Goal: Task Accomplishment & Management: Use online tool/utility

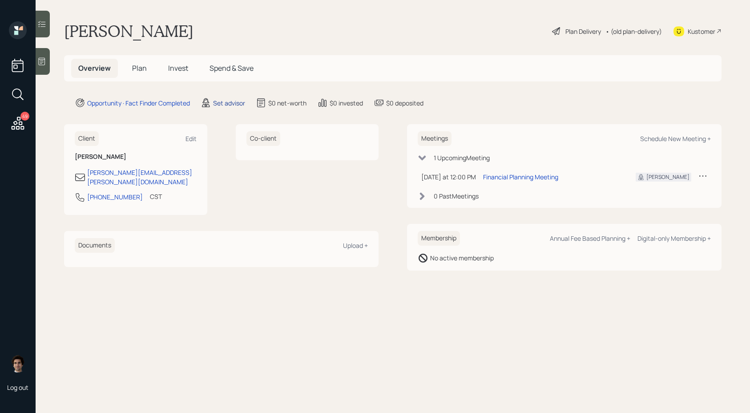
click at [217, 102] on div "Set advisor" at bounding box center [229, 102] width 32 height 9
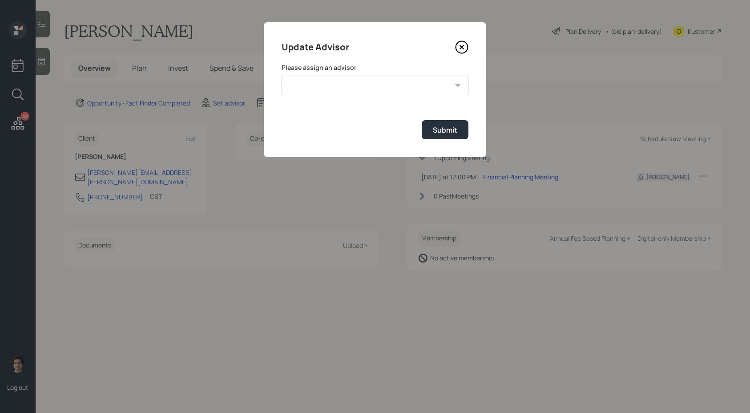
click at [376, 60] on div "Update Advisor Please assign an advisor Jonah Coleman Tyler End Michael Russo T…" at bounding box center [375, 89] width 222 height 135
click at [373, 75] on div "Please assign an advisor Jonah Coleman Tyler End Michael Russo Treva Nostdahl E…" at bounding box center [374, 79] width 187 height 32
click at [373, 85] on select "Jonah Coleman Tyler End Michael Russo Treva Nostdahl Eric Schwartz James DiStas…" at bounding box center [374, 86] width 187 height 20
select select "59554aeb-d739-4552-90b9-0d27d70b4bf7"
click at [438, 135] on div "Submit" at bounding box center [445, 130] width 24 height 10
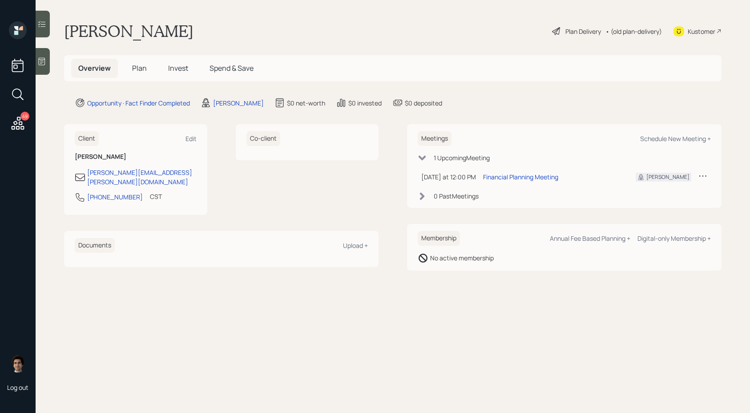
click at [44, 71] on div at bounding box center [43, 61] width 14 height 27
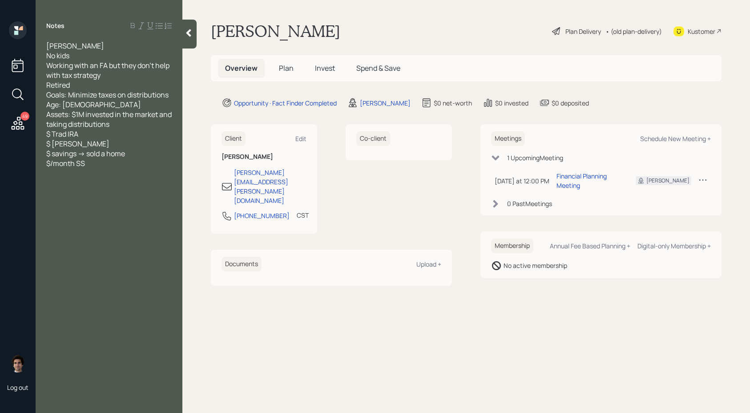
click at [191, 41] on div at bounding box center [189, 34] width 14 height 29
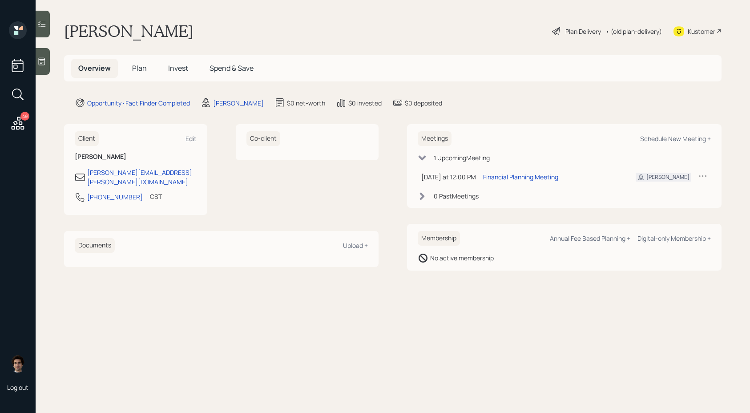
click at [715, 27] on div "Kustomer" at bounding box center [697, 31] width 48 height 20
click at [36, 62] on div at bounding box center [43, 61] width 14 height 27
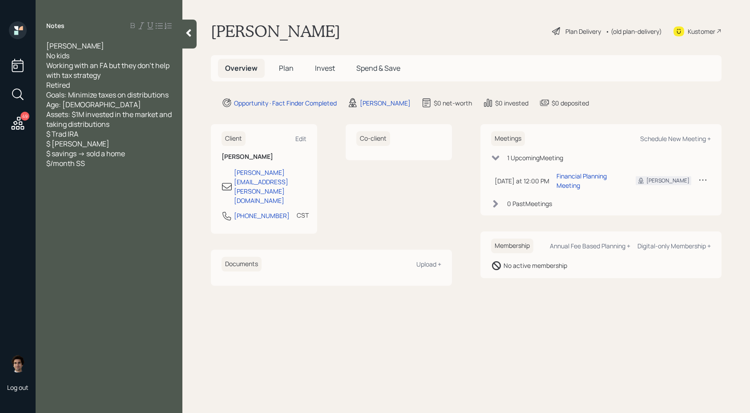
click at [181, 37] on div "Notes John W. No kids Working with an FA but they don't help with tax strategy …" at bounding box center [109, 211] width 147 height 381
click at [186, 31] on icon at bounding box center [188, 32] width 9 height 9
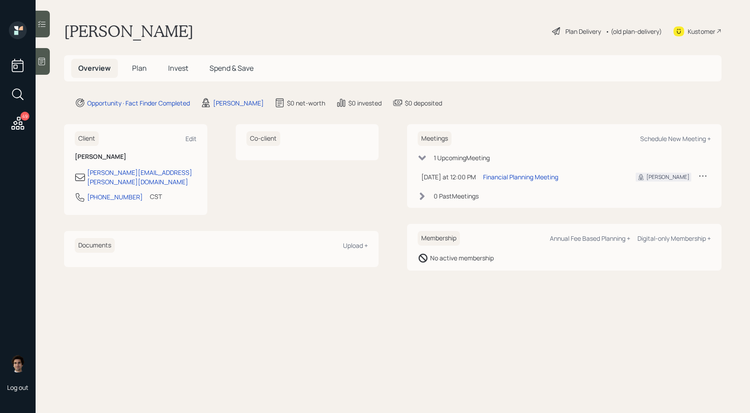
click at [44, 57] on icon at bounding box center [41, 61] width 9 height 9
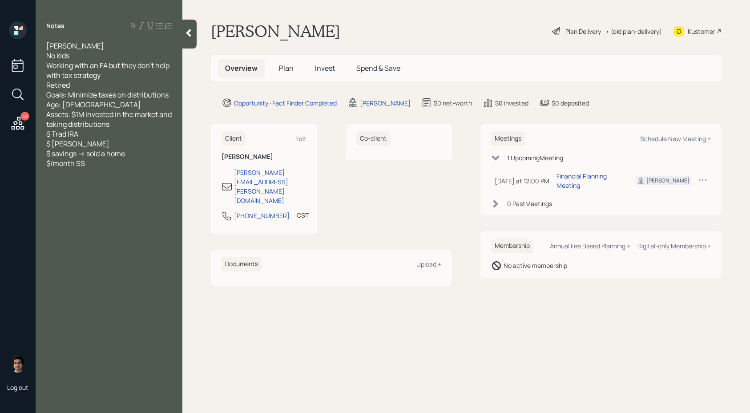
click at [193, 28] on icon at bounding box center [188, 32] width 9 height 9
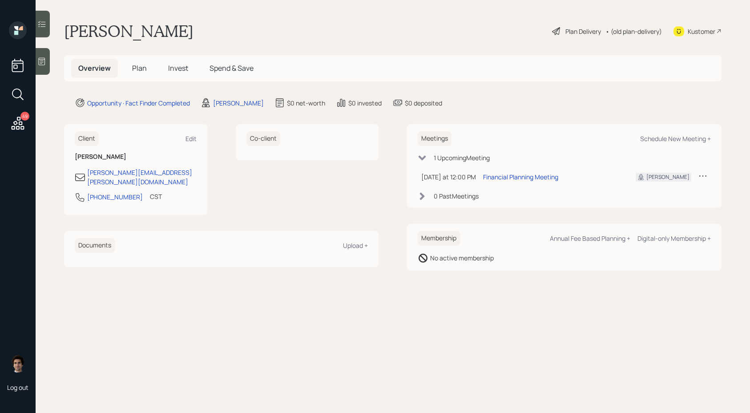
click at [576, 32] on div "Plan Delivery" at bounding box center [583, 31] width 36 height 9
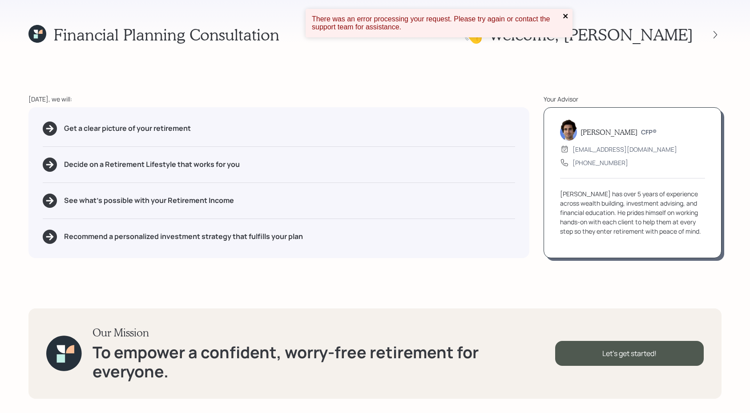
click at [565, 19] on icon "close" at bounding box center [565, 15] width 6 height 7
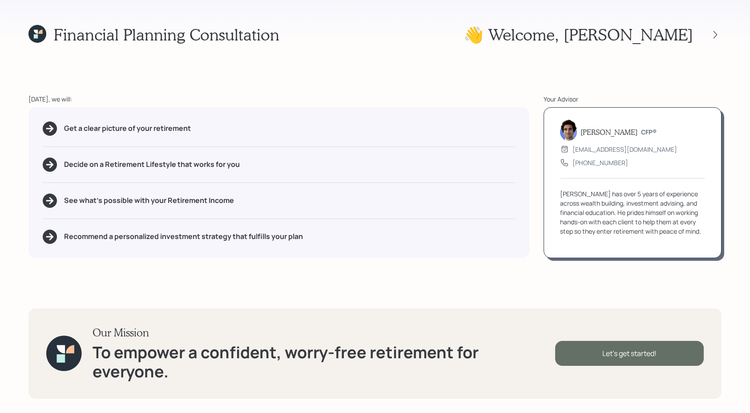
click at [593, 357] on div "Let's get started!" at bounding box center [629, 353] width 148 height 25
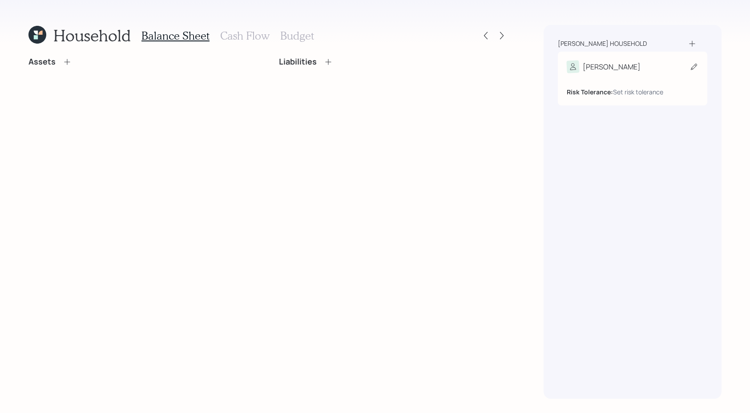
click at [641, 73] on div "Risk Tolerance: Set risk tolerance" at bounding box center [632, 85] width 132 height 24
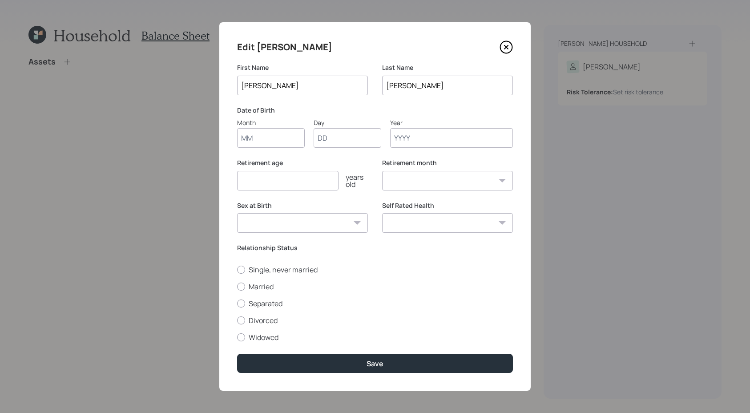
click at [265, 157] on div "Edit John First Name John Last Name Wolfarth Date of Birth Month Day Year Retir…" at bounding box center [374, 206] width 311 height 368
click at [275, 122] on div "Month" at bounding box center [271, 122] width 68 height 9
click at [275, 128] on input "Month" at bounding box center [271, 138] width 68 height 20
click at [275, 138] on input "Month" at bounding box center [271, 138] width 68 height 20
type input "10"
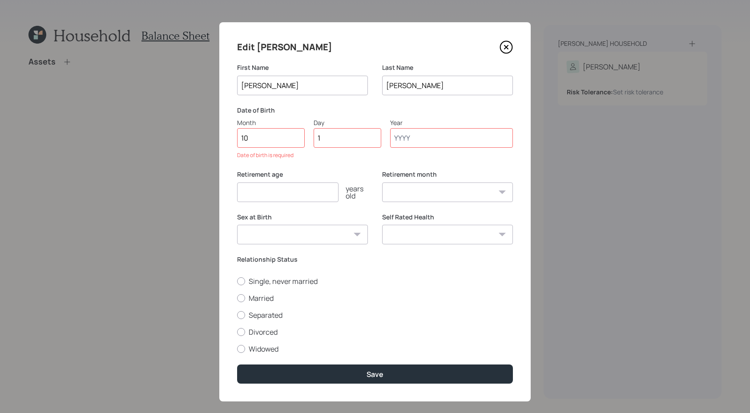
type input "17"
type input "1960"
select select "10"
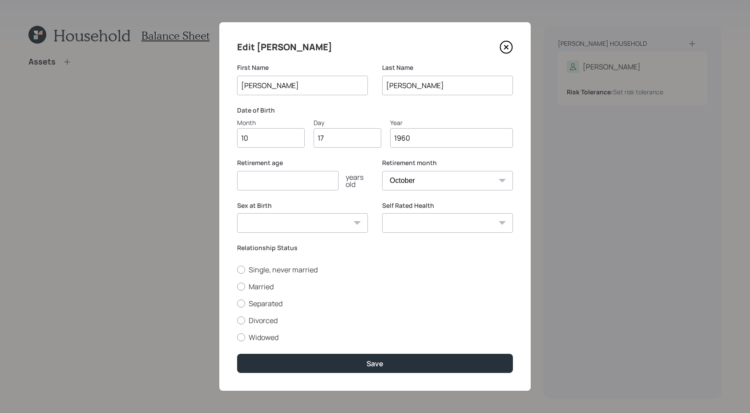
type input "1960"
click at [264, 187] on input "number" at bounding box center [287, 181] width 101 height 20
type input "60"
click at [294, 224] on select "Male Female Other / Prefer not to say" at bounding box center [302, 223] width 131 height 20
select select "male"
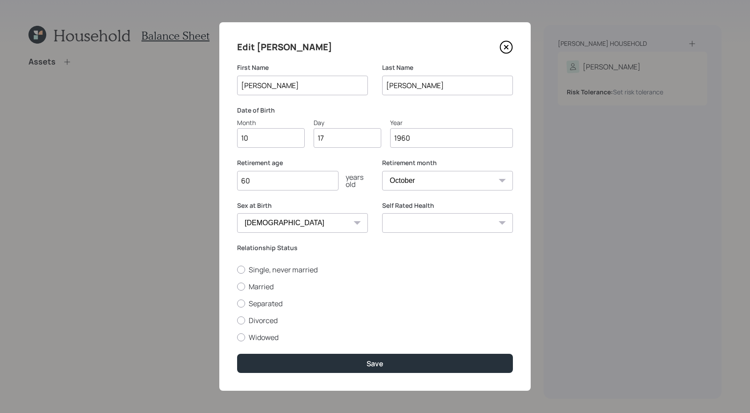
click at [291, 185] on input "60" at bounding box center [287, 181] width 101 height 20
type input "62"
click at [434, 220] on select "Excellent Very Good Good Fair Poor" at bounding box center [447, 223] width 131 height 20
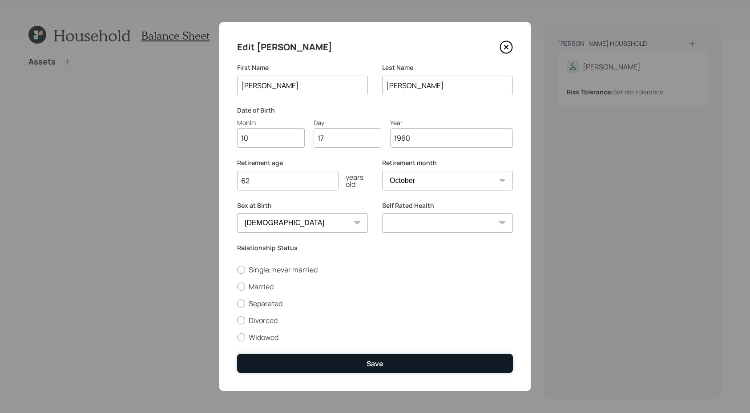
click at [405, 363] on button "Save" at bounding box center [375, 362] width 276 height 19
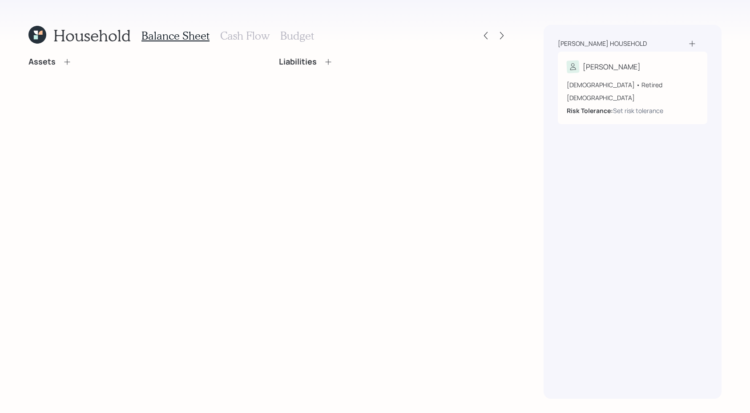
click at [64, 62] on icon at bounding box center [67, 61] width 9 height 9
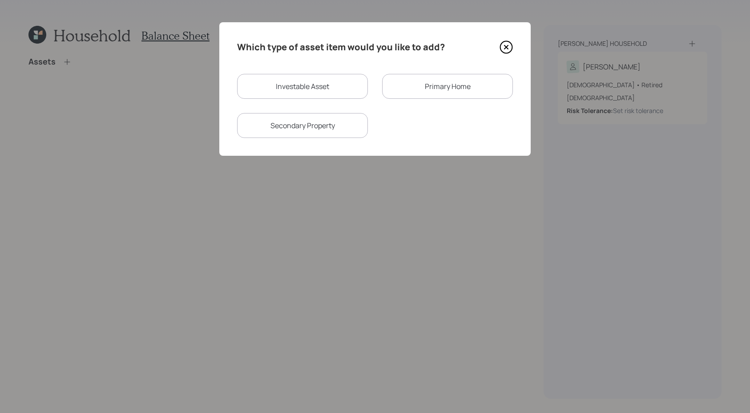
click at [342, 85] on div "Investable Asset" at bounding box center [302, 86] width 131 height 25
select select "taxable"
select select "balanced"
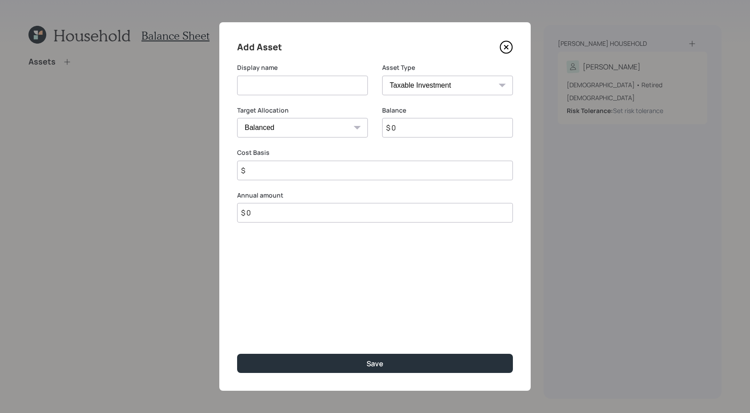
click at [427, 88] on select "SEP IRA IRA Roth IRA 401(k) Roth 401(k) 403(b) Roth 403(b) 457(b) Roth 457(b) H…" at bounding box center [447, 86] width 131 height 20
select select "ira"
type input "$"
click at [271, 92] on input at bounding box center [302, 86] width 131 height 20
type input "Traditional IRA"
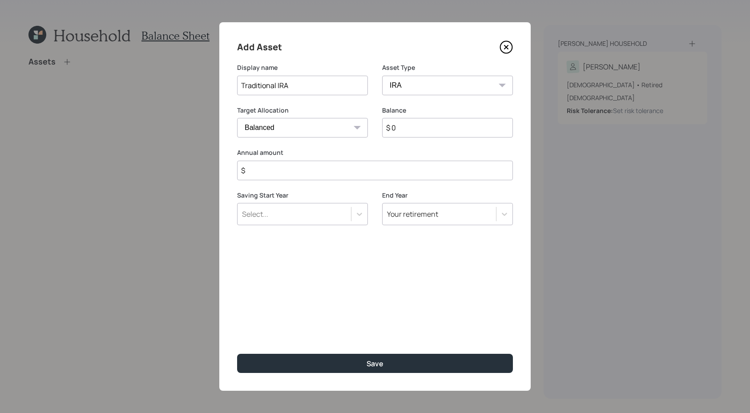
click at [402, 120] on input "$ 0" at bounding box center [447, 128] width 131 height 20
click at [402, 132] on input "$ 0" at bounding box center [447, 128] width 131 height 20
type input "$ 500,000"
type input "$ 0"
click at [237, 353] on button "Save" at bounding box center [375, 362] width 276 height 19
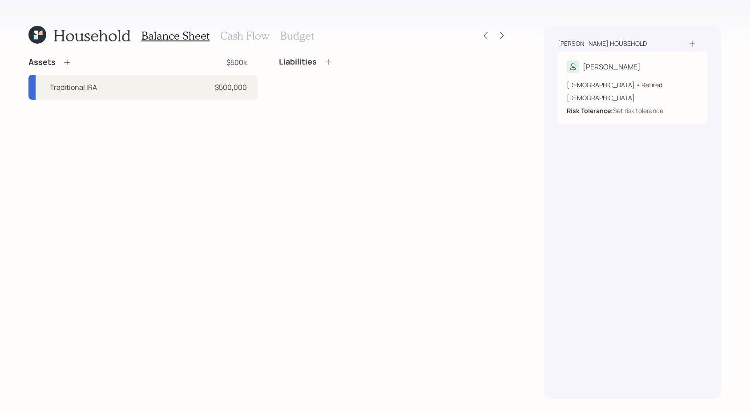
click at [67, 64] on icon at bounding box center [67, 62] width 9 height 9
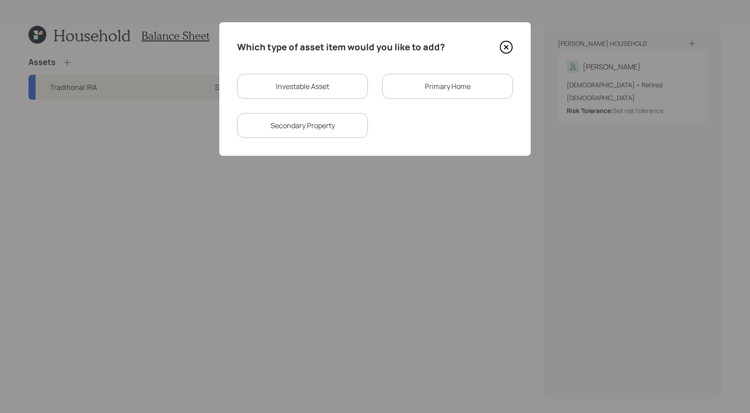
click at [328, 84] on div "Investable Asset" at bounding box center [302, 86] width 131 height 25
select select "taxable"
select select "balanced"
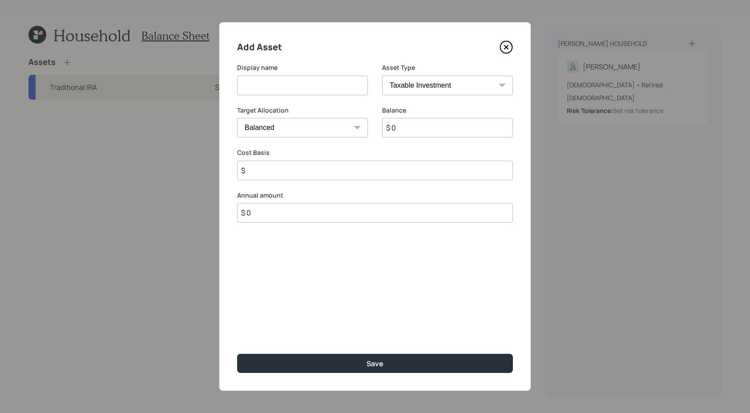
click at [420, 86] on select "SEP IRA IRA Roth IRA 401(k) Roth 401(k) 403(b) Roth 403(b) 457(b) Roth 457(b) H…" at bounding box center [447, 86] width 131 height 20
select select "roth_ira"
type input "$"
drag, startPoint x: 293, startPoint y: 93, endPoint x: 300, endPoint y: 83, distance: 12.5
click at [293, 93] on input at bounding box center [302, 86] width 131 height 20
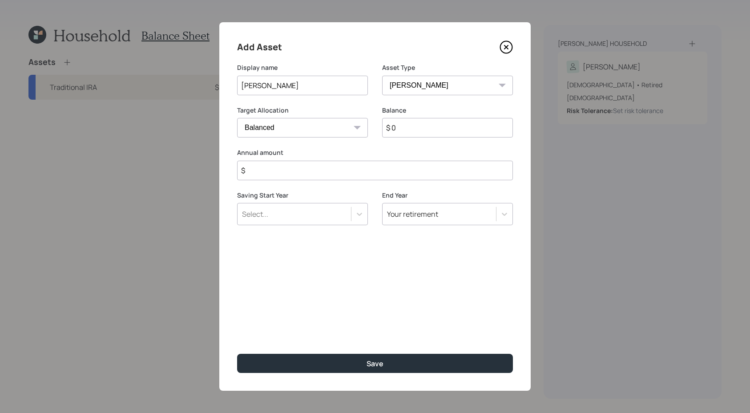
type input "Roth IRA"
click at [464, 132] on input "$ 0" at bounding box center [447, 128] width 131 height 20
type input "$ 100,000"
type input "$ 0"
click at [237, 353] on button "Save" at bounding box center [375, 362] width 276 height 19
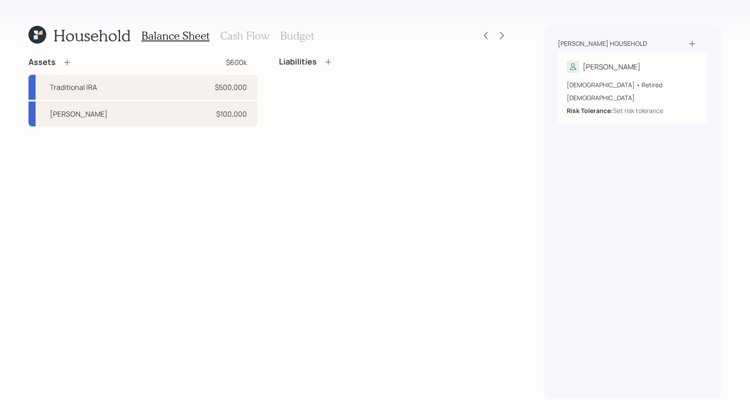
click at [66, 60] on icon at bounding box center [67, 62] width 9 height 9
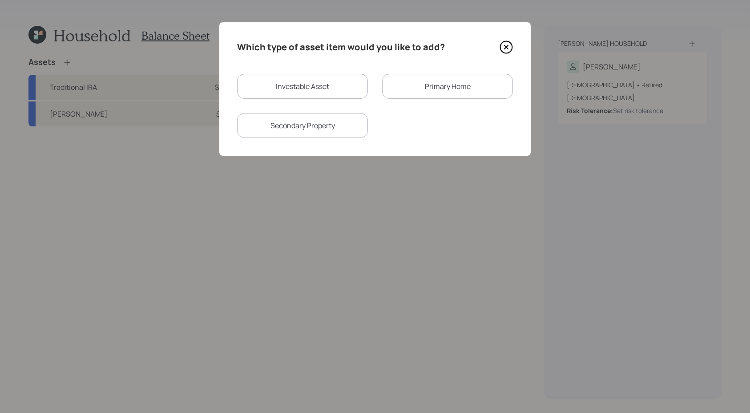
click at [333, 86] on div "Investable Asset" at bounding box center [302, 86] width 131 height 25
select select "taxable"
select select "balanced"
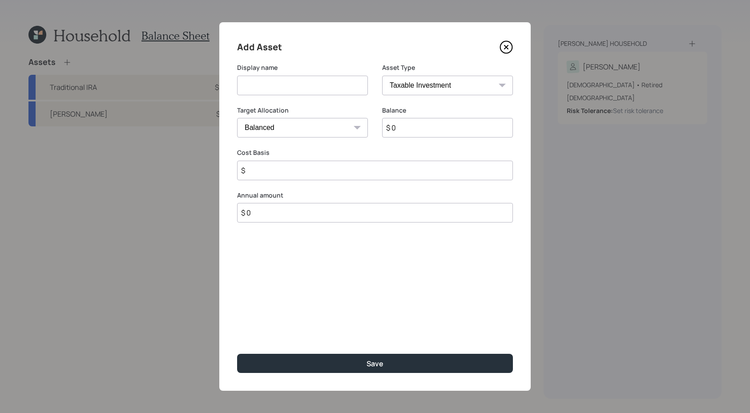
click at [293, 83] on input at bounding box center [302, 86] width 131 height 20
type input "Brokerage"
click at [456, 127] on input "$ 0" at bounding box center [447, 128] width 131 height 20
type input "$ 400,000"
type input "$ 200,000"
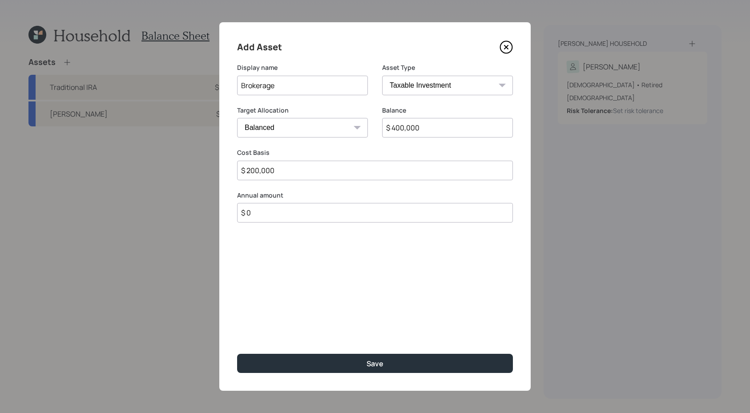
click at [237, 353] on button "Save" at bounding box center [375, 362] width 276 height 19
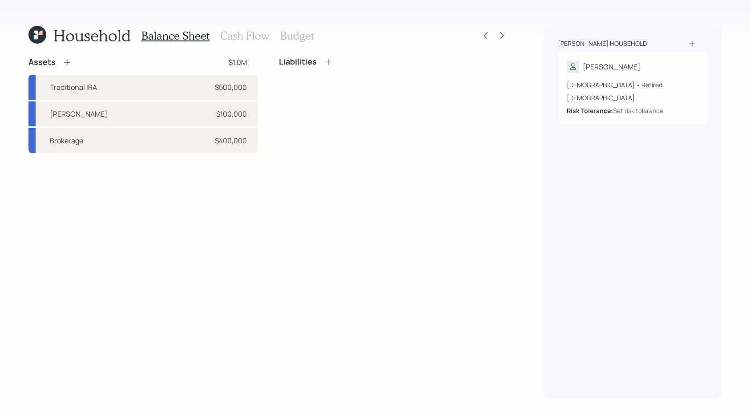
click at [68, 61] on icon at bounding box center [67, 62] width 9 height 9
click at [68, 61] on div "Assets $1.0M Traditional IRA $500,000 Roth IRA $100,000 Brokerage $400,000 Liab…" at bounding box center [267, 105] width 479 height 96
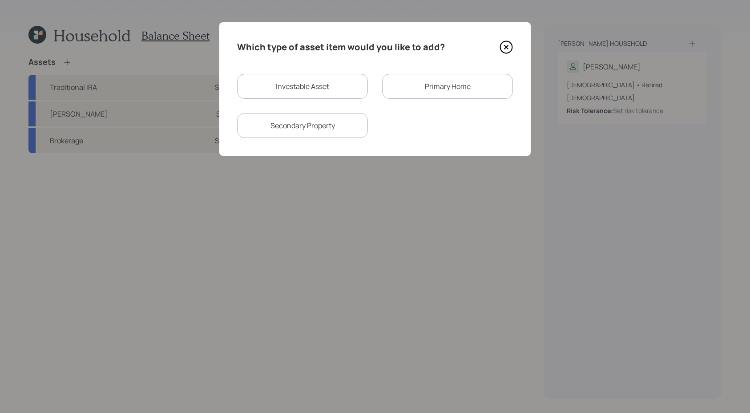
click at [348, 94] on div "Investable Asset" at bounding box center [302, 86] width 131 height 25
select select "taxable"
select select "balanced"
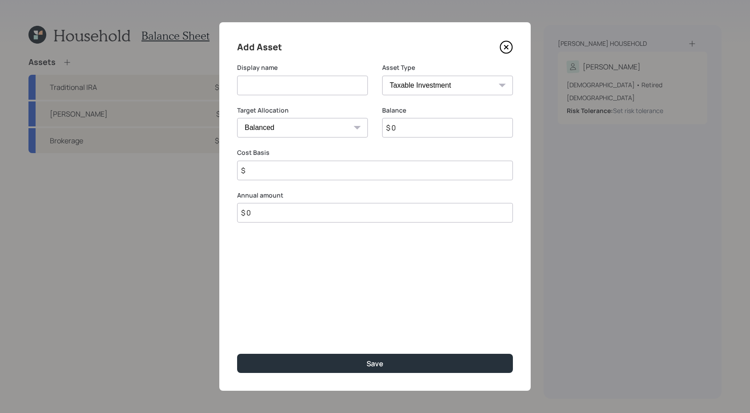
click at [445, 96] on div "Asset Type SEP IRA IRA Roth IRA 401(k) Roth 401(k) 403(b) Roth 403(b) 457(b) Ro…" at bounding box center [447, 84] width 131 height 43
click at [457, 89] on select "SEP IRA IRA Roth IRA 401(k) Roth 401(k) 403(b) Roth 403(b) 457(b) Roth 457(b) H…" at bounding box center [447, 86] width 131 height 20
select select "cash"
type input "$"
click at [418, 86] on select "SEP IRA IRA Roth IRA 401(k) Roth 401(k) 403(b) Roth 403(b) 457(b) Roth 457(b) H…" at bounding box center [447, 86] width 131 height 20
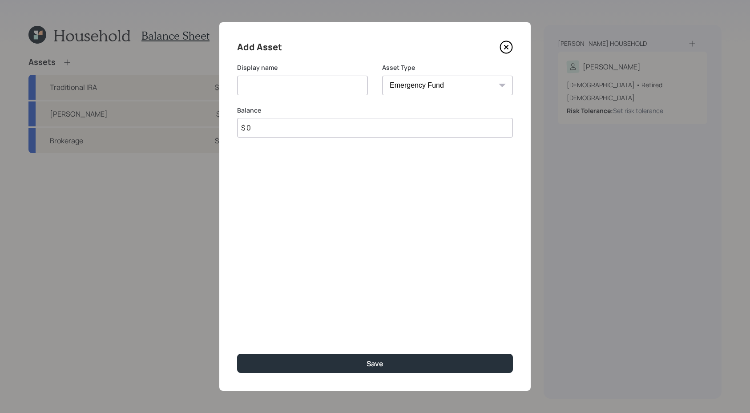
click at [334, 85] on input at bounding box center [302, 86] width 131 height 20
click at [396, 84] on select "SEP IRA IRA Roth IRA 401(k) Roth 401(k) 403(b) Roth 403(b) 457(b) Roth 457(b) H…" at bounding box center [447, 86] width 131 height 20
select select "cash"
click at [313, 73] on div "Display name" at bounding box center [302, 79] width 131 height 32
click at [312, 81] on input at bounding box center [302, 86] width 131 height 20
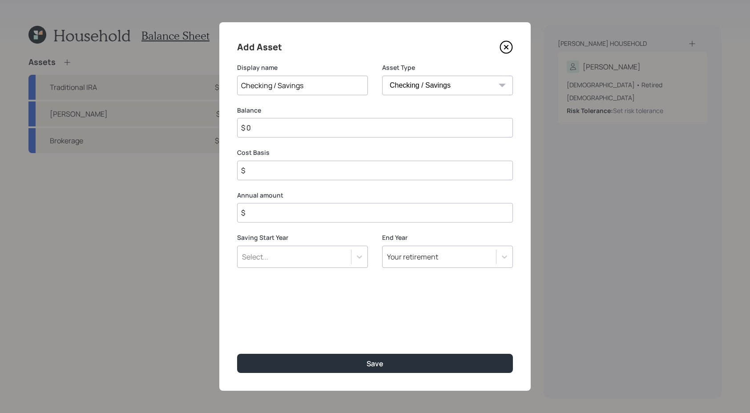
type input "Checking / Savings"
click at [303, 141] on div "Balance $ 0" at bounding box center [375, 127] width 276 height 43
click at [303, 140] on div "Balance $ 0" at bounding box center [375, 127] width 276 height 43
click at [307, 122] on input "$ 0" at bounding box center [375, 128] width 276 height 20
type input "$ 10"
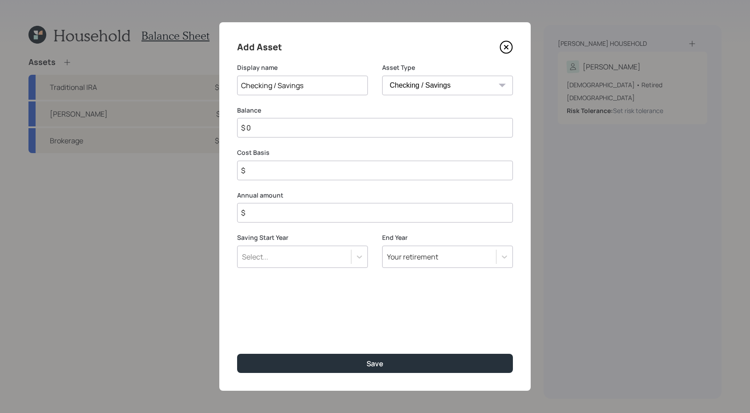
type input "$ 10"
type input "$ 100"
type input "$ 1,000"
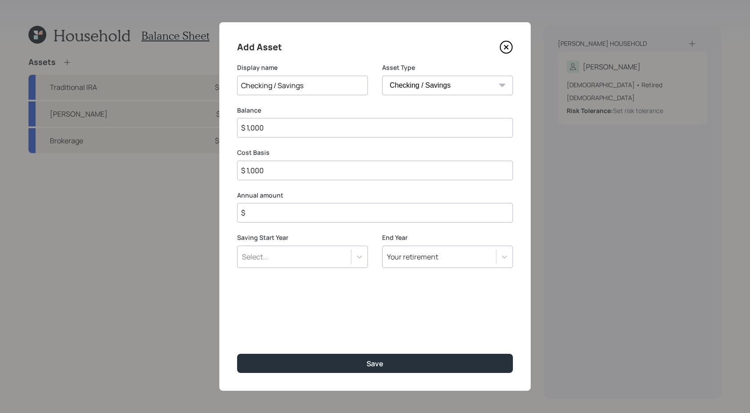
type input "$ 10,000"
type input "$ 0"
click at [237, 353] on button "Save" at bounding box center [375, 362] width 276 height 19
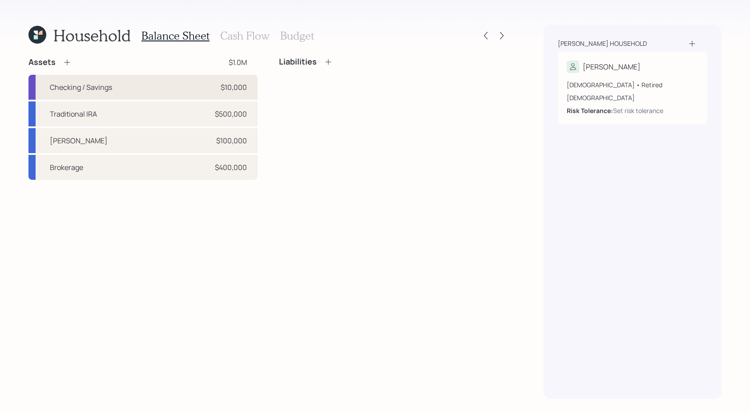
click at [183, 81] on div "Checking / Savings $10,000" at bounding box center [142, 87] width 229 height 25
select select "cash"
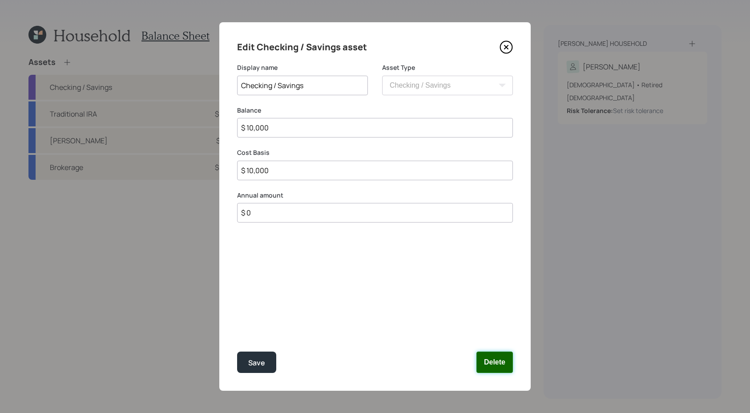
click at [492, 352] on button "Delete" at bounding box center [494, 361] width 36 height 21
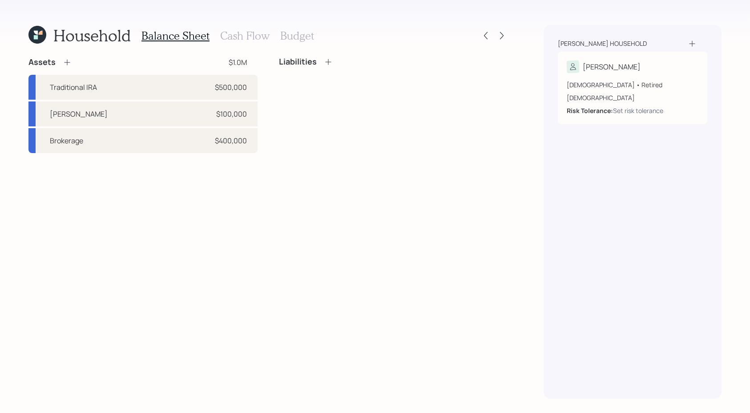
click at [70, 67] on div "Assets" at bounding box center [49, 62] width 43 height 11
click at [65, 64] on icon at bounding box center [67, 62] width 9 height 9
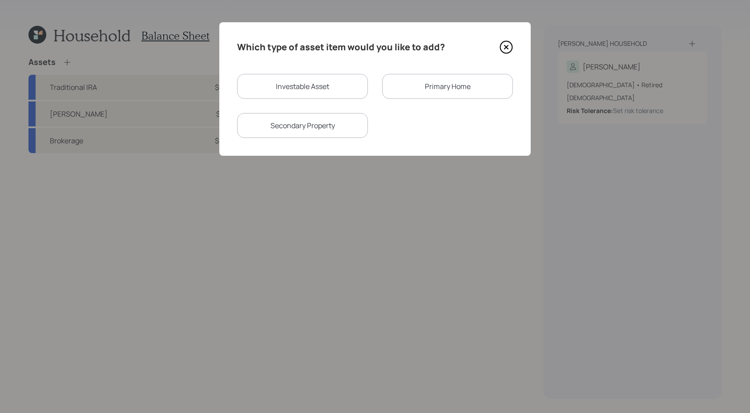
click at [441, 69] on div "Which type of asset item would you like to add? Investable Asset Primary Home S…" at bounding box center [374, 88] width 311 height 133
click at [433, 107] on div "Investable Asset Primary Home Secondary Property" at bounding box center [375, 106] width 276 height 64
click at [433, 96] on div "Primary Home" at bounding box center [447, 86] width 131 height 25
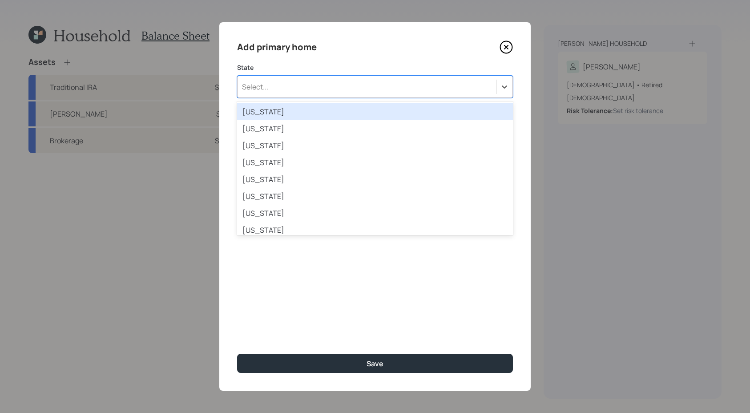
click at [334, 93] on div "Select..." at bounding box center [366, 86] width 258 height 15
type input "texas"
drag, startPoint x: 321, startPoint y: 114, endPoint x: 326, endPoint y: 82, distance: 32.4
click at [326, 82] on div "option Texas focused, 43 of 51. 1 result available for search term texas. Use U…" at bounding box center [375, 87] width 276 height 22
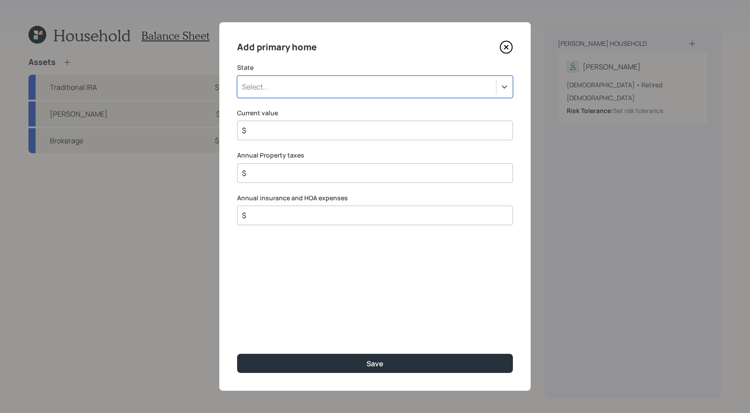
drag, startPoint x: 305, startPoint y: 91, endPoint x: 191, endPoint y: 70, distance: 116.1
click at [191, 70] on div "Add primary home State Select is focused ,type to refine list, press Down to op…" at bounding box center [375, 206] width 750 height 413
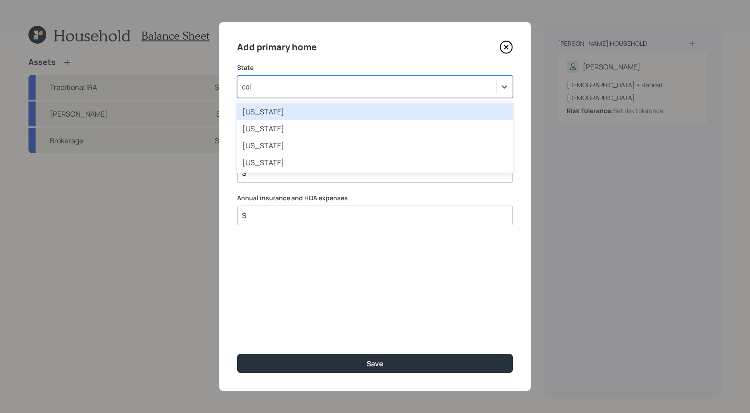
type input "colo"
drag, startPoint x: 307, startPoint y: 107, endPoint x: 300, endPoint y: 98, distance: 11.7
click at [307, 107] on div "Colorado" at bounding box center [375, 111] width 276 height 17
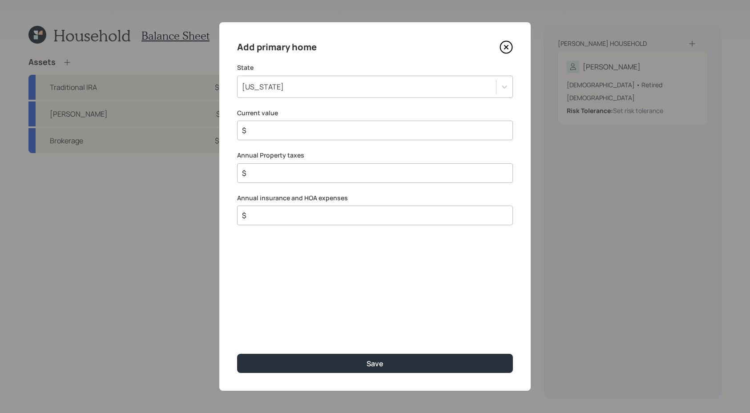
click at [325, 130] on input "$" at bounding box center [371, 130] width 261 height 11
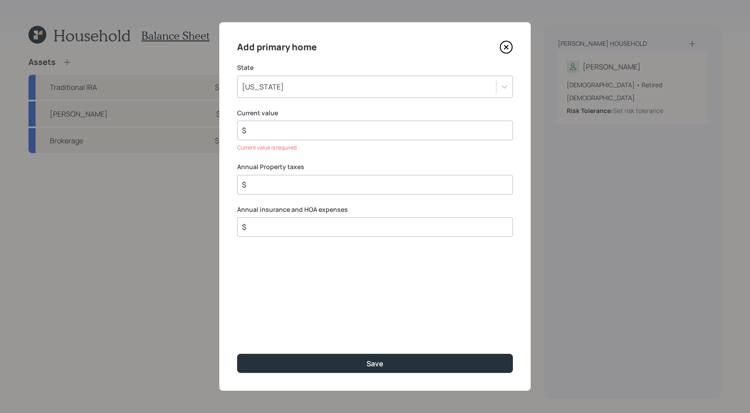
click at [352, 130] on input "$" at bounding box center [371, 130] width 261 height 11
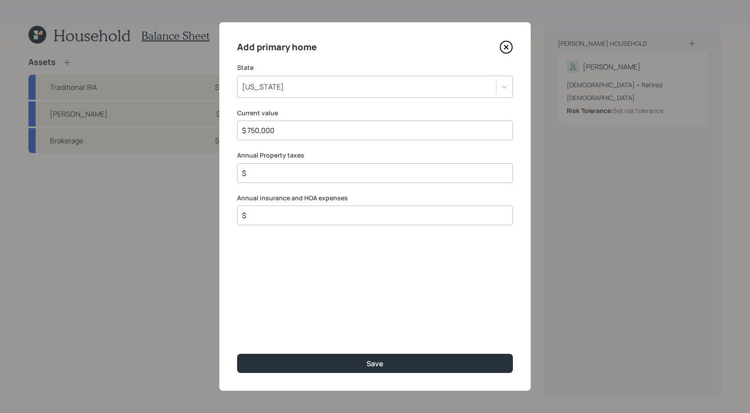
type input "$ 750,000"
type input "$ 3,000"
click at [347, 214] on input "$" at bounding box center [371, 215] width 261 height 11
type input "$ 3,000"
click at [237, 353] on button "Save" at bounding box center [375, 362] width 276 height 19
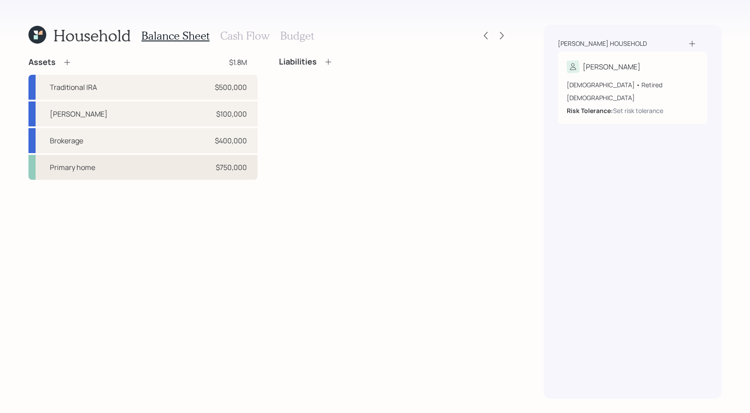
click at [84, 166] on div "Primary home" at bounding box center [72, 167] width 45 height 11
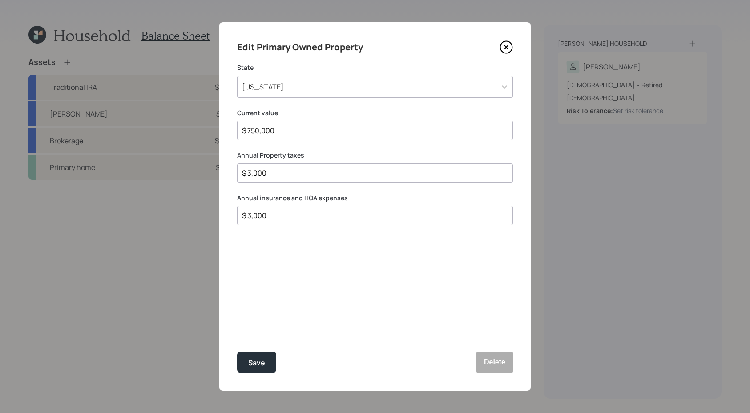
click at [314, 209] on div "$ 3,000" at bounding box center [375, 215] width 276 height 20
click at [311, 213] on input "$ 3,000" at bounding box center [371, 215] width 261 height 11
type input "$ 3,035"
click at [237, 351] on button "Save" at bounding box center [256, 361] width 39 height 21
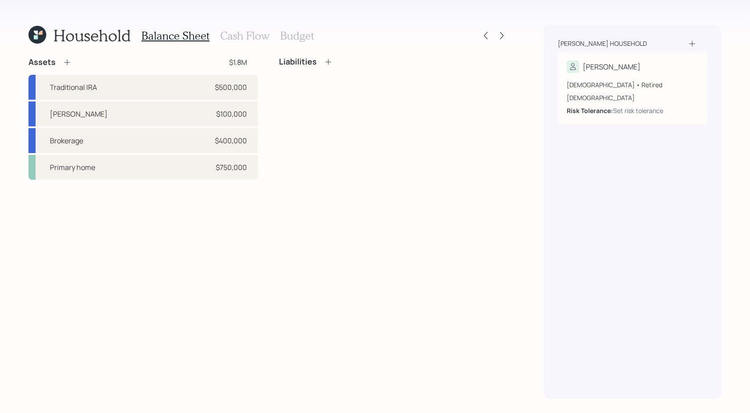
click at [328, 63] on icon at bounding box center [328, 61] width 9 height 9
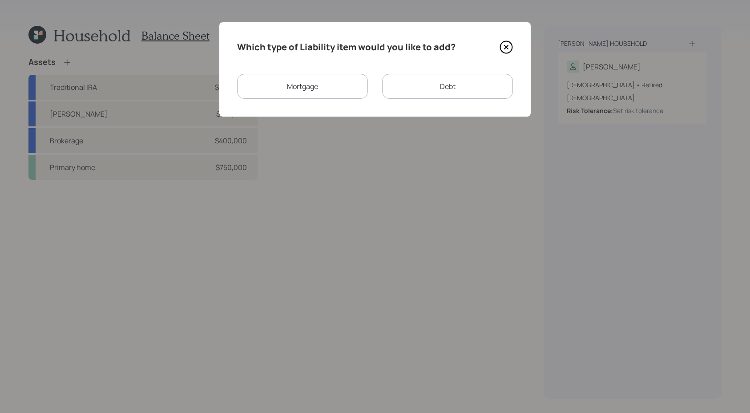
click at [353, 84] on div "Mortgage" at bounding box center [302, 86] width 131 height 25
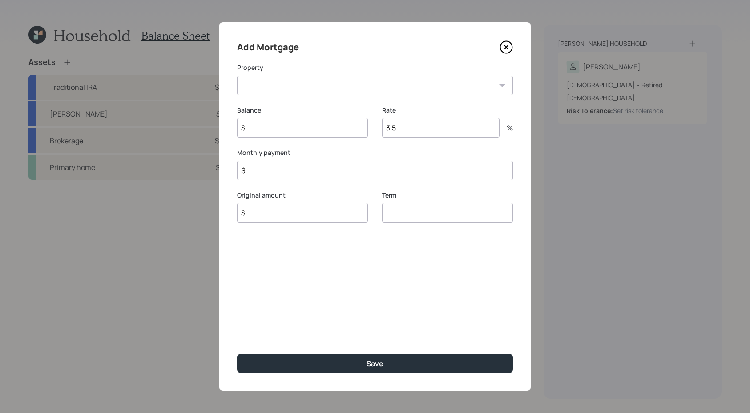
click at [353, 85] on select "CO Primary home" at bounding box center [375, 86] width 276 height 20
select select "5b9e5ff2-0e56-495d-b8ce-43fb85ff8ac3"
click at [343, 124] on input "$" at bounding box center [302, 128] width 131 height 20
type input "$ 450,000"
click at [408, 134] on input "3.5" at bounding box center [440, 128] width 117 height 20
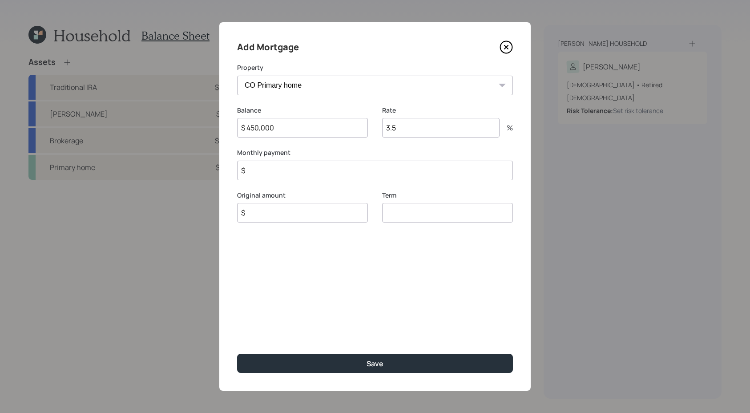
click at [357, 169] on input "$" at bounding box center [375, 170] width 276 height 20
click at [420, 141] on div "Rate 3.5 %" at bounding box center [447, 127] width 131 height 43
click at [420, 124] on input "3.5" at bounding box center [440, 128] width 117 height 20
type input "3"
type input "2.9"
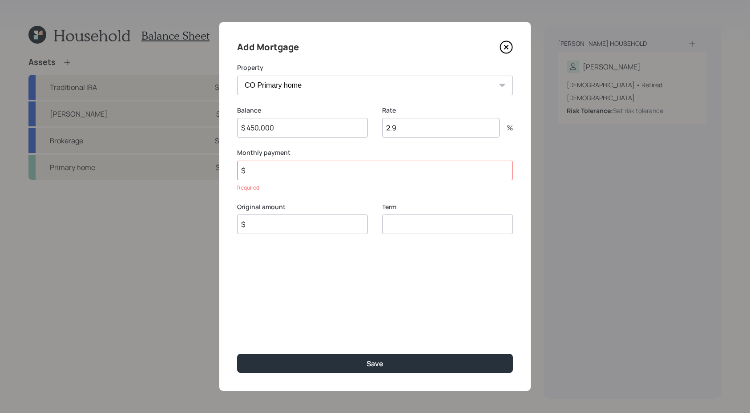
click at [379, 167] on input "$" at bounding box center [375, 170] width 276 height 20
type input "$ 2,800"
type input "30"
click at [359, 210] on input "$" at bounding box center [302, 213] width 131 height 20
type input "$ 450,000"
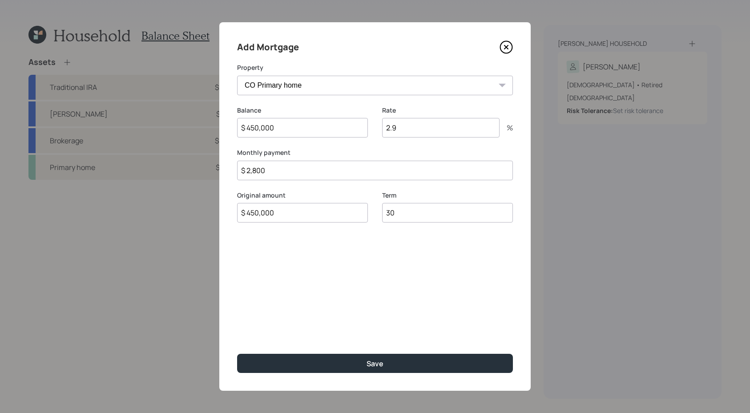
click at [237, 353] on button "Save" at bounding box center [375, 362] width 276 height 19
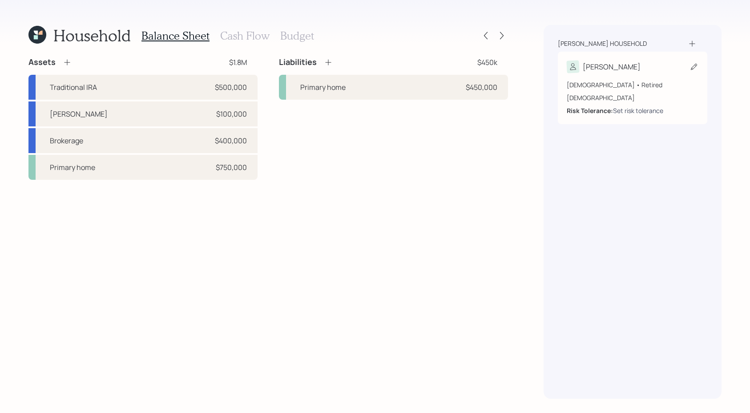
click at [641, 109] on div "Set risk tolerance" at bounding box center [638, 110] width 50 height 9
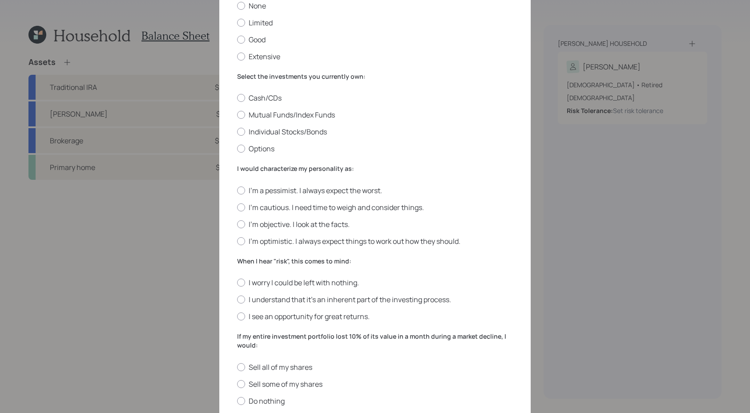
scroll to position [83, 0]
click at [269, 22] on label "Limited" at bounding box center [375, 23] width 276 height 10
click at [237, 23] on input "Limited" at bounding box center [237, 23] width 0 height 0
radio input "true"
click at [267, 115] on label "Mutual Funds/Index Funds" at bounding box center [375, 115] width 276 height 10
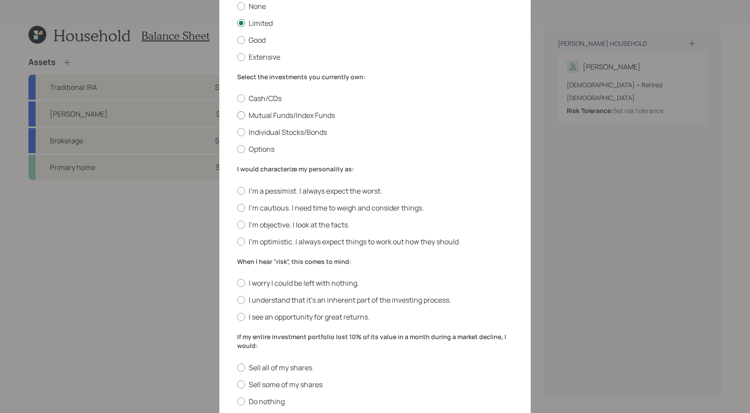
click at [237, 115] on input "Mutual Funds/Index Funds" at bounding box center [237, 115] width 0 height 0
radio input "true"
click at [300, 219] on div "I'm a pessimist. I always expect the worst. I'm cautious. I need time to weigh …" at bounding box center [375, 216] width 276 height 60
click at [300, 223] on label "I'm objective. I look at the facts." at bounding box center [375, 225] width 276 height 10
click at [237, 224] on input "I'm objective. I look at the facts." at bounding box center [237, 224] width 0 height 0
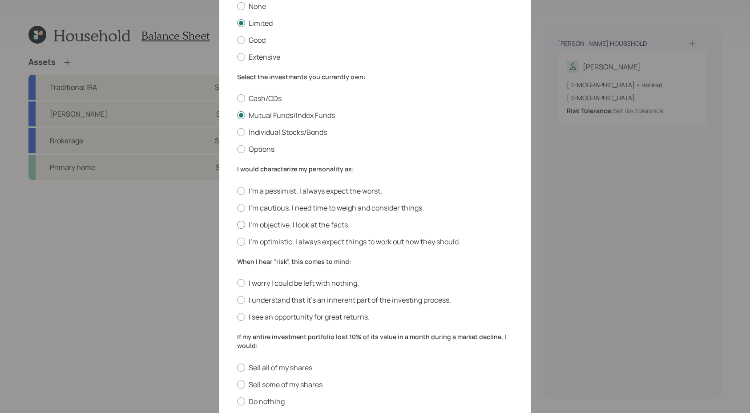
radio input "true"
click at [305, 300] on label "I understand that it’s an inherent part of the investing process." at bounding box center [375, 300] width 276 height 10
click at [237, 300] on input "I understand that it’s an inherent part of the investing process." at bounding box center [237, 300] width 0 height 0
radio input "true"
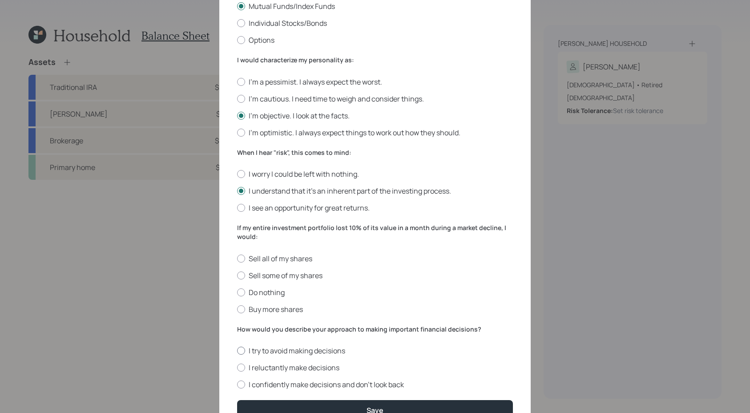
scroll to position [208, 0]
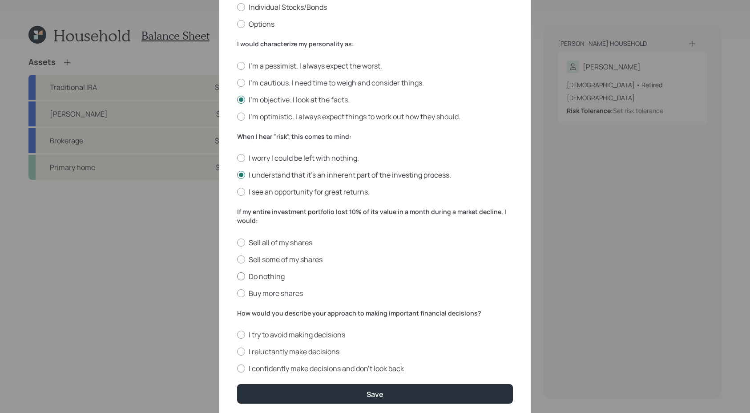
click at [264, 276] on label "Do nothing" at bounding box center [375, 276] width 276 height 10
click at [237, 276] on input "Do nothing" at bounding box center [237, 276] width 0 height 0
radio input "true"
click at [268, 368] on label "I confidently make decisions and don’t look back" at bounding box center [375, 368] width 276 height 10
click at [237, 368] on input "I confidently make decisions and don’t look back" at bounding box center [237, 368] width 0 height 0
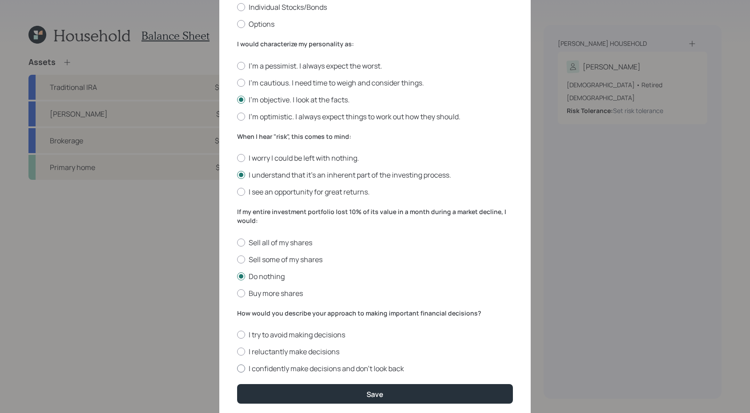
radio input "true"
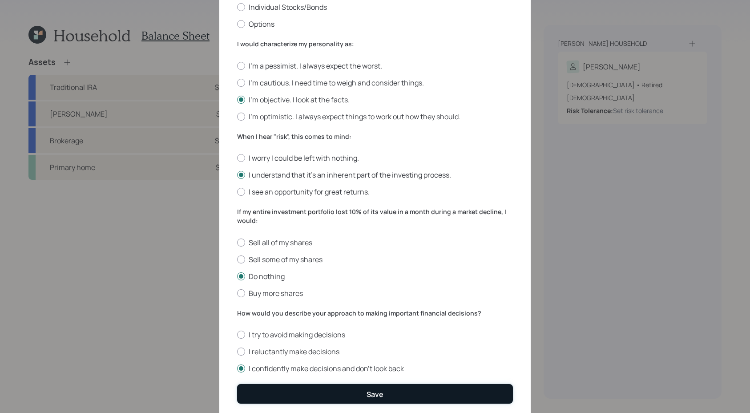
click at [274, 391] on button "Save" at bounding box center [375, 393] width 276 height 19
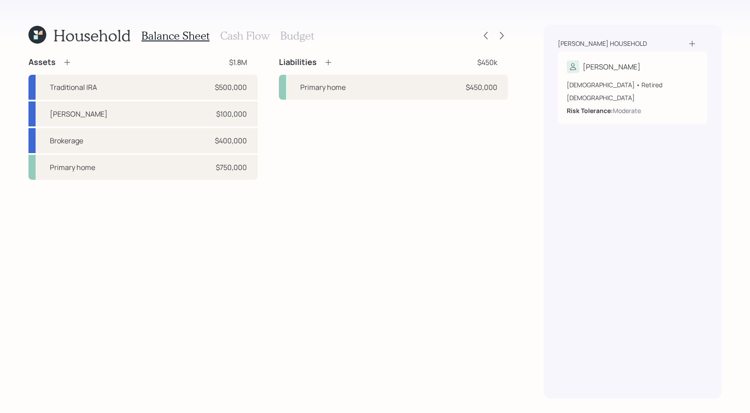
click at [247, 36] on h3 "Cash Flow" at bounding box center [244, 35] width 49 height 13
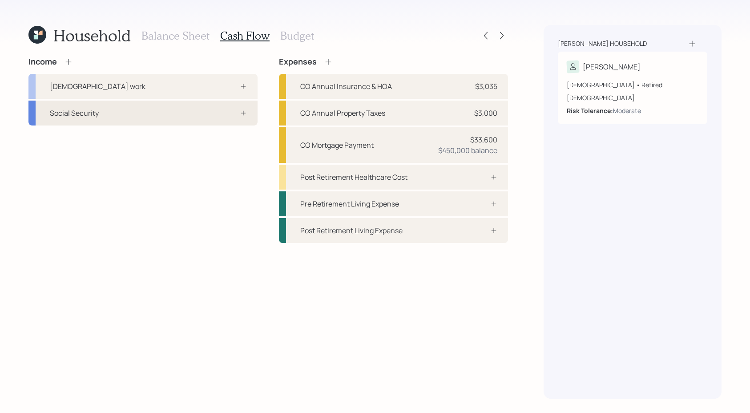
click at [203, 119] on div "Social Security" at bounding box center [142, 112] width 229 height 25
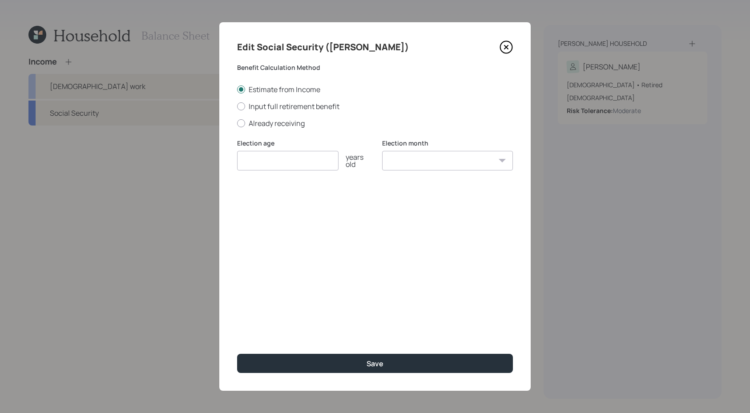
click at [511, 53] on div "Edit Social Security (John)" at bounding box center [375, 47] width 276 height 14
click at [504, 28] on div "Edit Social Security (John) Benefit Calculation Method Estimate from Income Inp…" at bounding box center [374, 206] width 311 height 368
click at [504, 45] on icon at bounding box center [506, 47] width 4 height 4
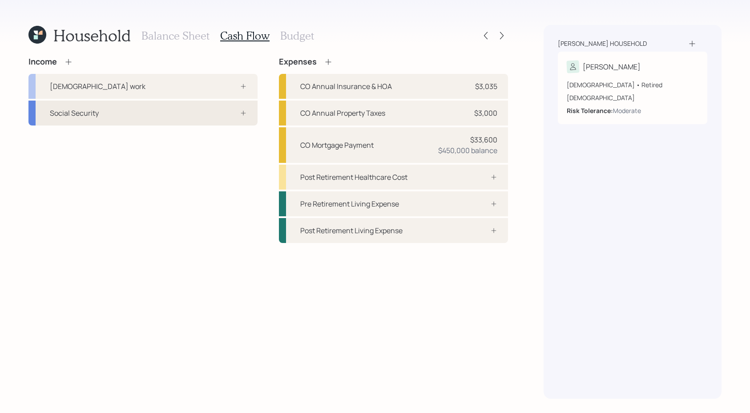
click at [101, 113] on div "Social Security" at bounding box center [142, 112] width 229 height 25
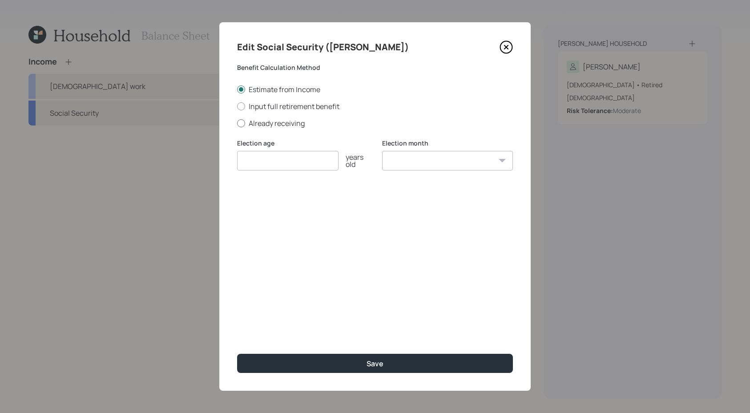
click at [291, 125] on label "Already receiving" at bounding box center [375, 123] width 276 height 10
click at [237, 123] on input "Already receiving" at bounding box center [237, 123] width 0 height 0
radio input "true"
click at [290, 160] on input "number" at bounding box center [287, 161] width 101 height 20
type input "62"
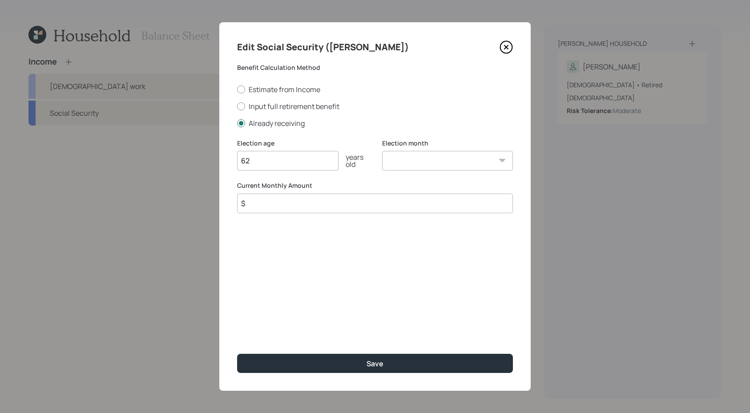
click at [303, 215] on div "Edit Social Security (John) Benefit Calculation Method Estimate from Income Inp…" at bounding box center [374, 206] width 311 height 368
click at [303, 212] on input "$" at bounding box center [375, 203] width 276 height 20
click at [304, 204] on input "$" at bounding box center [375, 203] width 276 height 20
type input "$ 2,700"
click at [237, 353] on button "Save" at bounding box center [375, 362] width 276 height 19
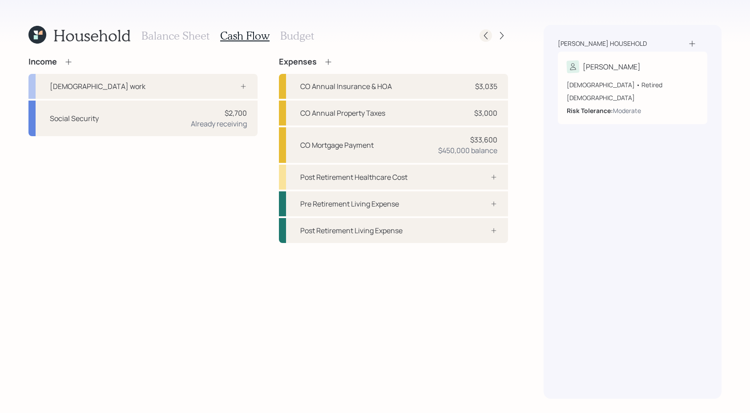
click at [489, 36] on icon at bounding box center [485, 35] width 9 height 9
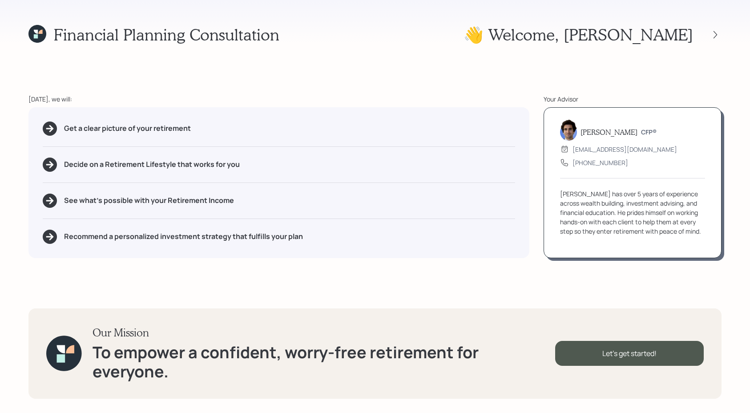
click at [718, 43] on div "👋 Welcome , John" at bounding box center [592, 34] width 258 height 19
click at [717, 36] on icon at bounding box center [714, 34] width 9 height 9
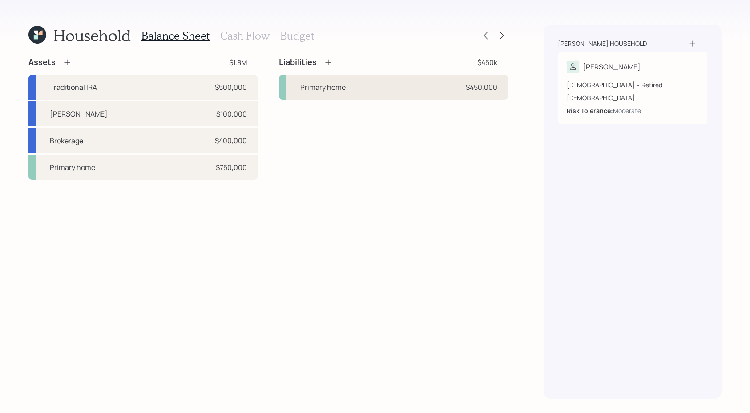
click at [385, 83] on div "Primary home $450,000" at bounding box center [393, 87] width 229 height 25
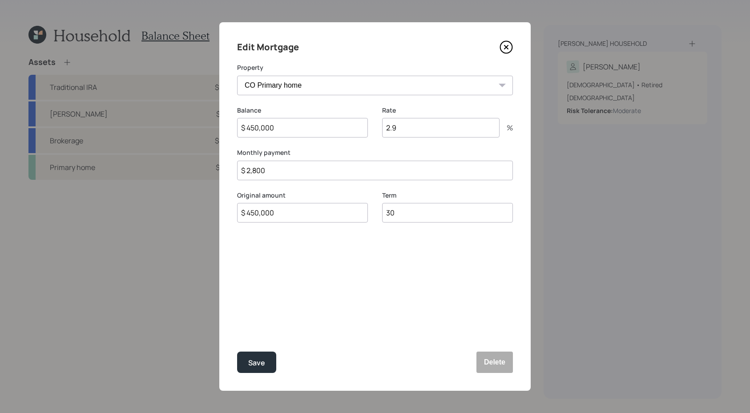
drag, startPoint x: 298, startPoint y: 178, endPoint x: 178, endPoint y: 158, distance: 121.6
click at [178, 158] on div "Edit Mortgage Property CO Primary home Balance $ 450,000 Rate 2.9 % Monthly pay…" at bounding box center [375, 206] width 750 height 413
type input "$ 2,550"
click at [237, 351] on button "Save" at bounding box center [256, 361] width 39 height 21
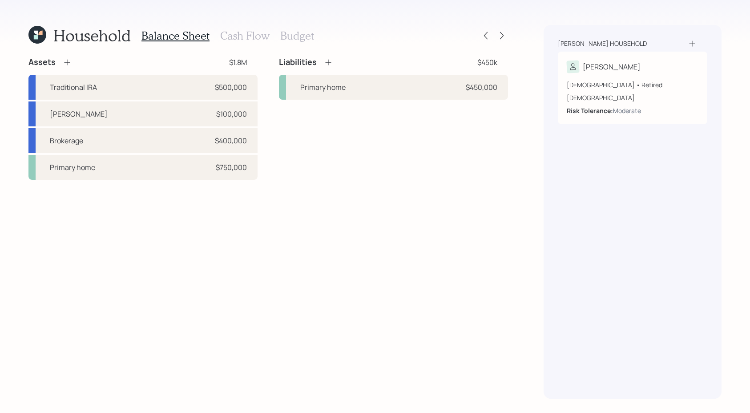
click at [240, 49] on div "Household Balance Sheet Cash Flow Budget Assets $1.8M Traditional IRA $500,000 …" at bounding box center [267, 211] width 479 height 373
click at [249, 34] on h3 "Cash Flow" at bounding box center [244, 35] width 49 height 13
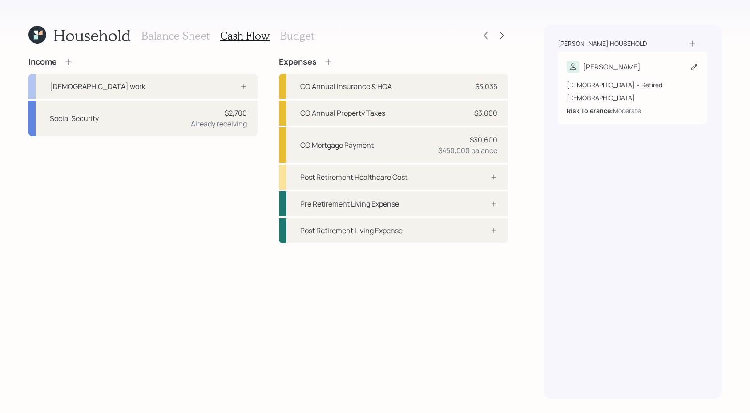
click at [587, 72] on div "John" at bounding box center [603, 66] width 74 height 12
select select "10"
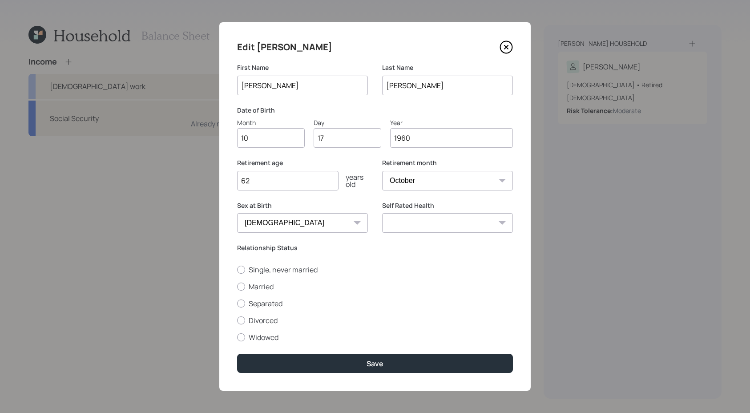
click at [506, 46] on icon at bounding box center [506, 47] width 4 height 4
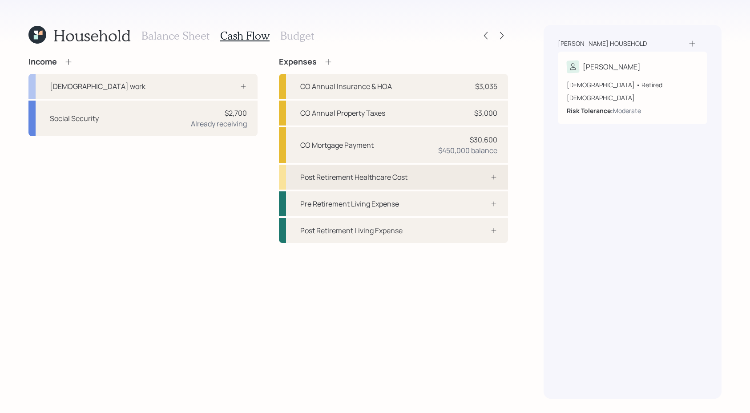
click at [417, 169] on div "Post Retirement Healthcare Cost" at bounding box center [393, 176] width 229 height 25
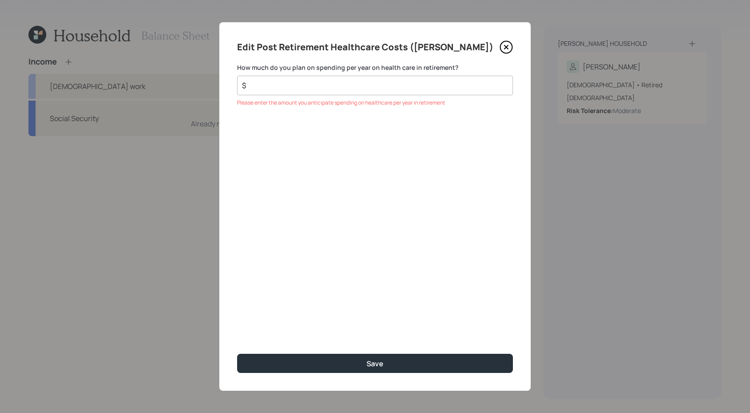
click at [504, 44] on icon at bounding box center [505, 46] width 13 height 13
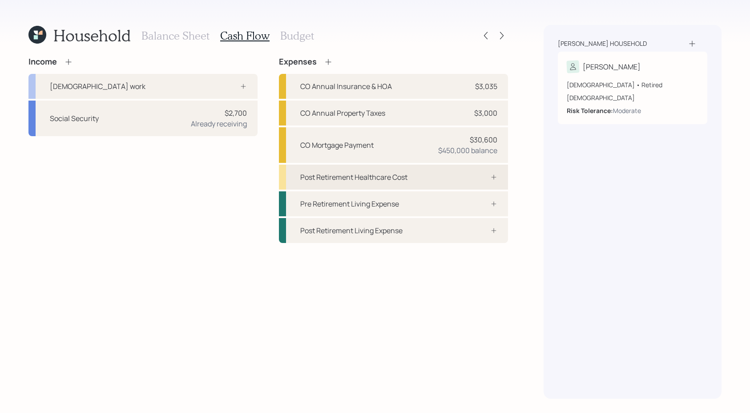
click at [469, 170] on div "Post Retirement Healthcare Cost" at bounding box center [393, 176] width 229 height 25
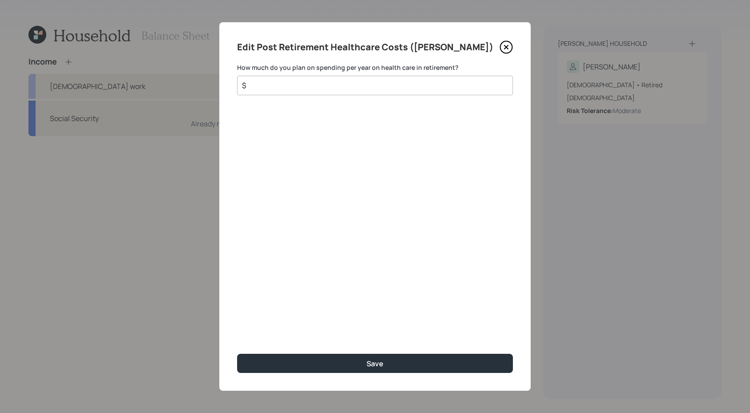
click at [322, 84] on input "$" at bounding box center [371, 85] width 261 height 11
type input "$ 5,000"
click at [237, 353] on button "Save" at bounding box center [375, 362] width 276 height 19
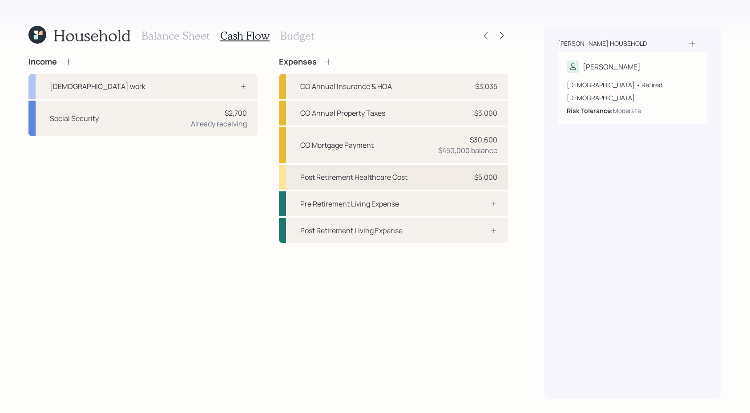
click at [456, 176] on div "Post Retirement Healthcare Cost $5,000" at bounding box center [393, 176] width 229 height 25
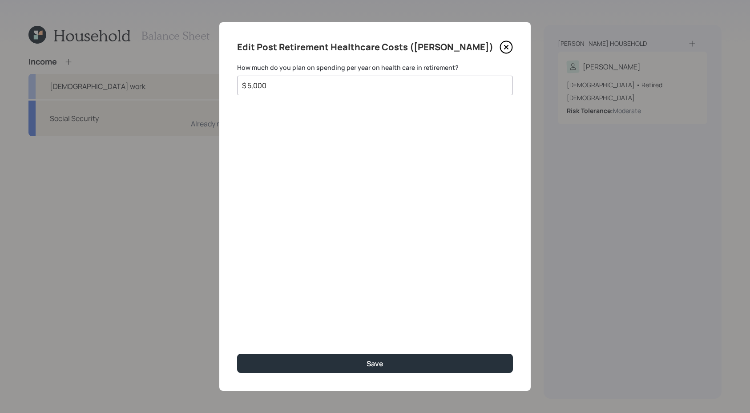
drag, startPoint x: 356, startPoint y: 90, endPoint x: 148, endPoint y: 70, distance: 209.0
click at [148, 70] on div "Edit Post Retirement Healthcare Costs (John) How much do you plan on spending p…" at bounding box center [375, 206] width 750 height 413
type input "$ 6,000"
click at [237, 353] on button "Save" at bounding box center [375, 362] width 276 height 19
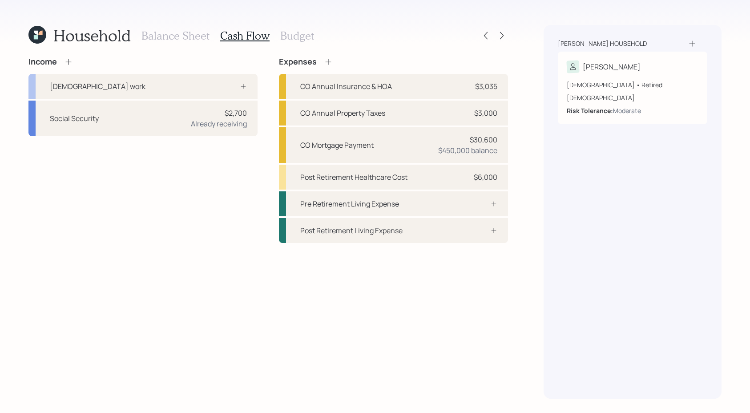
click at [297, 35] on h3 "Budget" at bounding box center [297, 35] width 34 height 13
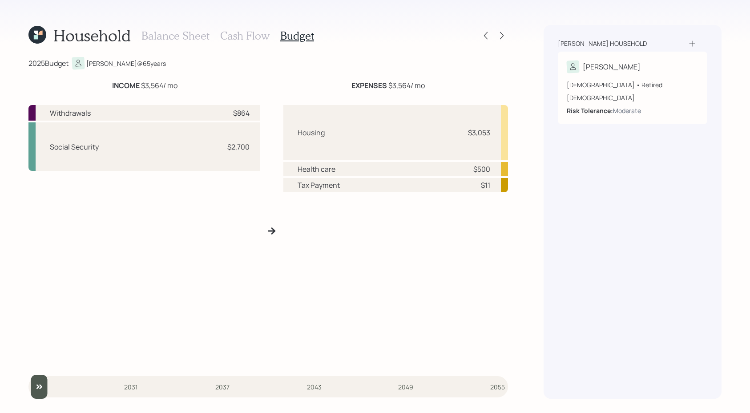
click at [256, 32] on h3 "Cash Flow" at bounding box center [244, 35] width 49 height 13
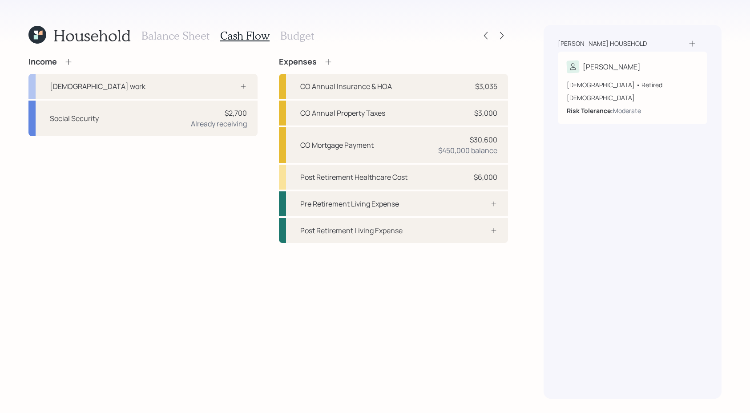
click at [295, 36] on h3 "Budget" at bounding box center [297, 35] width 34 height 13
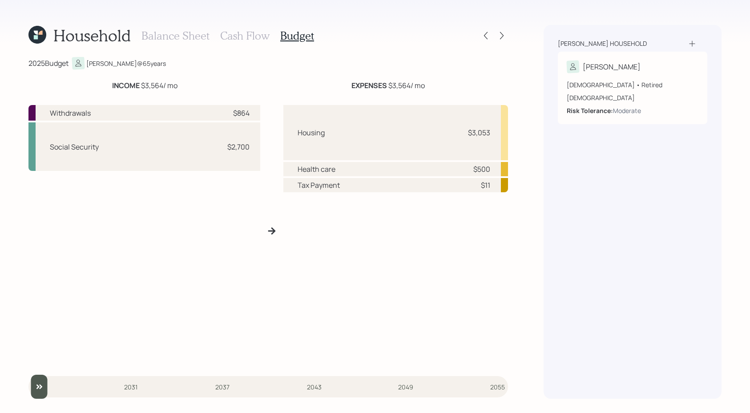
click at [254, 34] on h3 "Cash Flow" at bounding box center [244, 35] width 49 height 13
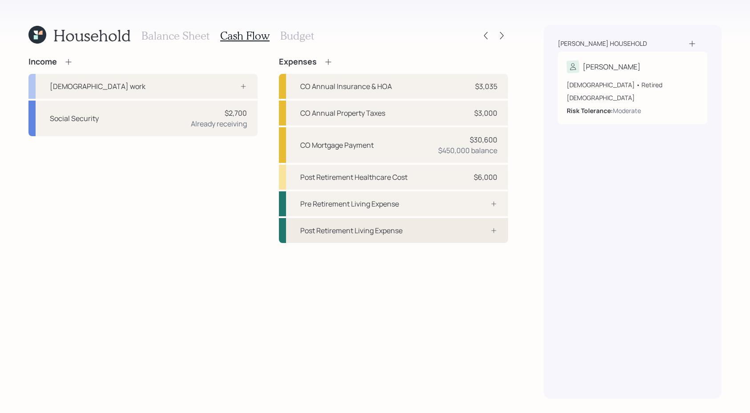
click at [407, 227] on div "Post Retirement Living Expense" at bounding box center [393, 230] width 229 height 25
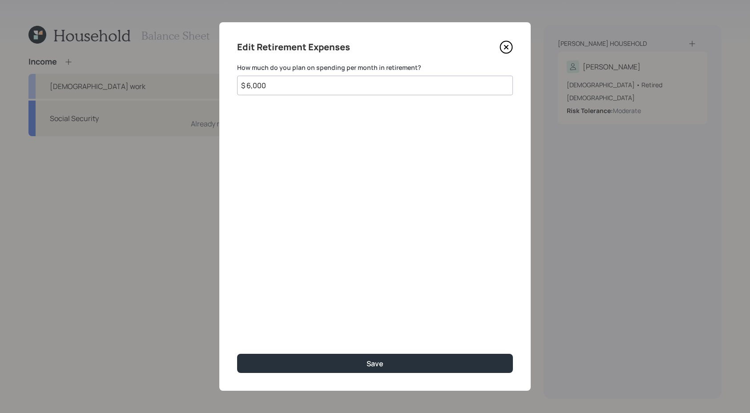
type input "$ 6,000"
click at [237, 353] on button "Save" at bounding box center [375, 362] width 276 height 19
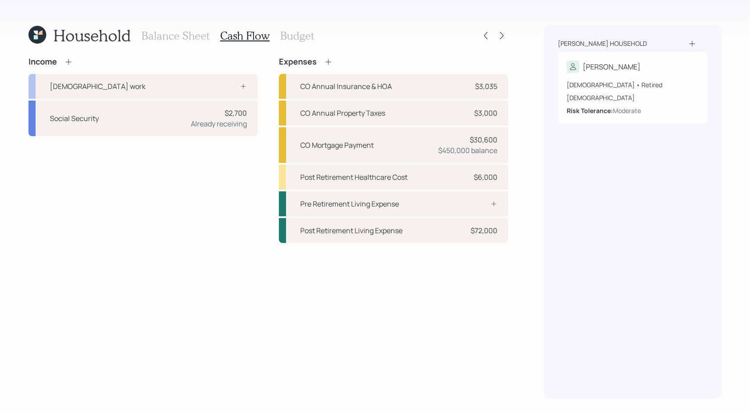
click at [295, 40] on h3 "Budget" at bounding box center [297, 35] width 34 height 13
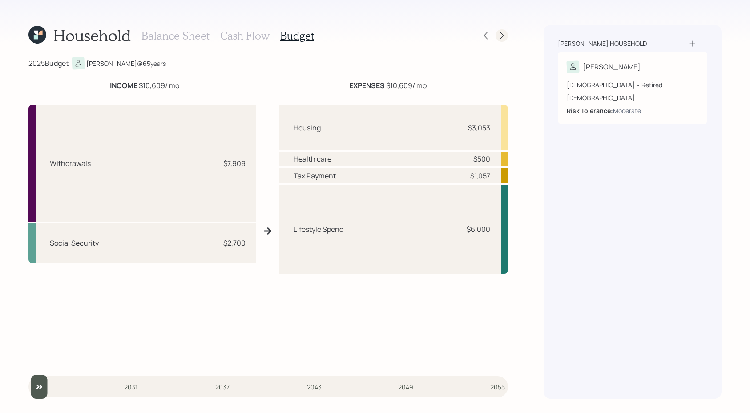
click at [498, 40] on icon at bounding box center [501, 35] width 9 height 9
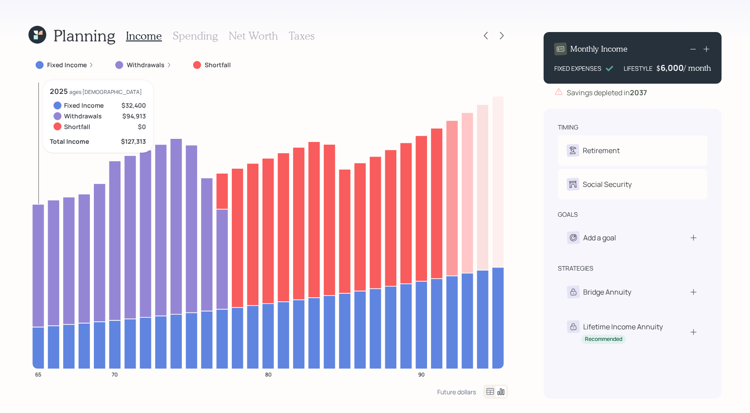
click at [40, 220] on icon at bounding box center [38, 265] width 12 height 123
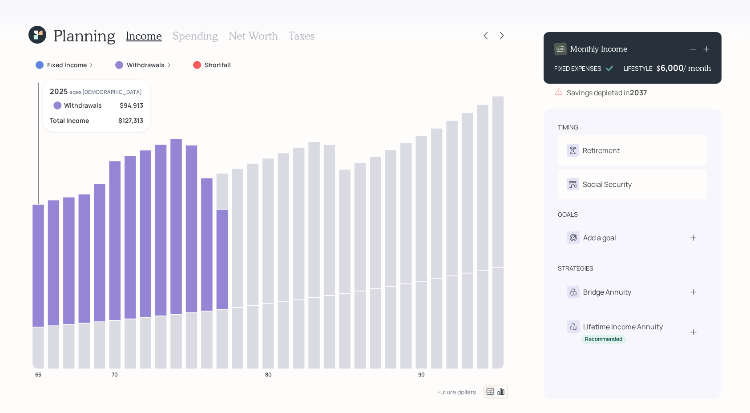
click at [40, 220] on icon at bounding box center [38, 265] width 12 height 123
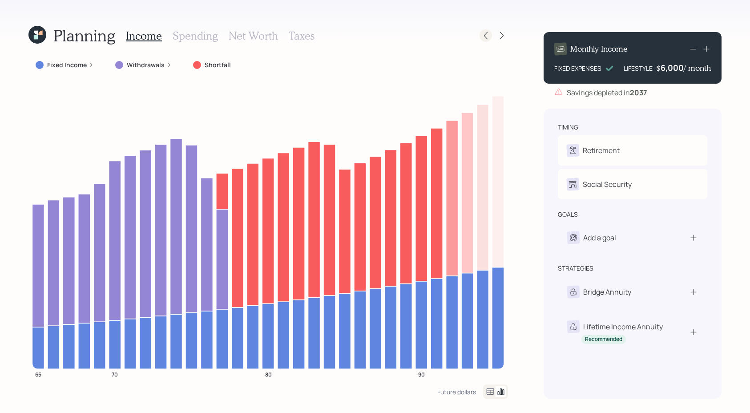
click at [487, 35] on icon at bounding box center [485, 35] width 9 height 9
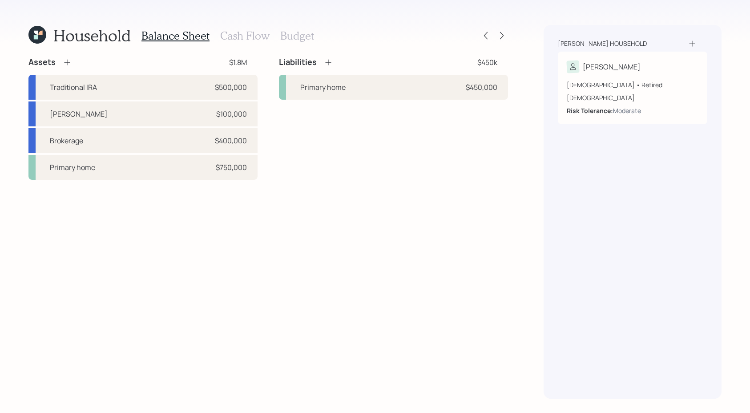
click at [290, 42] on div "Balance Sheet Cash Flow Budget" at bounding box center [227, 35] width 172 height 21
click at [290, 35] on h3 "Budget" at bounding box center [297, 35] width 34 height 13
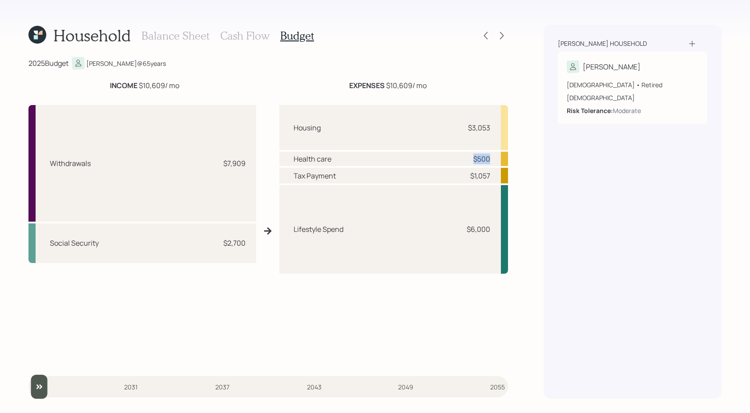
drag, startPoint x: 489, startPoint y: 155, endPoint x: 462, endPoint y: 158, distance: 27.3
click at [462, 158] on div "Health care $500" at bounding box center [393, 159] width 229 height 14
drag, startPoint x: 493, startPoint y: 232, endPoint x: 448, endPoint y: 232, distance: 45.3
click at [448, 232] on div "Lifestyle Spend $6,000" at bounding box center [393, 229] width 229 height 88
click at [495, 120] on div "Housing $3,053" at bounding box center [393, 127] width 229 height 45
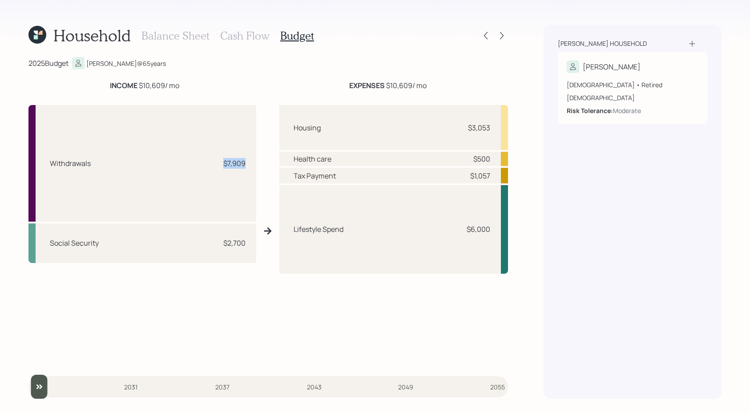
drag, startPoint x: 249, startPoint y: 164, endPoint x: 208, endPoint y: 163, distance: 41.4
click at [208, 163] on div "Withdrawals $7,909" at bounding box center [142, 163] width 228 height 116
click at [485, 36] on icon at bounding box center [485, 35] width 9 height 9
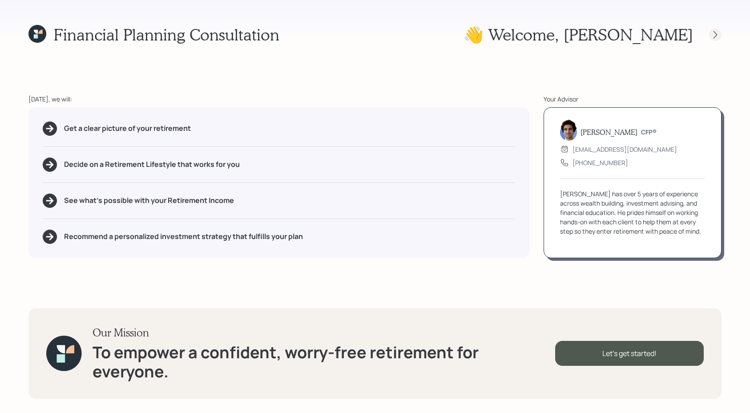
click at [713, 35] on icon at bounding box center [714, 34] width 9 height 9
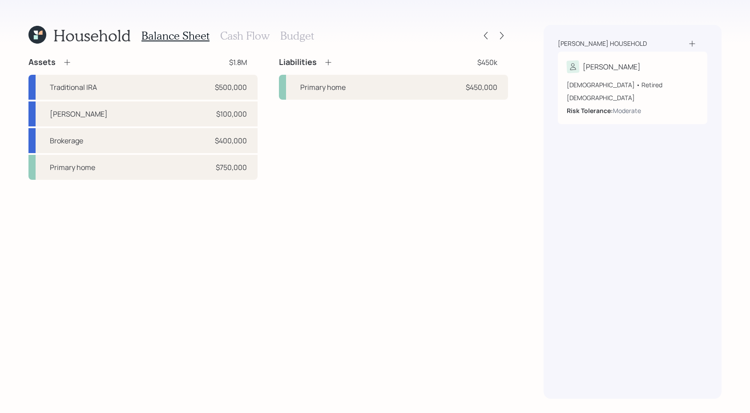
click at [240, 34] on h3 "Cash Flow" at bounding box center [244, 35] width 49 height 13
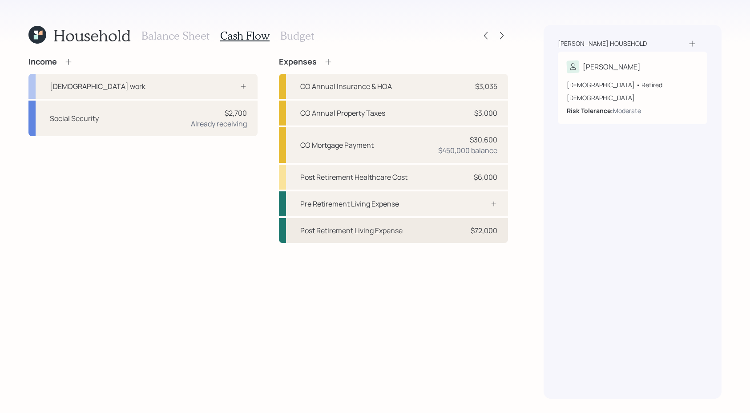
click at [328, 231] on div "Post Retirement Living Expense" at bounding box center [351, 230] width 102 height 11
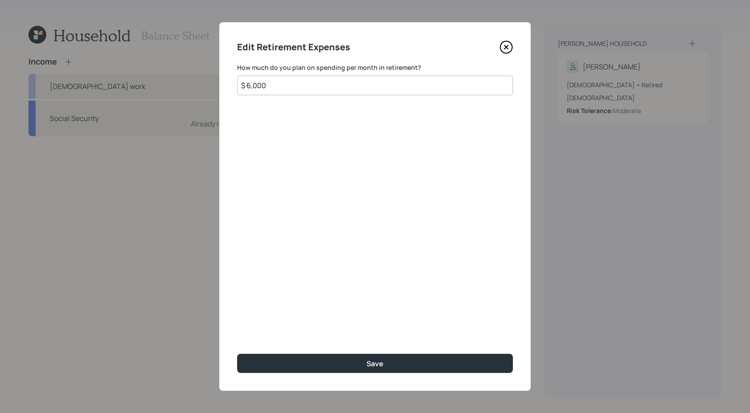
drag, startPoint x: 306, startPoint y: 84, endPoint x: 176, endPoint y: 77, distance: 130.0
click at [176, 77] on div "Edit Retirement Expenses How much do you plan on spending per month in retireme…" at bounding box center [375, 206] width 750 height 413
type input "$ 4,000"
click at [237, 353] on button "Save" at bounding box center [375, 362] width 276 height 19
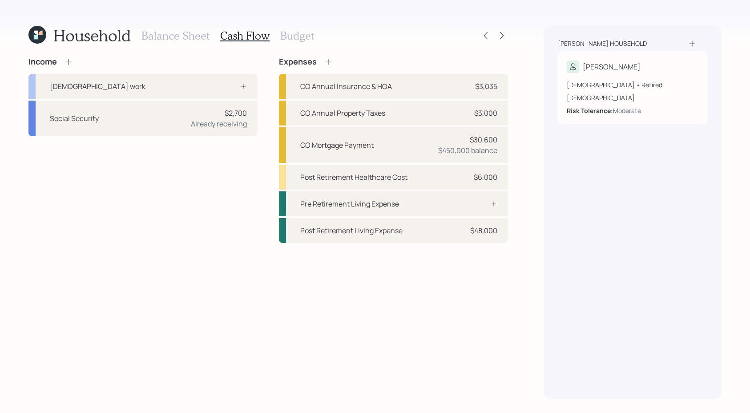
click at [285, 13] on div "Household Balance Sheet Cash Flow Budget Income Full-time work Social Security …" at bounding box center [375, 206] width 750 height 413
click at [288, 42] on div "Balance Sheet Cash Flow Budget" at bounding box center [227, 35] width 172 height 21
click at [291, 37] on h3 "Budget" at bounding box center [297, 35] width 34 height 13
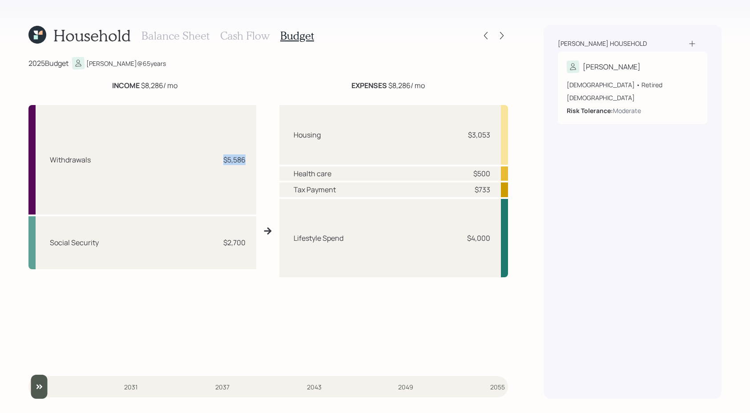
drag, startPoint x: 253, startPoint y: 160, endPoint x: 205, endPoint y: 160, distance: 47.1
click at [205, 160] on div "Withdrawals $5,586" at bounding box center [142, 159] width 228 height 109
drag, startPoint x: 497, startPoint y: 241, endPoint x: 449, endPoint y: 240, distance: 48.0
click at [449, 240] on div "Lifestyle Spend $4,000" at bounding box center [393, 238] width 229 height 78
click at [504, 36] on icon at bounding box center [501, 35] width 9 height 9
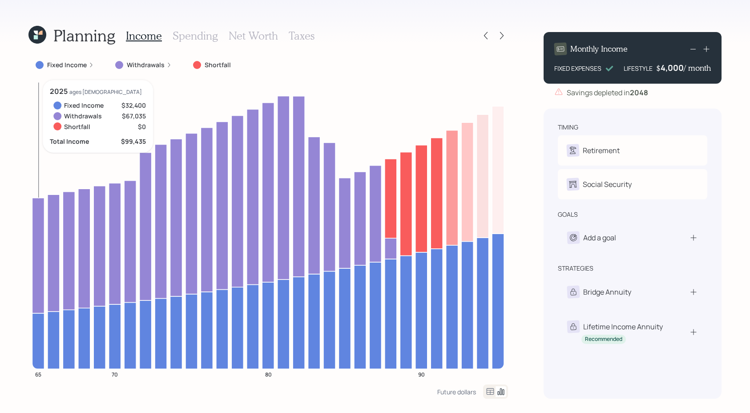
click at [37, 329] on icon at bounding box center [38, 341] width 12 height 56
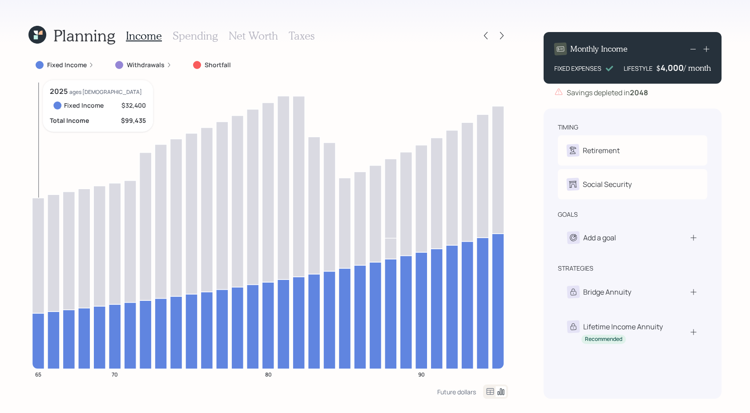
click at [39, 327] on icon at bounding box center [38, 341] width 12 height 56
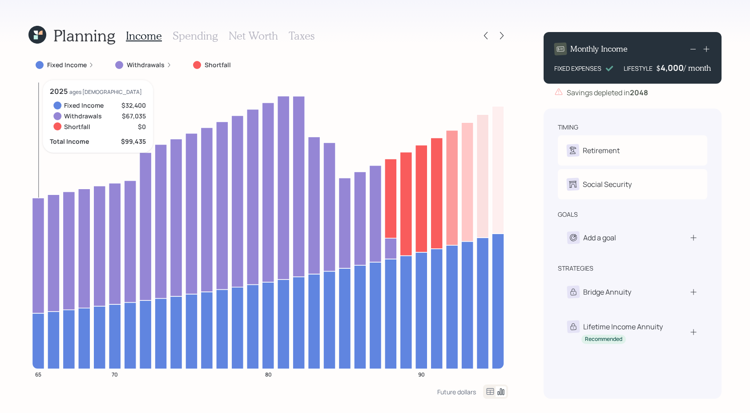
click at [39, 286] on icon at bounding box center [38, 254] width 12 height 115
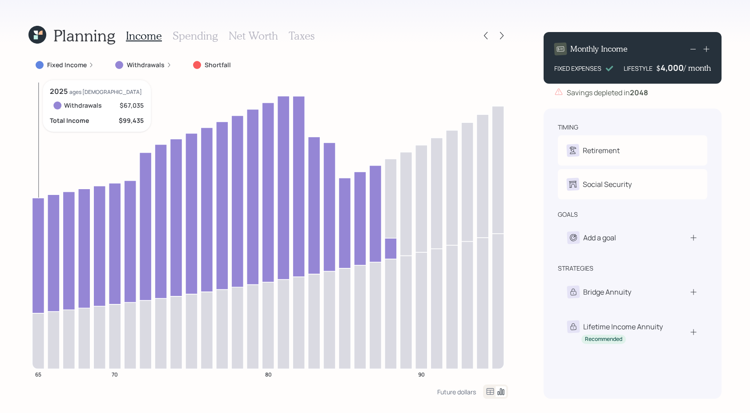
click at [39, 286] on icon at bounding box center [38, 254] width 12 height 115
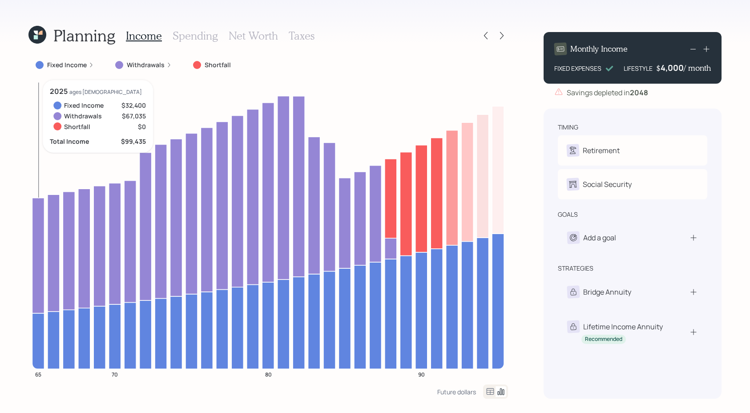
click at [35, 241] on icon at bounding box center [38, 254] width 12 height 115
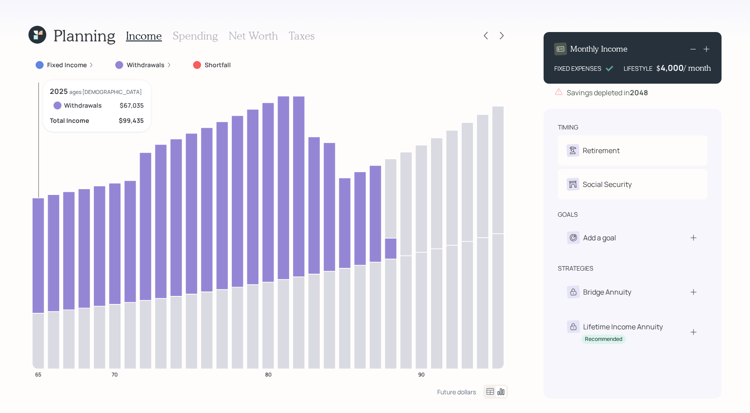
click at [39, 213] on icon at bounding box center [38, 254] width 12 height 115
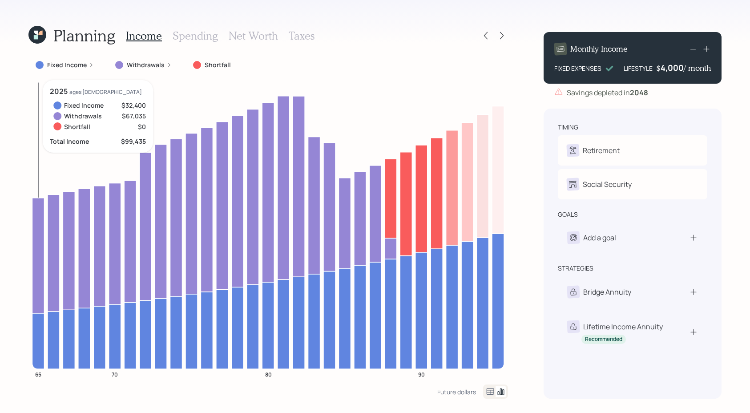
click at [39, 213] on icon at bounding box center [38, 254] width 12 height 115
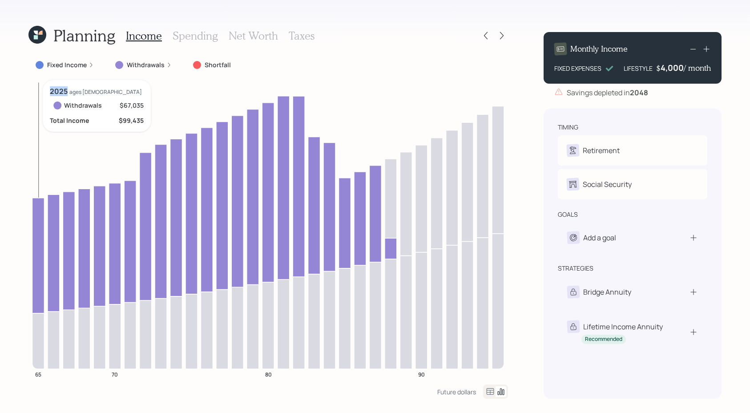
click at [39, 213] on icon at bounding box center [38, 254] width 12 height 115
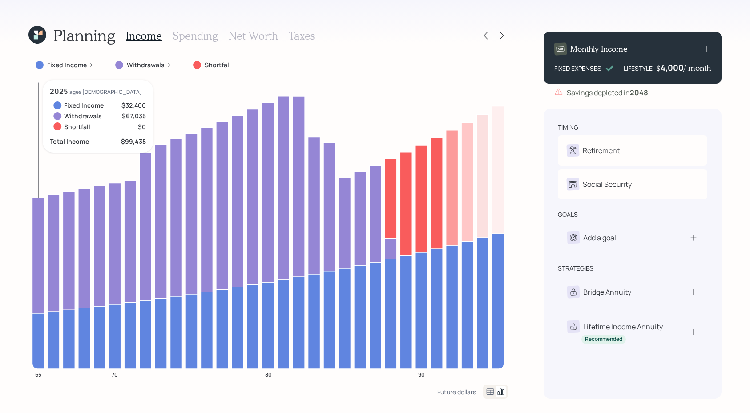
click at [41, 331] on icon at bounding box center [38, 341] width 12 height 56
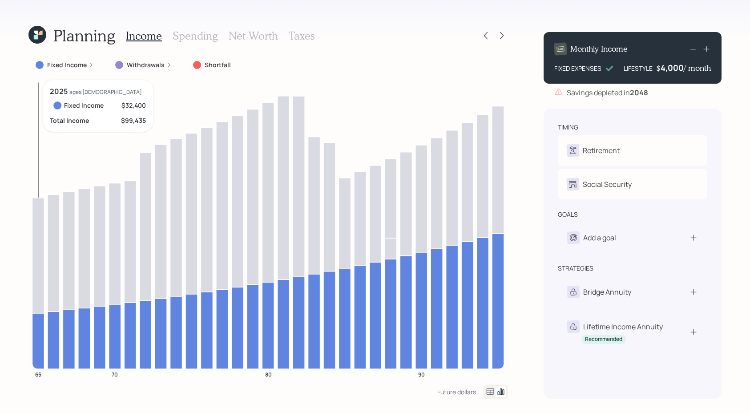
click at [41, 281] on icon at bounding box center [38, 254] width 12 height 115
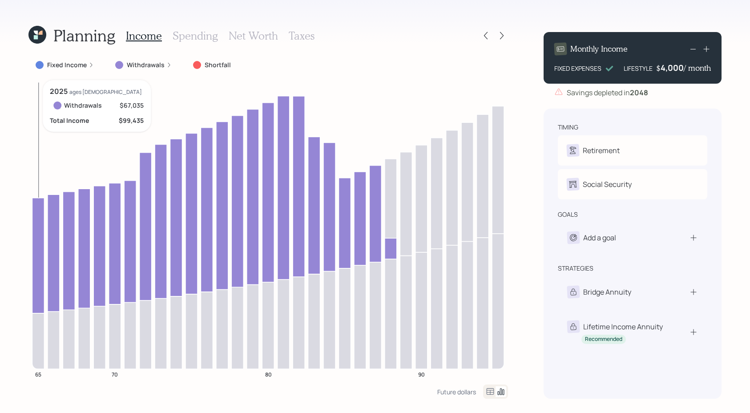
click at [41, 281] on icon at bounding box center [38, 254] width 12 height 115
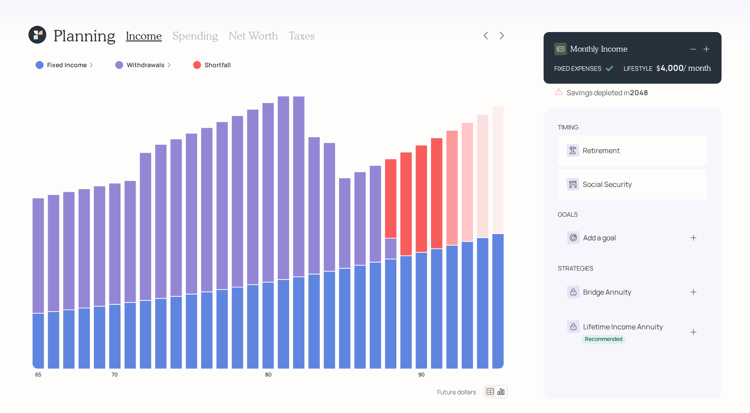
click at [125, 64] on div "Withdrawals" at bounding box center [143, 64] width 56 height 9
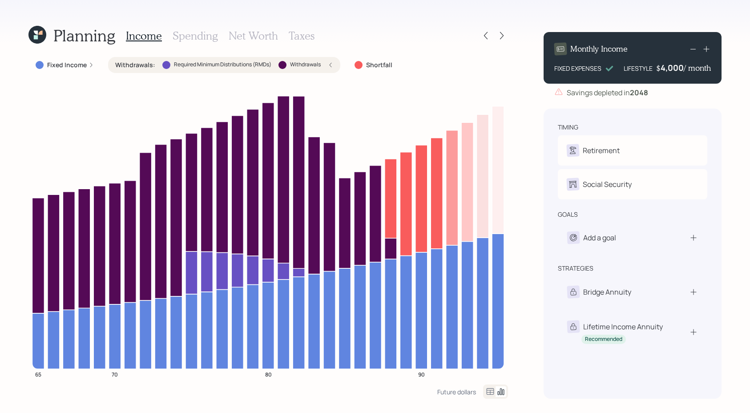
click at [125, 64] on label "Withdrawals :" at bounding box center [135, 64] width 40 height 9
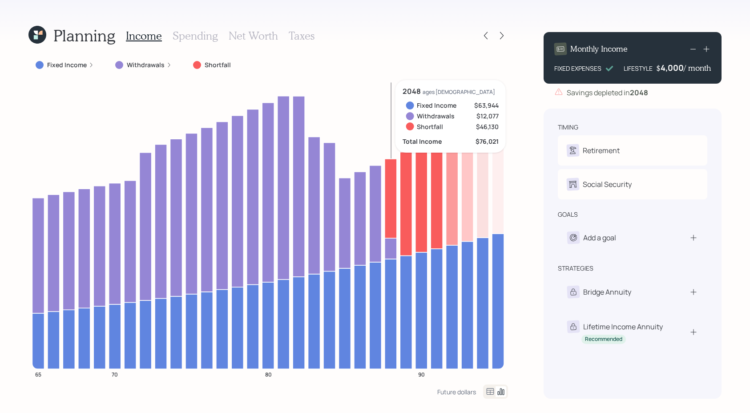
click at [390, 183] on icon at bounding box center [391, 198] width 12 height 79
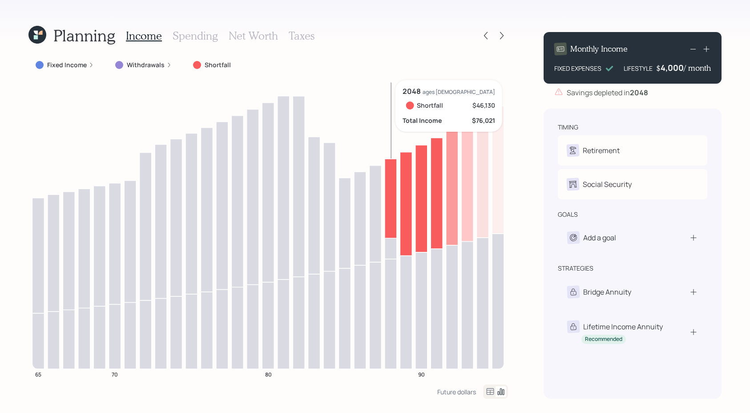
click at [390, 182] on icon at bounding box center [391, 198] width 12 height 79
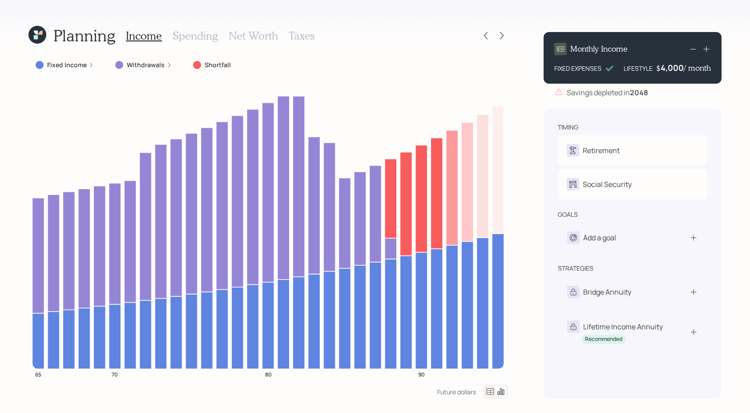
click at [211, 39] on h3 "Spending" at bounding box center [194, 35] width 45 height 13
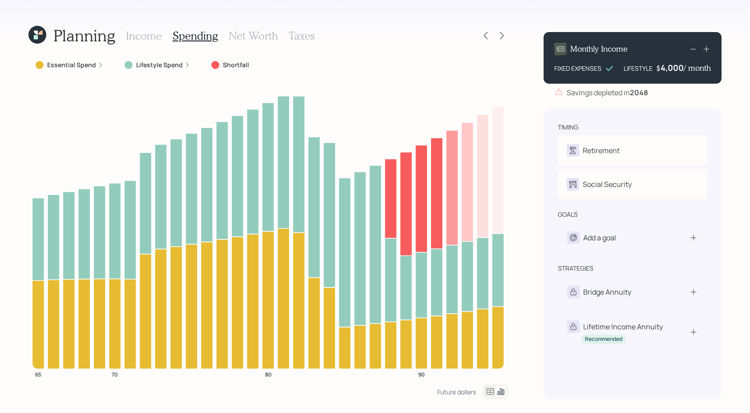
click at [494, 391] on icon at bounding box center [490, 391] width 11 height 11
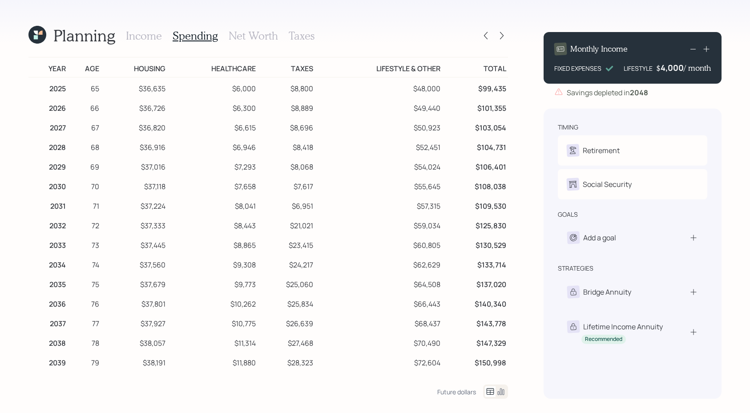
click at [332, 228] on td "$59,034" at bounding box center [378, 224] width 127 height 20
drag, startPoint x: 315, startPoint y: 89, endPoint x: 284, endPoint y: 89, distance: 30.7
click at [284, 89] on tr "2025 65 $36,635 $6,000 $8,800 $48,000 $99,435" at bounding box center [267, 87] width 479 height 20
click at [310, 204] on td "$6,951" at bounding box center [286, 205] width 58 height 20
drag, startPoint x: 313, startPoint y: 227, endPoint x: 287, endPoint y: 227, distance: 25.3
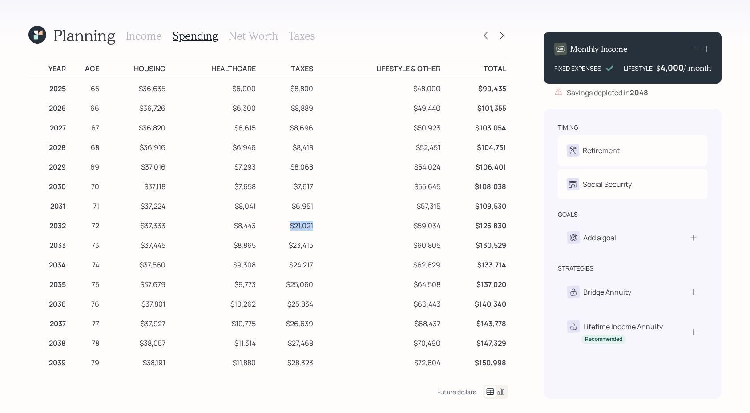
click at [287, 227] on td "$21,021" at bounding box center [286, 224] width 58 height 20
click at [485, 34] on icon at bounding box center [486, 36] width 4 height 8
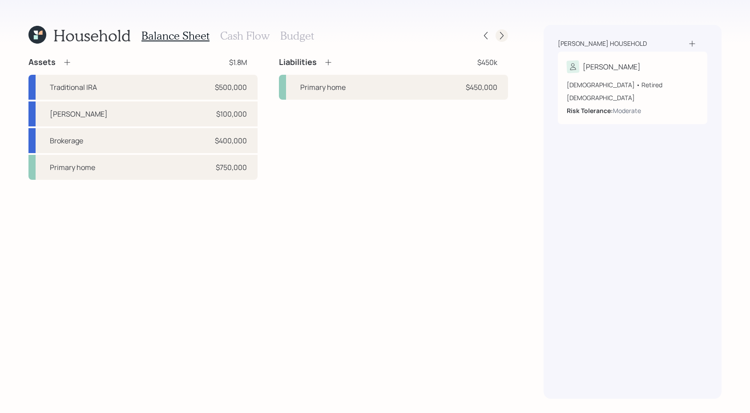
click at [503, 34] on icon at bounding box center [501, 35] width 9 height 9
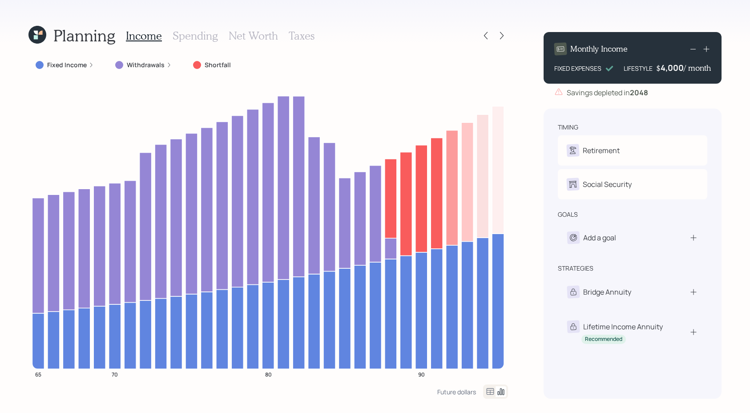
click at [303, 41] on h3 "Taxes" at bounding box center [302, 35] width 26 height 13
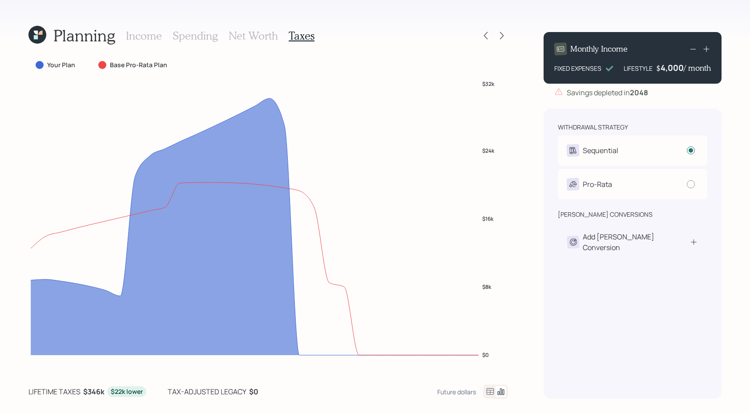
click at [493, 393] on icon at bounding box center [490, 391] width 8 height 7
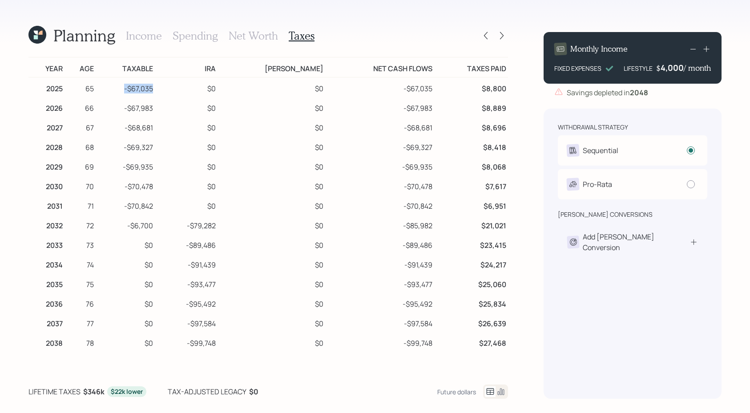
drag, startPoint x: 164, startPoint y: 87, endPoint x: 132, endPoint y: 91, distance: 33.2
click at [132, 91] on td "-$67,035" at bounding box center [125, 87] width 59 height 20
drag, startPoint x: 242, startPoint y: 220, endPoint x: 202, endPoint y: 228, distance: 40.3
click at [202, 228] on tr "2032 72 -$6,700 -$79,282 $0 -$85,982 $21,021" at bounding box center [267, 224] width 479 height 20
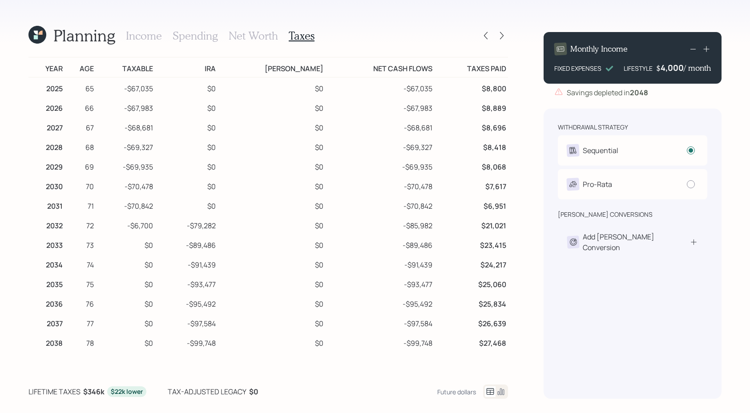
click at [217, 253] on td "-$89,486" at bounding box center [186, 244] width 62 height 20
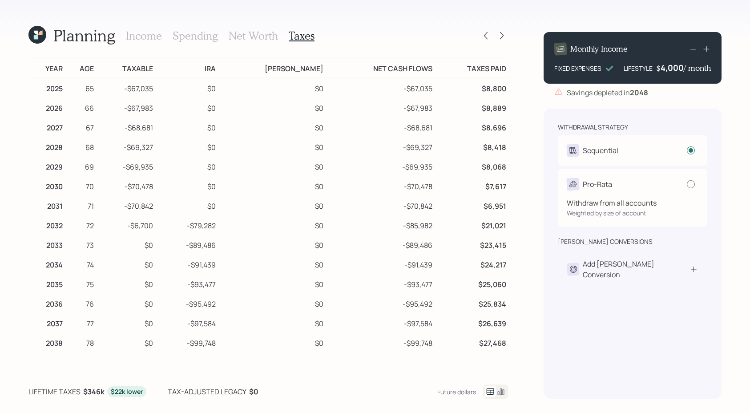
click at [691, 186] on div at bounding box center [690, 184] width 8 height 8
click at [686, 184] on input "radio" at bounding box center [686, 184] width 0 height 0
radio input "false"
radio input "true"
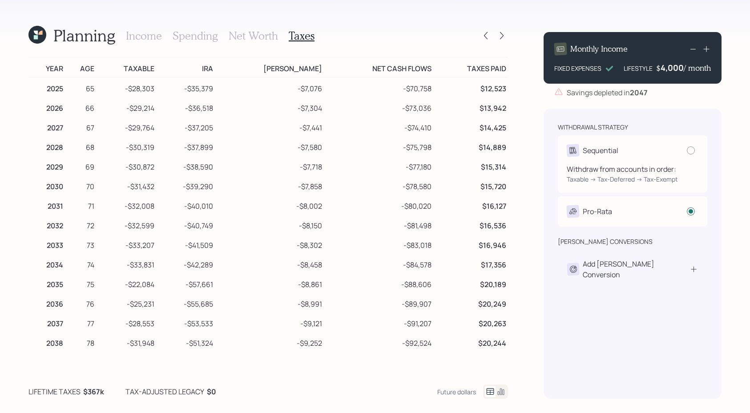
click at [629, 152] on div "Sequential" at bounding box center [632, 150] width 132 height 12
radio input "true"
radio input "false"
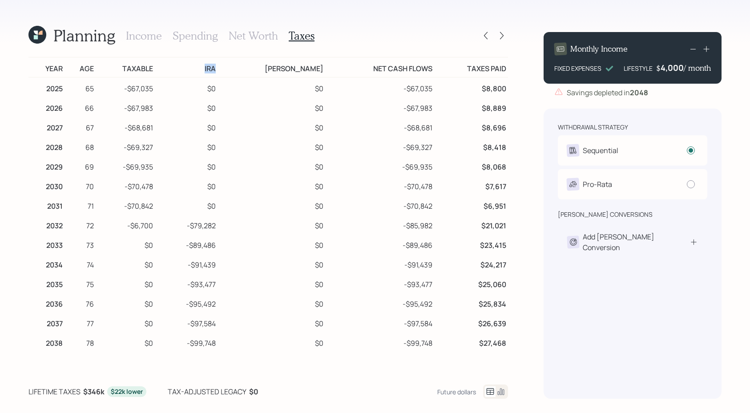
drag, startPoint x: 237, startPoint y: 64, endPoint x: 212, endPoint y: 64, distance: 24.5
click at [212, 64] on td "IRA" at bounding box center [186, 67] width 62 height 20
click at [217, 197] on td "$0" at bounding box center [186, 205] width 62 height 20
click at [253, 48] on div "Planning Income Spending Net Worth Taxes Year Age Taxable IRA Roth IRA Net Cash…" at bounding box center [267, 211] width 479 height 373
click at [253, 40] on h3 "Net Worth" at bounding box center [253, 35] width 49 height 13
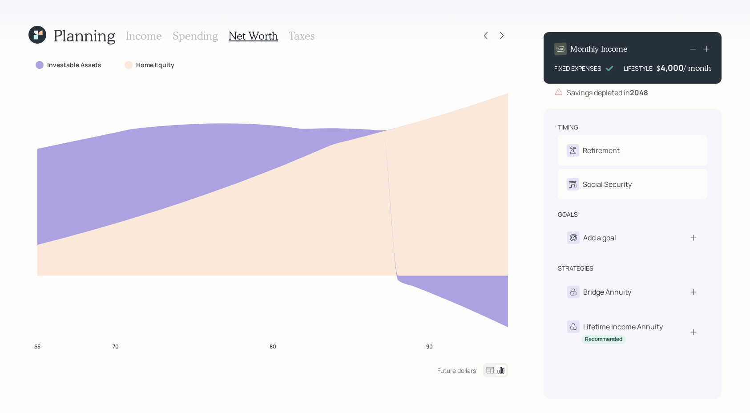
click at [296, 36] on h3 "Taxes" at bounding box center [302, 35] width 26 height 13
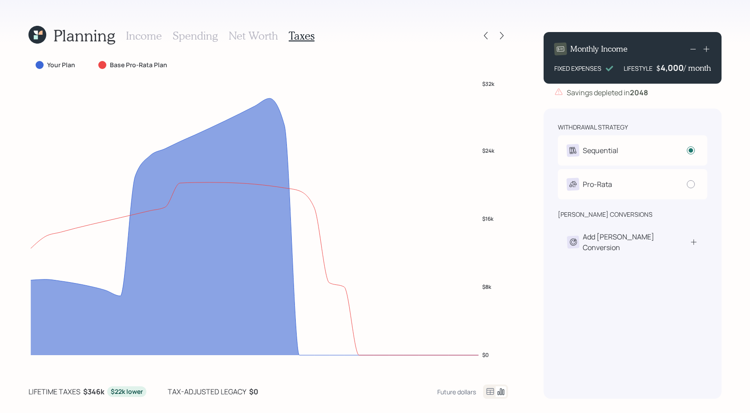
click at [675, 211] on div "roth conversions" at bounding box center [631, 214] width 149 height 9
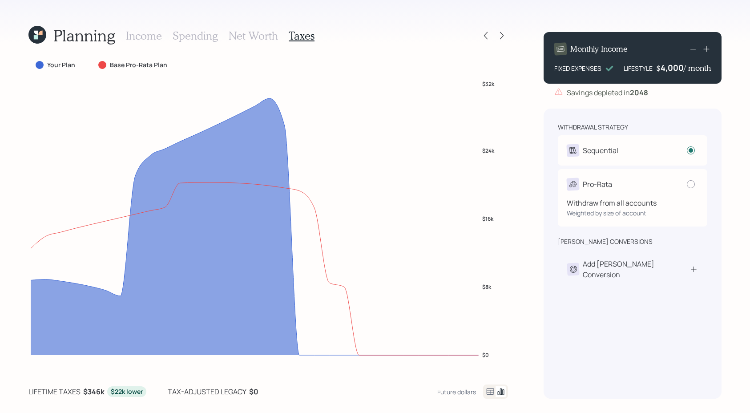
click at [675, 194] on div "Withdraw from all accounts Weighted by size of account" at bounding box center [632, 203] width 132 height 27
radio input "false"
radio input "true"
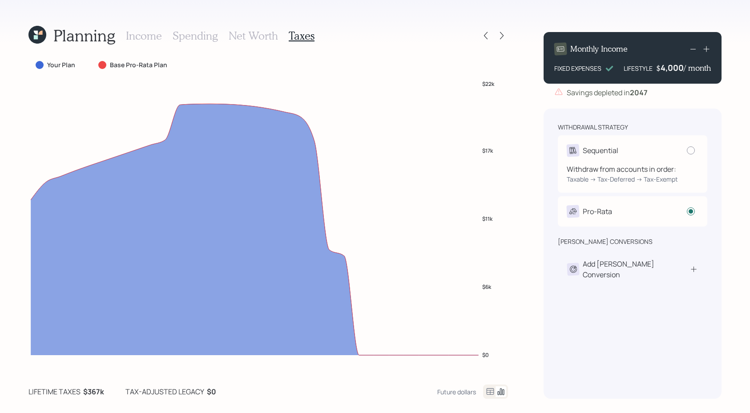
click at [657, 151] on div "Sequential" at bounding box center [632, 150] width 132 height 12
radio input "true"
radio input "false"
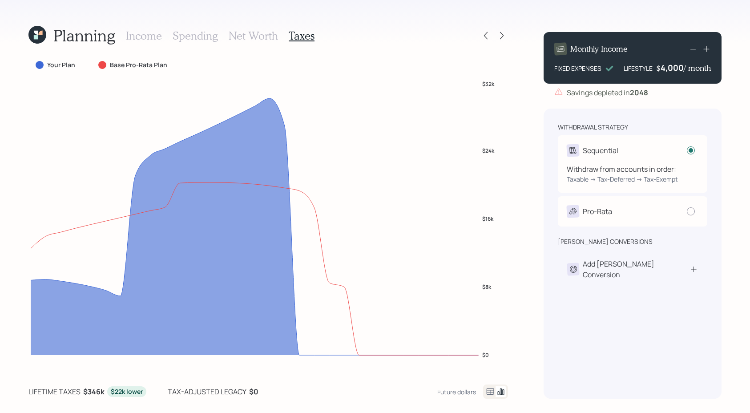
click at [678, 152] on div "Sequential" at bounding box center [632, 150] width 132 height 12
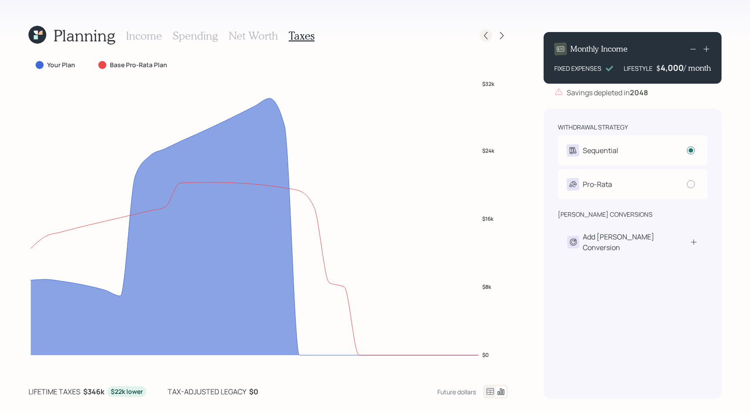
click at [481, 37] on icon at bounding box center [485, 35] width 9 height 9
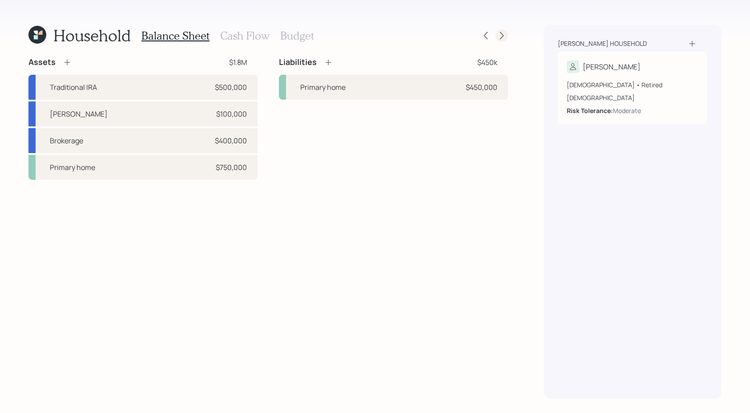
click at [501, 32] on icon at bounding box center [501, 35] width 9 height 9
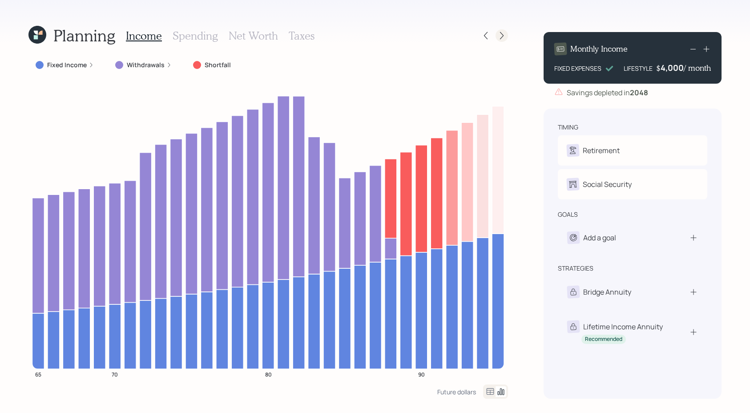
click at [501, 40] on div at bounding box center [501, 35] width 12 height 12
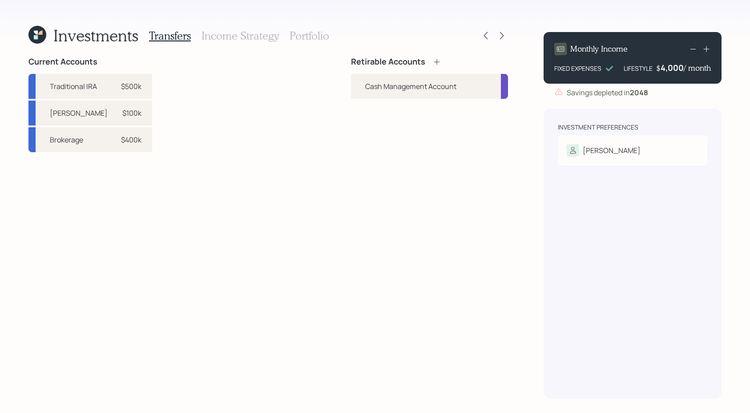
click at [439, 60] on icon at bounding box center [436, 61] width 9 height 9
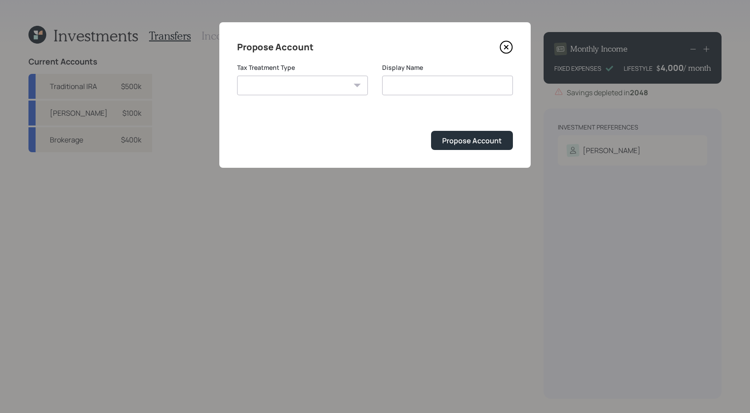
click at [270, 81] on select "Roth Taxable Traditional" at bounding box center [302, 86] width 131 height 20
select select "taxable"
type input "Taxable"
click at [477, 148] on button "Propose Account" at bounding box center [472, 140] width 82 height 19
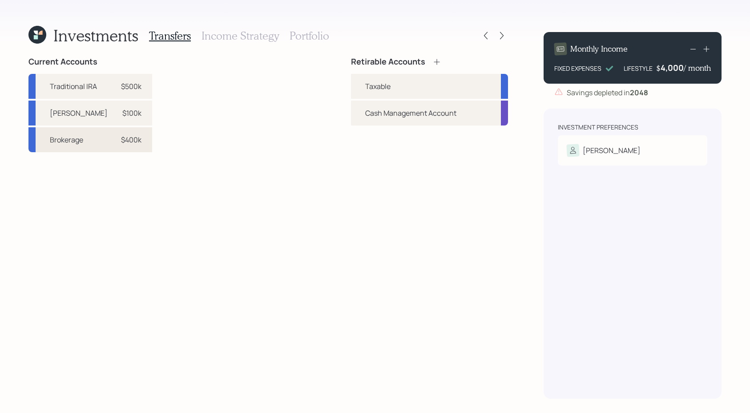
click at [121, 144] on div "$400k" at bounding box center [131, 139] width 20 height 11
click at [400, 93] on div "Taxable" at bounding box center [429, 86] width 157 height 25
select select "3b9ad480-77fc-40f2-918a-c863f3cf820d"
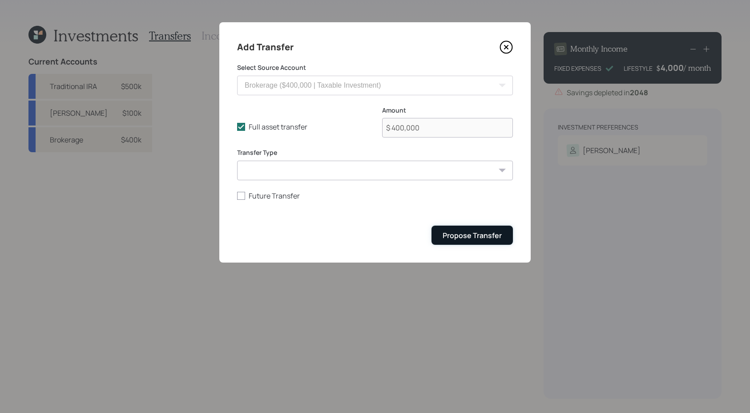
click at [479, 234] on div "Propose Transfer" at bounding box center [471, 235] width 59 height 10
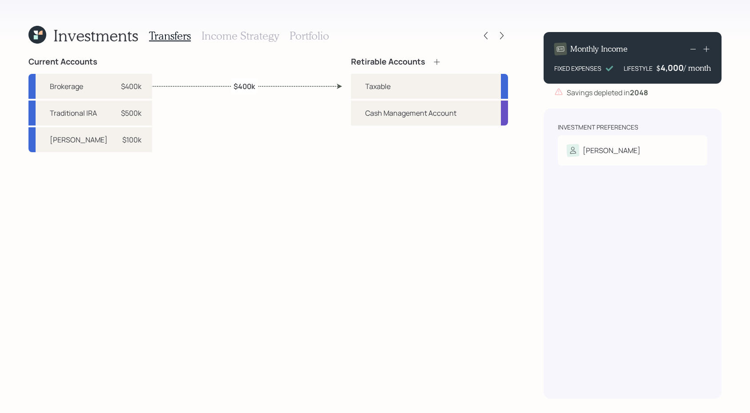
click at [440, 63] on icon at bounding box center [436, 61] width 9 height 9
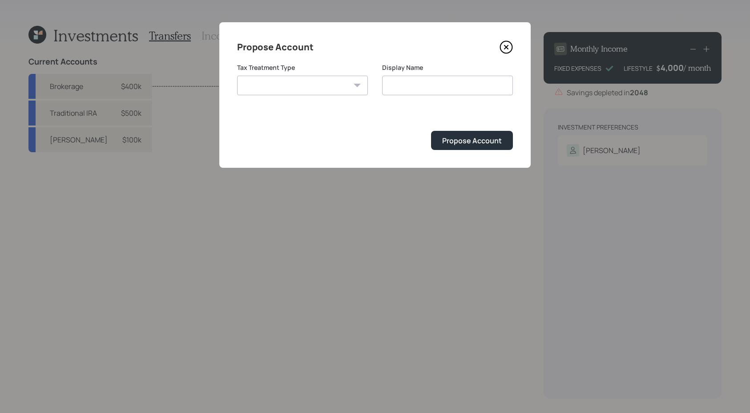
click at [309, 95] on div "Tax Treatment Type Roth Taxable Traditional" at bounding box center [302, 84] width 131 height 43
click at [309, 87] on select "Roth Taxable Traditional" at bounding box center [302, 86] width 131 height 20
select select "roth"
type input "Roth"
click at [454, 138] on div "Propose Account" at bounding box center [472, 141] width 60 height 10
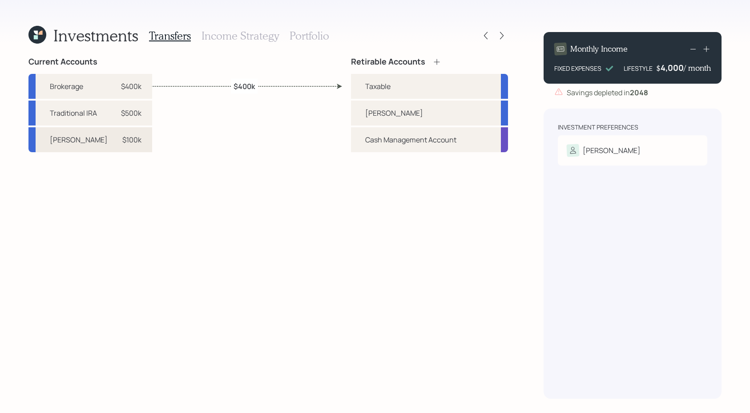
click at [85, 142] on div "Roth IRA $100k" at bounding box center [90, 139] width 124 height 25
click at [398, 113] on div "Roth" at bounding box center [429, 112] width 157 height 25
select select "e757282a-4840-4b2a-be63-8b24b92e292f"
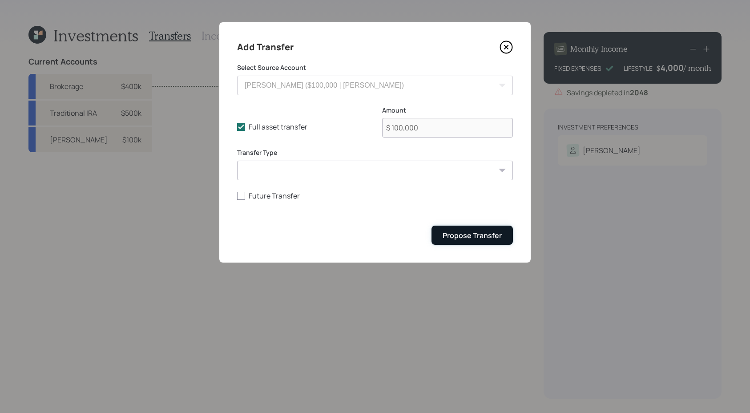
click at [476, 233] on div "Propose Transfer" at bounding box center [471, 235] width 59 height 10
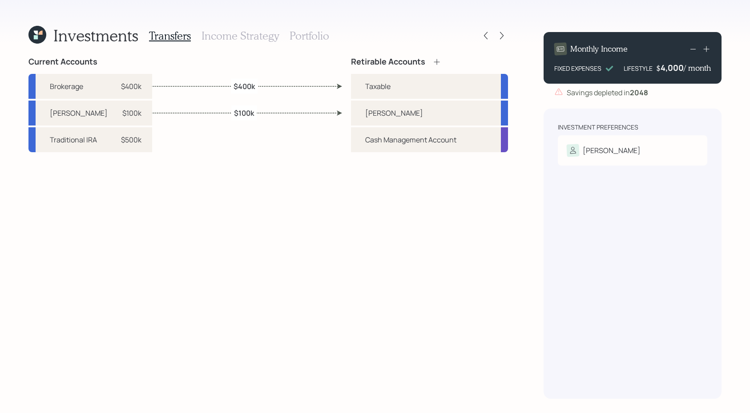
click at [439, 65] on icon at bounding box center [436, 61] width 9 height 9
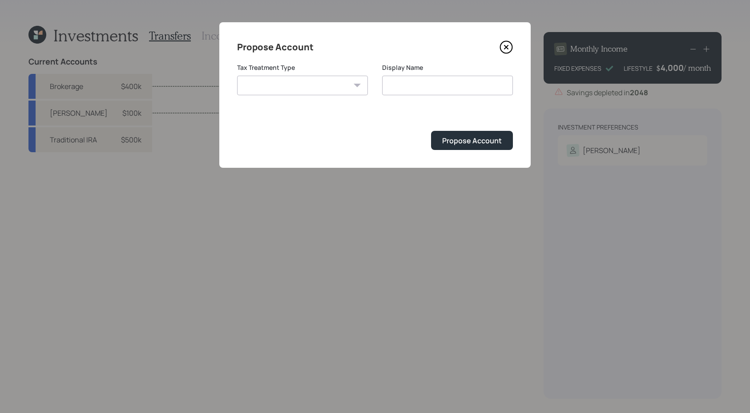
click at [271, 88] on select "Roth Taxable Traditional" at bounding box center [302, 86] width 131 height 20
select select "traditional"
type input "Traditional"
click at [494, 141] on div "Propose Account" at bounding box center [472, 141] width 60 height 10
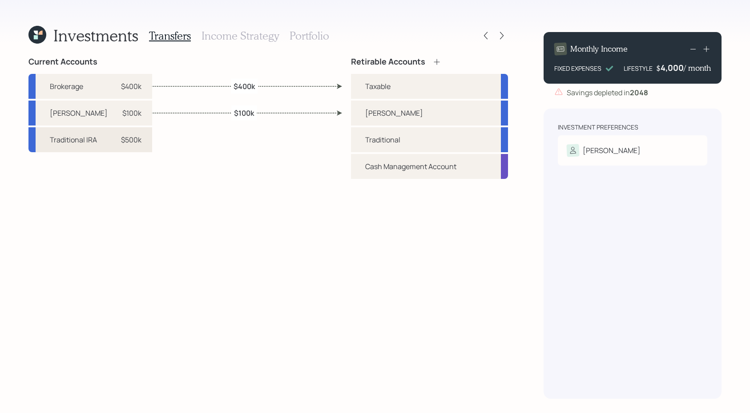
click at [90, 141] on div "Traditional IRA" at bounding box center [73, 139] width 47 height 11
click at [405, 141] on div "Traditional" at bounding box center [429, 139] width 157 height 25
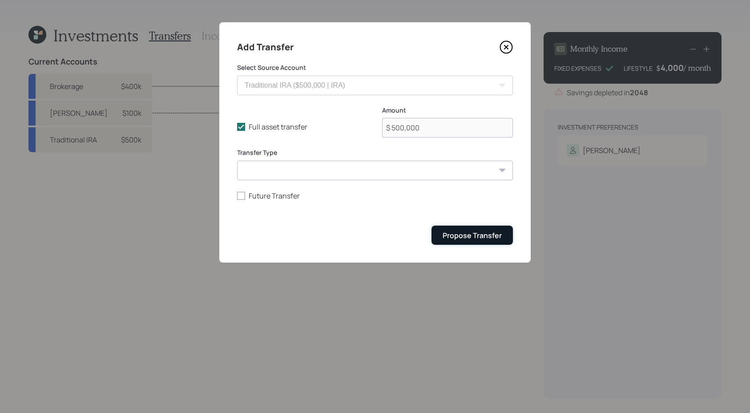
click at [479, 237] on div "Propose Transfer" at bounding box center [471, 235] width 59 height 10
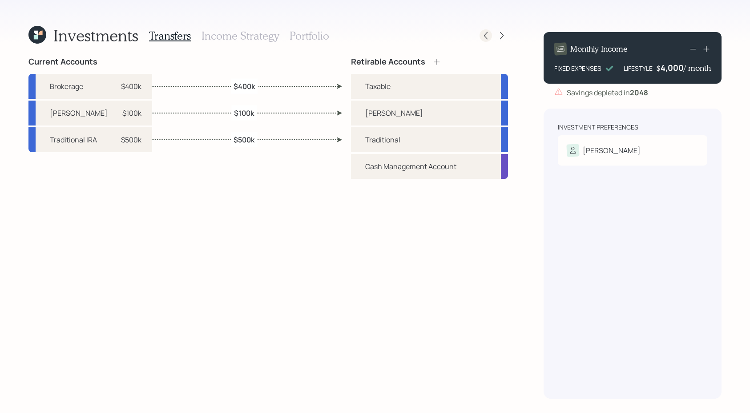
click at [484, 36] on icon at bounding box center [486, 36] width 4 height 8
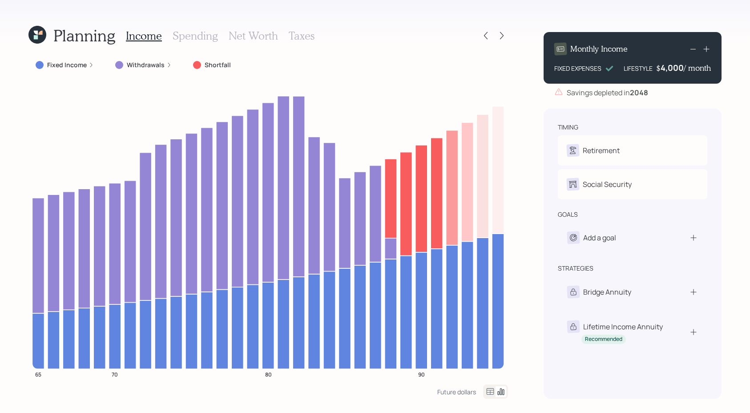
click at [155, 69] on label "Withdrawals" at bounding box center [146, 64] width 38 height 9
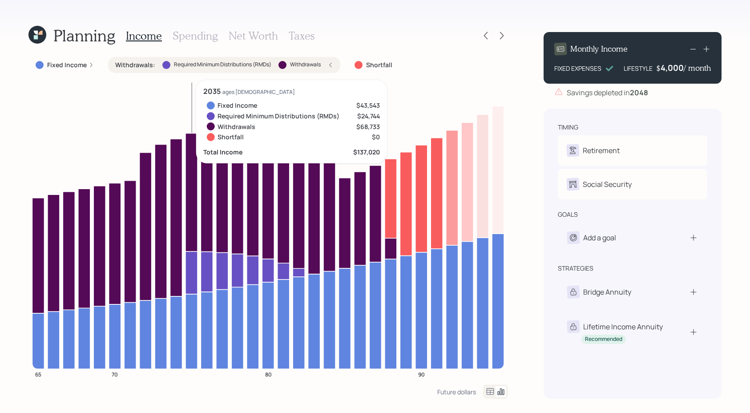
click at [193, 273] on icon at bounding box center [191, 272] width 12 height 43
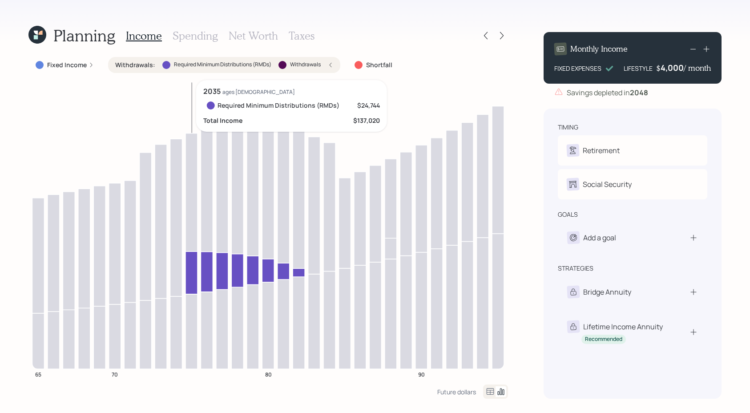
click at [193, 271] on icon at bounding box center [191, 272] width 12 height 43
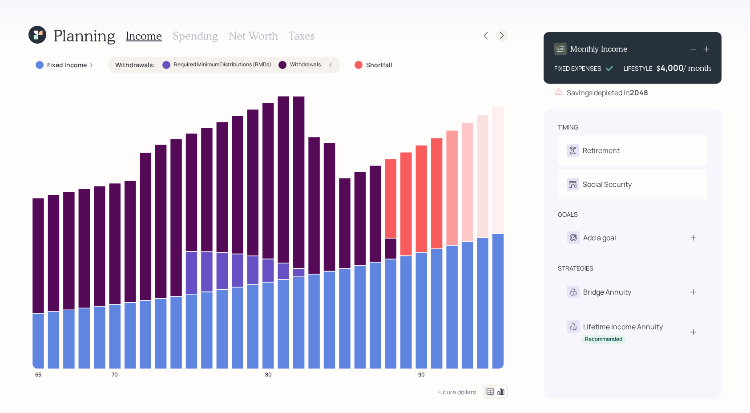
click at [500, 36] on icon at bounding box center [501, 35] width 9 height 9
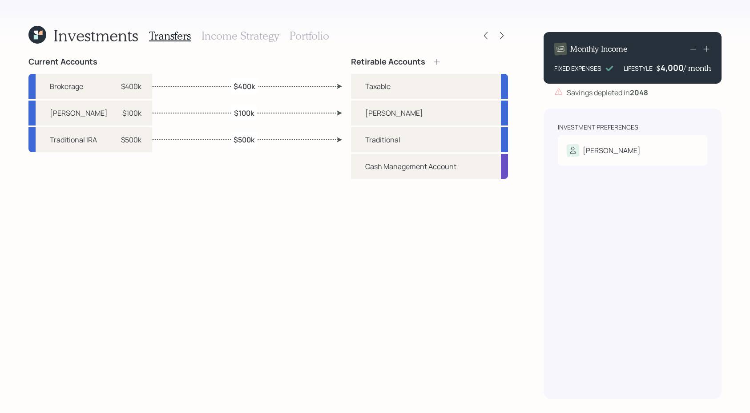
click at [264, 43] on div "Transfers Income Strategy Portfolio" at bounding box center [239, 35] width 180 height 21
click at [267, 42] on h3 "Income Strategy" at bounding box center [239, 35] width 77 height 13
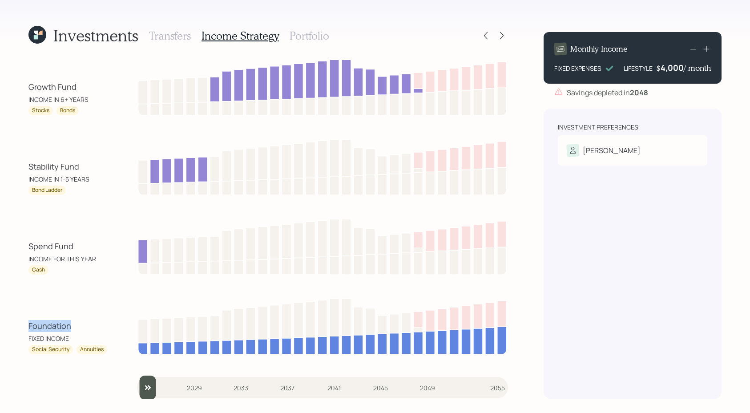
drag, startPoint x: 74, startPoint y: 327, endPoint x: 0, endPoint y: 325, distance: 73.8
click at [0, 325] on div "Investments Transfers Income Strategy Portfolio Growth Fund INCOME IN 6+ YEARS …" at bounding box center [375, 206] width 750 height 413
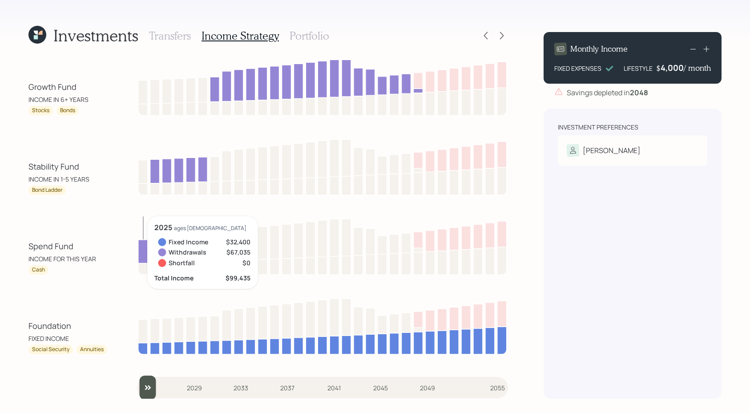
click at [144, 249] on icon at bounding box center [142, 252] width 9 height 24
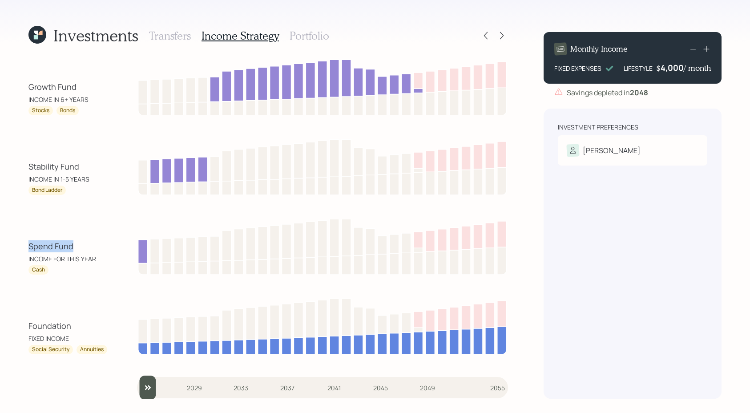
drag, startPoint x: 78, startPoint y: 250, endPoint x: 21, endPoint y: 249, distance: 57.4
click at [21, 249] on div "Investments Transfers Income Strategy Portfolio Growth Fund INCOME IN 6+ YEARS …" at bounding box center [375, 206] width 750 height 413
click at [22, 249] on div "Investments Transfers Income Strategy Portfolio Growth Fund INCOME IN 6+ YEARS …" at bounding box center [375, 206] width 750 height 413
drag, startPoint x: 67, startPoint y: 192, endPoint x: 24, endPoint y: 189, distance: 43.6
click at [24, 189] on div "Investments Transfers Income Strategy Portfolio Growth Fund INCOME IN 6+ YEARS …" at bounding box center [375, 206] width 750 height 413
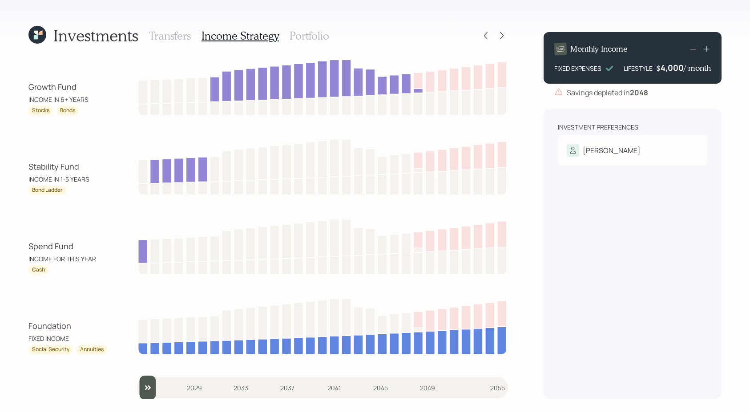
click at [95, 210] on div "Growth Fund INCOME IN 6+ YEARS Stocks Bonds Stability Fund INCOME IN 1-5 YEARS …" at bounding box center [267, 227] width 479 height 341
click at [297, 33] on h3 "Portfolio" at bounding box center [309, 35] width 40 height 13
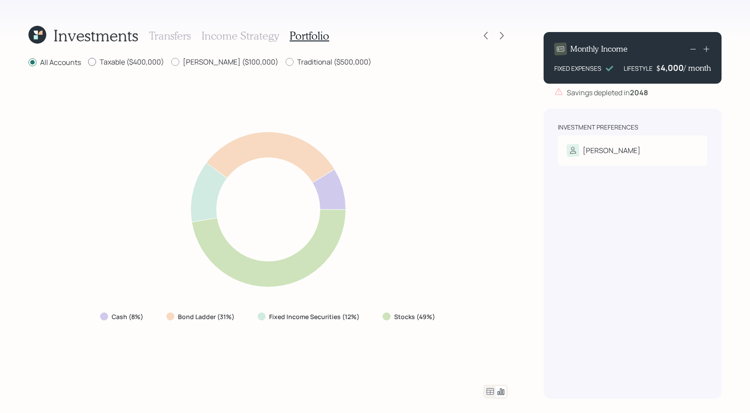
click at [122, 66] on label "Taxable ($400,000)" at bounding box center [126, 62] width 76 height 10
click at [88, 62] on input "Taxable ($400,000)" at bounding box center [88, 62] width 0 height 0
radio input "true"
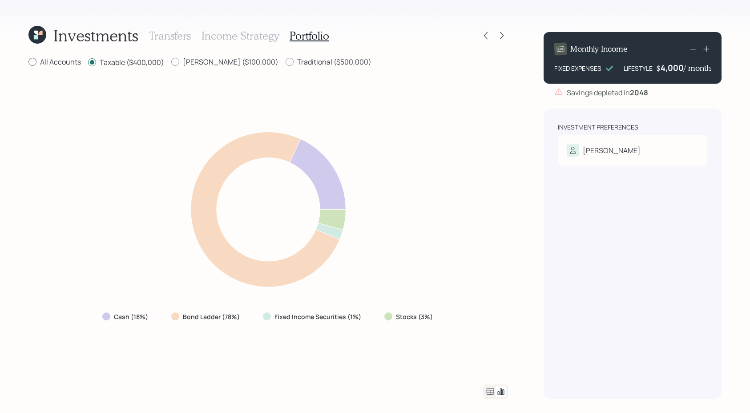
click at [63, 65] on label "All Accounts" at bounding box center [54, 62] width 52 height 10
click at [28, 62] on input "All Accounts" at bounding box center [28, 62] width 0 height 0
radio input "true"
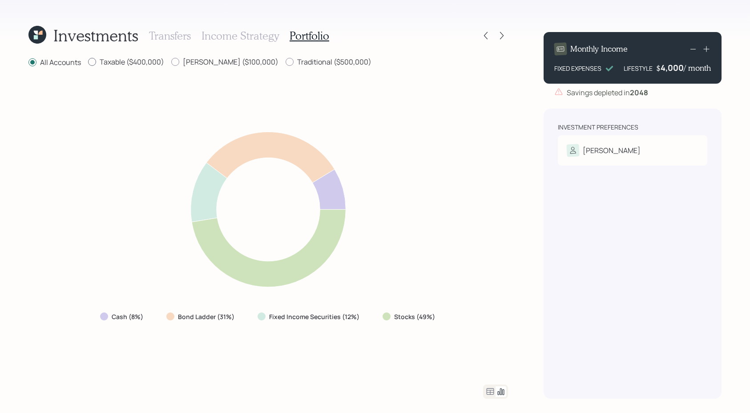
click at [120, 64] on label "Taxable ($400,000)" at bounding box center [126, 62] width 76 height 10
click at [88, 62] on input "Taxable ($400,000)" at bounding box center [88, 62] width 0 height 0
radio input "true"
radio input "false"
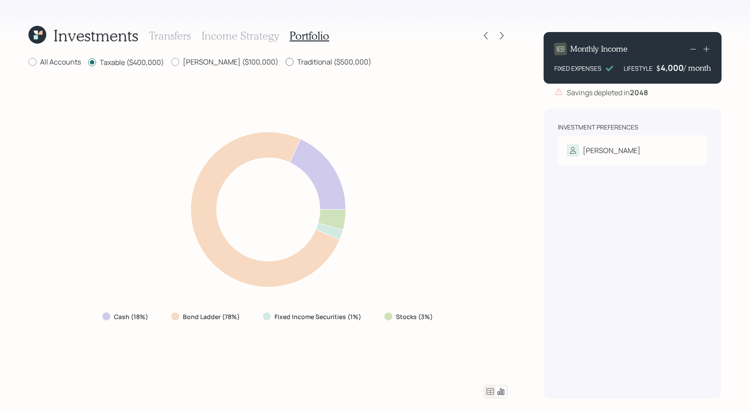
click at [285, 64] on label "Traditional ($500,000)" at bounding box center [328, 62] width 86 height 10
click at [285, 62] on input "Traditional ($500,000)" at bounding box center [285, 62] width 0 height 0
radio input "true"
radio input "false"
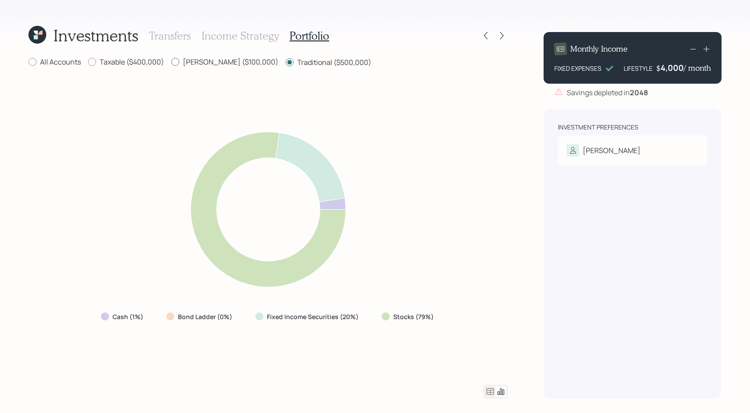
click at [213, 60] on label "Roth ($100,000)" at bounding box center [224, 62] width 107 height 10
click at [171, 62] on input "Roth ($100,000)" at bounding box center [171, 62] width 0 height 0
radio input "true"
radio input "false"
click at [73, 59] on label "All Accounts" at bounding box center [54, 62] width 52 height 10
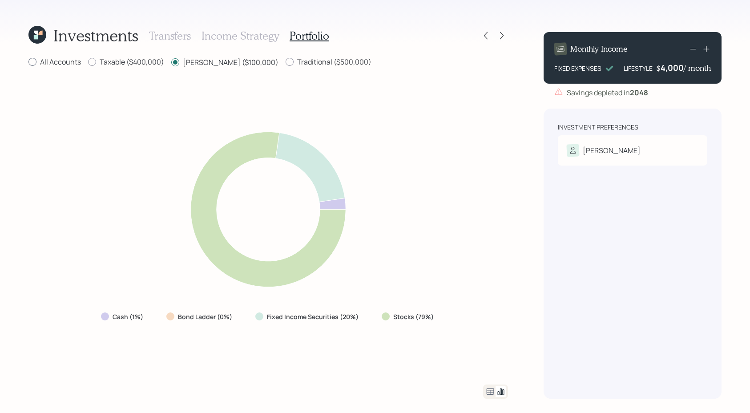
click at [28, 62] on input "All Accounts" at bounding box center [28, 62] width 0 height 0
radio input "true"
radio input "false"
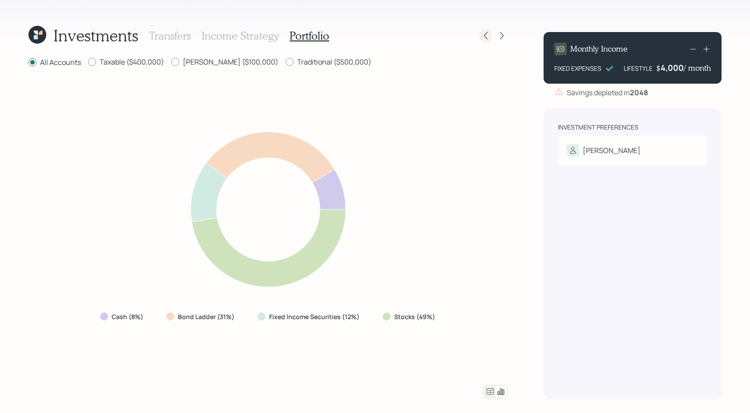
click at [484, 33] on icon at bounding box center [485, 35] width 9 height 9
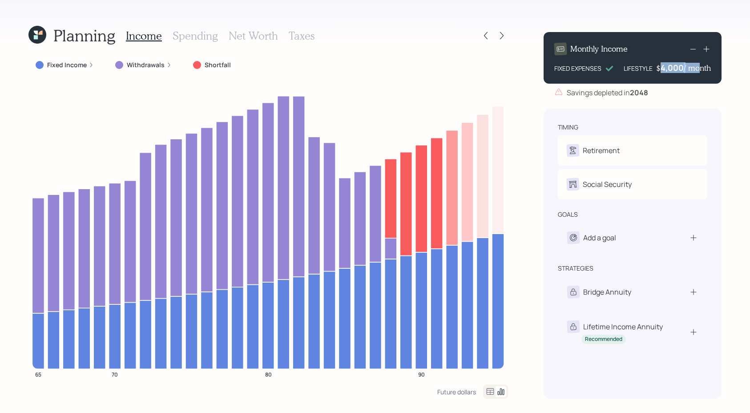
drag, startPoint x: 659, startPoint y: 68, endPoint x: 691, endPoint y: 67, distance: 32.5
click at [691, 67] on div "$ 4,000 / month" at bounding box center [683, 67] width 55 height 11
click at [685, 68] on h4 "/ month" at bounding box center [696, 68] width 27 height 10
drag, startPoint x: 683, startPoint y: 67, endPoint x: 656, endPoint y: 68, distance: 27.1
click at [657, 68] on div "$ 4000 / month" at bounding box center [684, 67] width 54 height 11
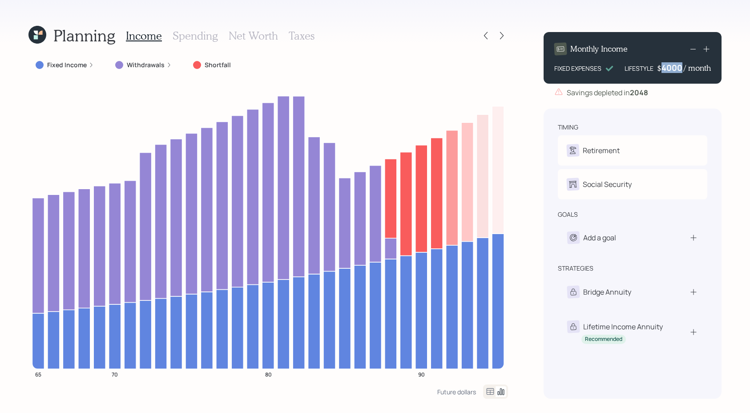
drag, startPoint x: 662, startPoint y: 67, endPoint x: 679, endPoint y: 68, distance: 16.9
click at [679, 68] on div "4000" at bounding box center [672, 67] width 22 height 11
click at [683, 79] on div "Monthly Income FIXED EXPENSES LIFESTYLE $ 3,000 / month" at bounding box center [632, 58] width 178 height 52
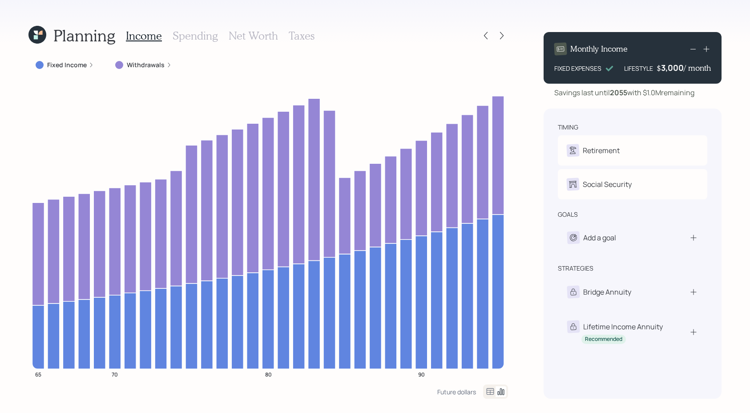
drag, startPoint x: 659, startPoint y: 72, endPoint x: 682, endPoint y: 72, distance: 23.1
click at [682, 72] on div "$ 3,000 / month" at bounding box center [683, 67] width 54 height 11
drag, startPoint x: 682, startPoint y: 72, endPoint x: 648, endPoint y: 57, distance: 37.8
click at [648, 57] on div "Monthly Income FIXED EXPENSES LIFESTYLE $ 3000 / month" at bounding box center [632, 58] width 178 height 52
click at [487, 36] on icon at bounding box center [485, 35] width 9 height 9
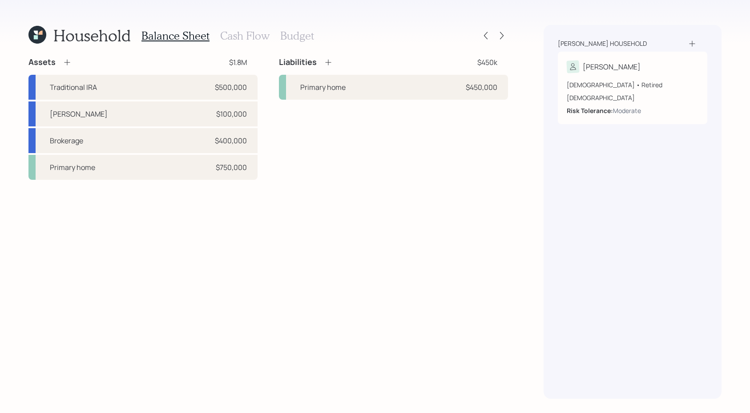
click at [281, 30] on h3 "Budget" at bounding box center [297, 35] width 34 height 13
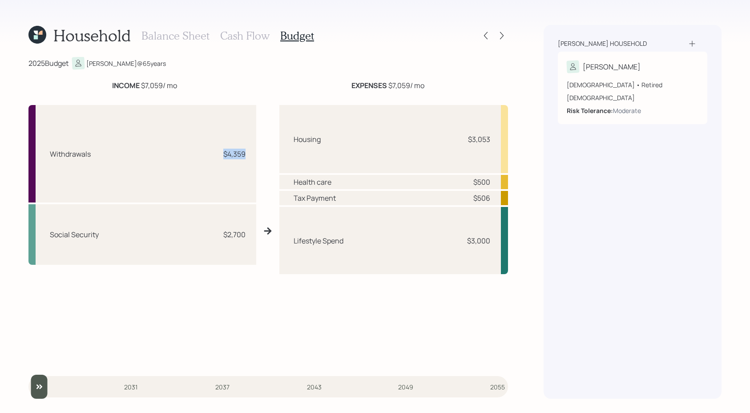
drag, startPoint x: 243, startPoint y: 152, endPoint x: 195, endPoint y: 152, distance: 48.0
click at [195, 152] on div "Withdrawals $4,359" at bounding box center [142, 153] width 228 height 97
click at [213, 184] on div "Withdrawals $4,359" at bounding box center [142, 153] width 228 height 97
drag, startPoint x: 246, startPoint y: 151, endPoint x: 210, endPoint y: 153, distance: 35.6
click at [210, 153] on div "Withdrawals $4,359" at bounding box center [142, 153] width 228 height 97
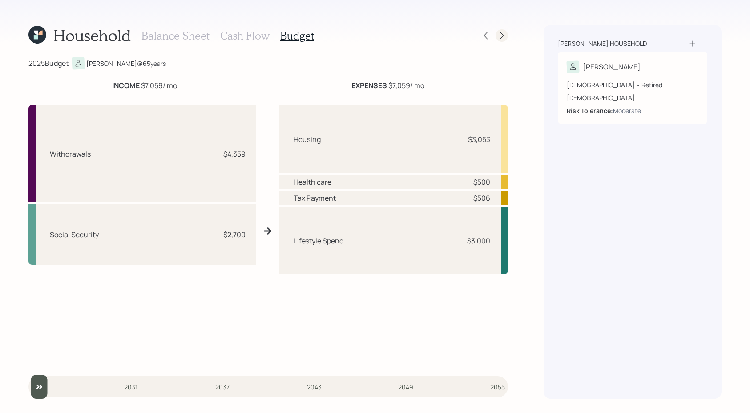
click at [502, 36] on icon at bounding box center [502, 36] width 4 height 8
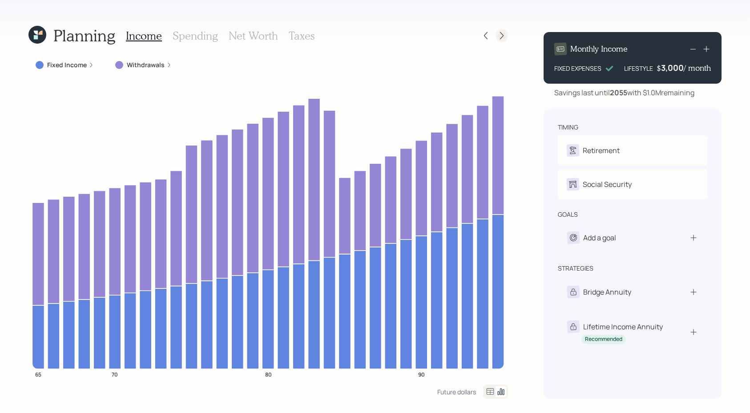
click at [498, 32] on icon at bounding box center [501, 35] width 9 height 9
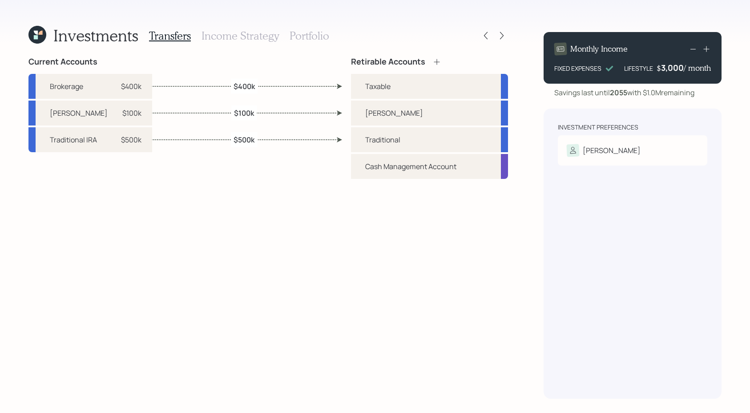
click at [311, 31] on h3 "Portfolio" at bounding box center [309, 35] width 40 height 13
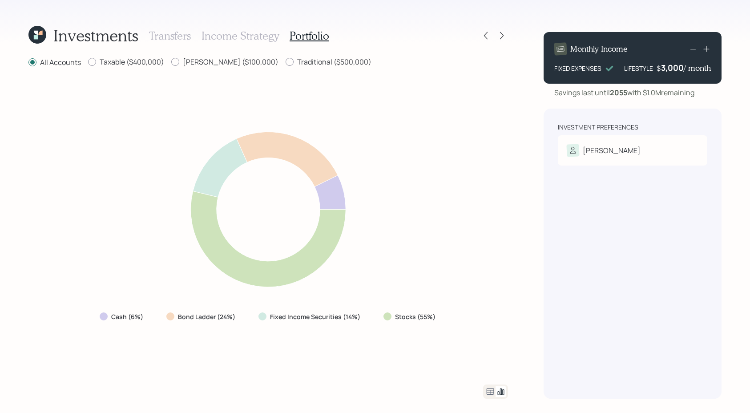
click at [489, 393] on icon at bounding box center [490, 391] width 11 height 11
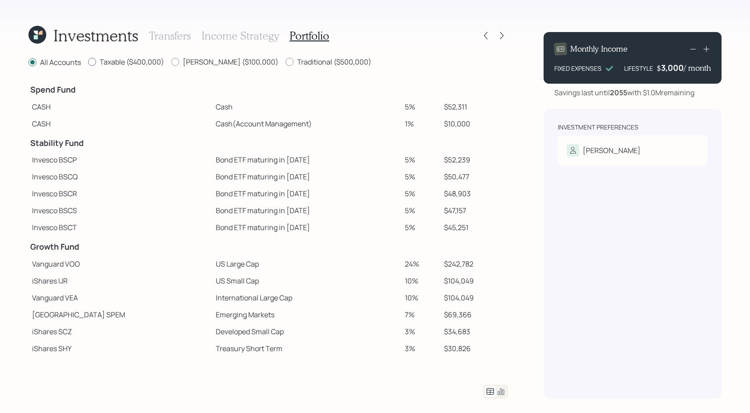
click at [122, 65] on label "Taxable ($400,000)" at bounding box center [126, 62] width 76 height 10
click at [88, 62] on input "Taxable ($400,000)" at bounding box center [88, 62] width 0 height 0
radio input "true"
radio input "false"
drag, startPoint x: 464, startPoint y: 103, endPoint x: 412, endPoint y: 104, distance: 51.6
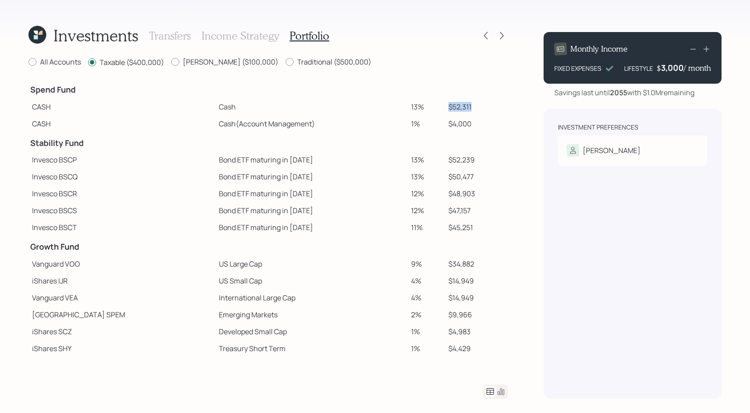
click at [412, 104] on tr "CASH Cash 13% $52,311" at bounding box center [267, 106] width 479 height 17
click at [412, 104] on td "13%" at bounding box center [425, 106] width 37 height 17
click at [205, 61] on label "Roth ($100,000)" at bounding box center [224, 62] width 107 height 10
click at [171, 62] on input "Roth ($100,000)" at bounding box center [171, 62] width 0 height 0
radio input "true"
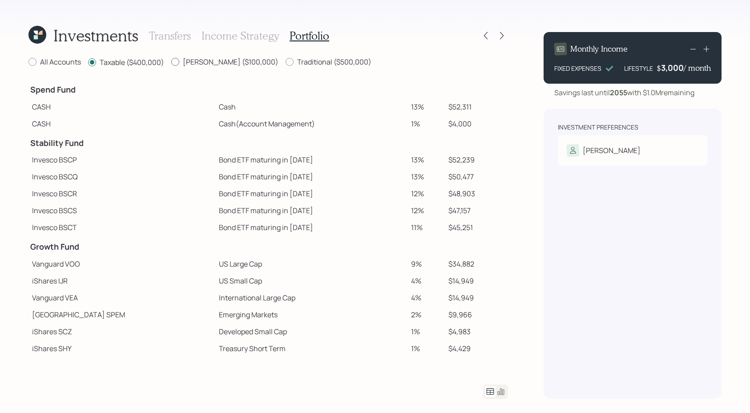
radio input "false"
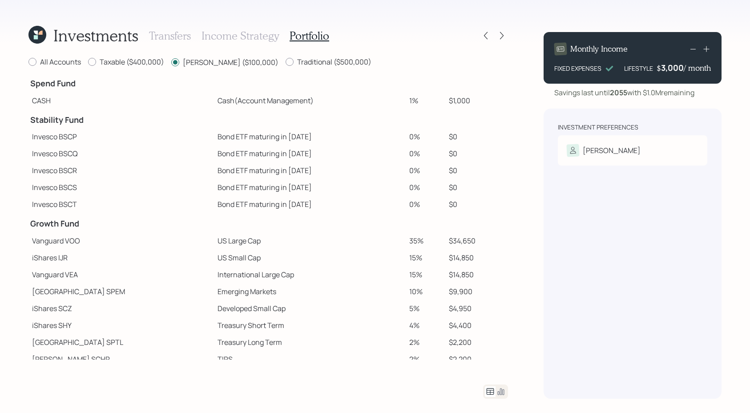
scroll to position [82, 0]
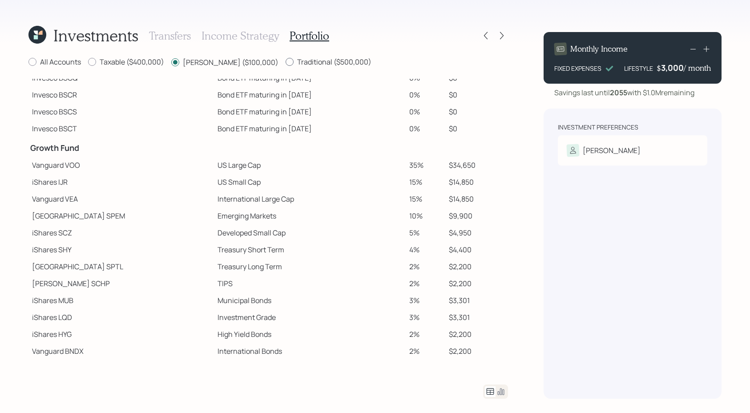
click at [285, 62] on label "Traditional ($500,000)" at bounding box center [328, 62] width 86 height 10
click at [285, 62] on input "Traditional ($500,000)" at bounding box center [285, 62] width 0 height 0
radio input "true"
radio input "false"
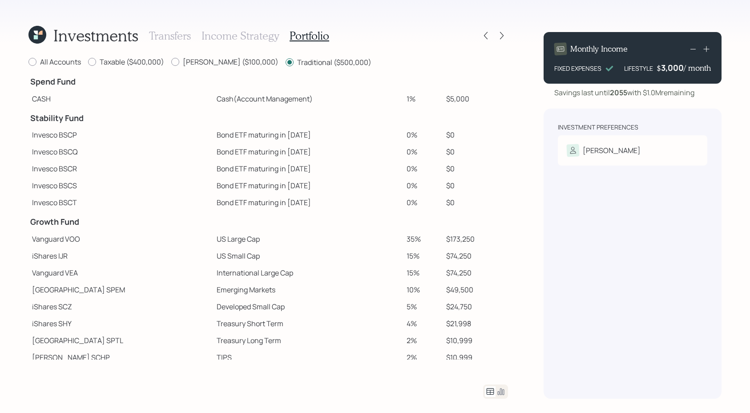
scroll to position [0, 0]
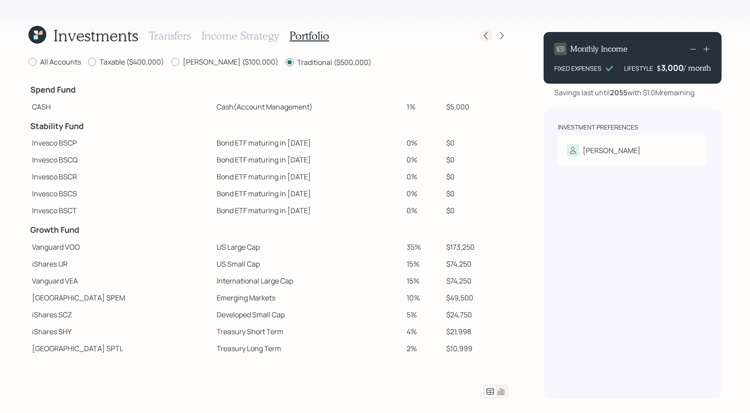
click at [486, 41] on div at bounding box center [485, 35] width 12 height 12
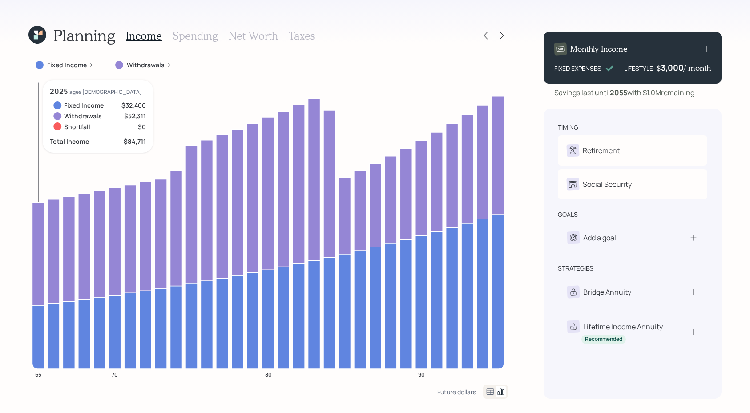
click at [38, 348] on icon at bounding box center [38, 337] width 12 height 64
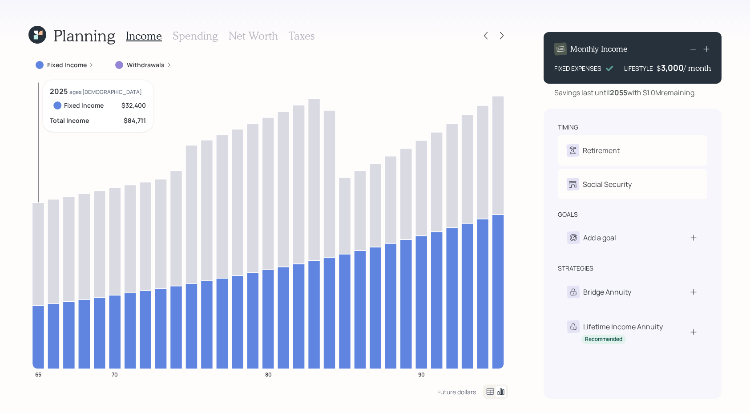
click at [36, 253] on icon at bounding box center [38, 253] width 12 height 103
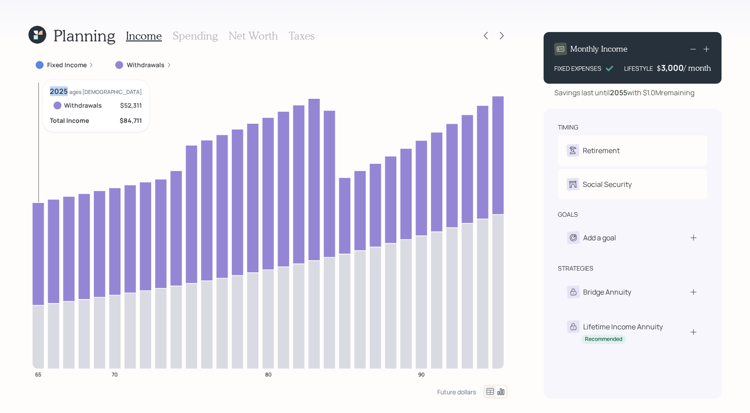
click at [36, 253] on icon at bounding box center [38, 253] width 12 height 103
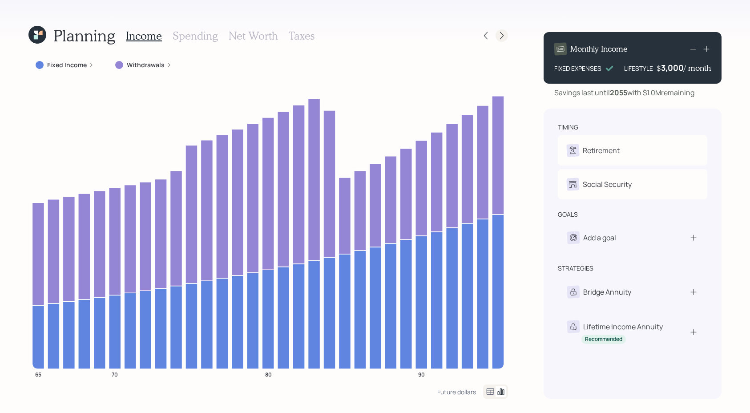
click at [500, 38] on icon at bounding box center [501, 35] width 9 height 9
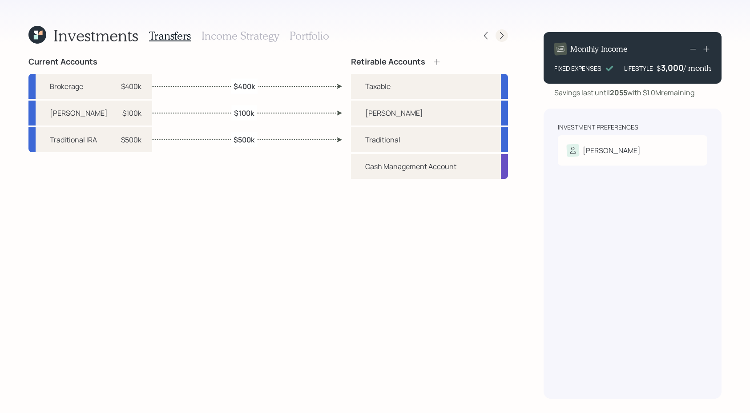
click at [504, 36] on icon at bounding box center [501, 35] width 9 height 9
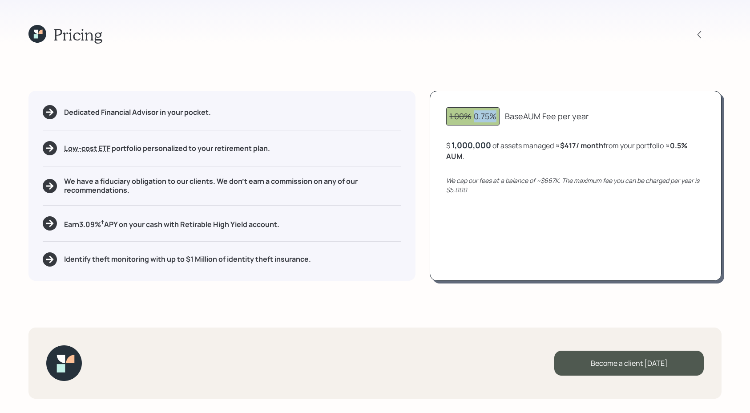
drag, startPoint x: 497, startPoint y: 116, endPoint x: 470, endPoint y: 116, distance: 26.7
click at [470, 116] on div "1.00% 0.75%" at bounding box center [472, 116] width 53 height 18
drag, startPoint x: 691, startPoint y: 141, endPoint x: 674, endPoint y: 144, distance: 17.1
click at [674, 144] on div "$ 1,000,000 of assets managed ≈ $417 / month from your portfolio ≈ 0.5 % AUM ." at bounding box center [575, 151] width 259 height 22
click at [43, 16] on div "Pricing Dedicated Financial Advisor in your pocket. Low-cost ETF Retirable uses…" at bounding box center [375, 206] width 750 height 413
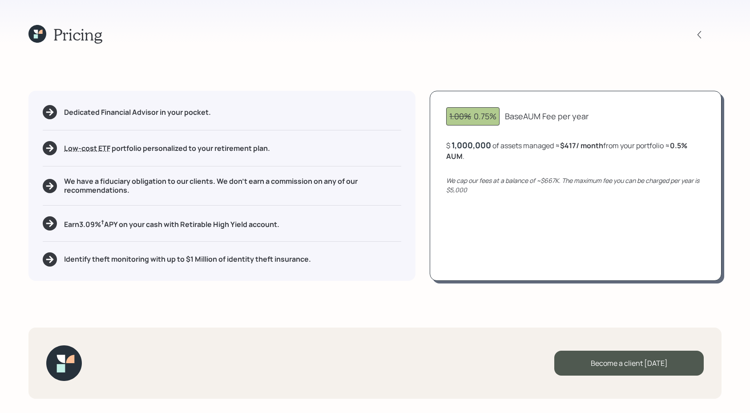
click at [43, 26] on icon at bounding box center [37, 34] width 18 height 18
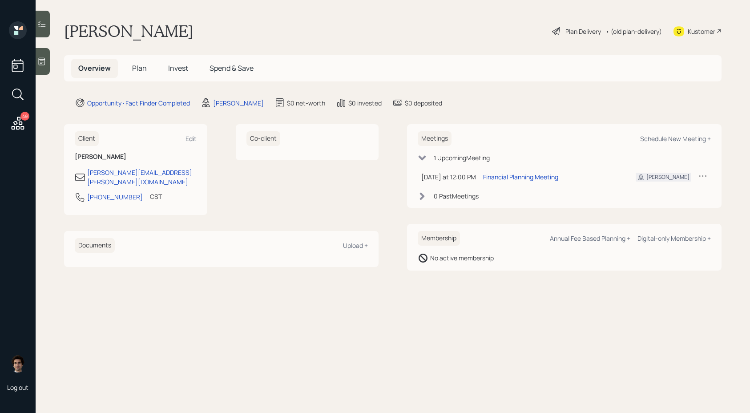
click at [693, 24] on div "Kustomer" at bounding box center [697, 31] width 48 height 20
click at [664, 133] on div "Meetings Schedule New Meeting +" at bounding box center [563, 138] width 293 height 15
click at [663, 136] on div "Schedule New Meeting +" at bounding box center [675, 138] width 71 height 8
select select "59554aeb-d739-4552-90b9-0d27d70b4bf7"
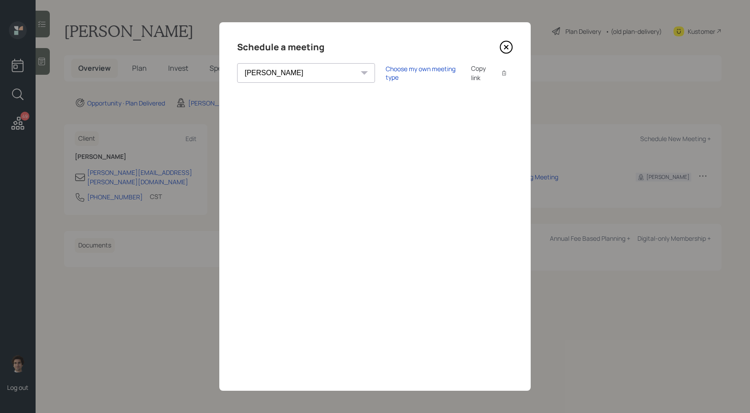
click at [511, 41] on icon at bounding box center [505, 46] width 13 height 13
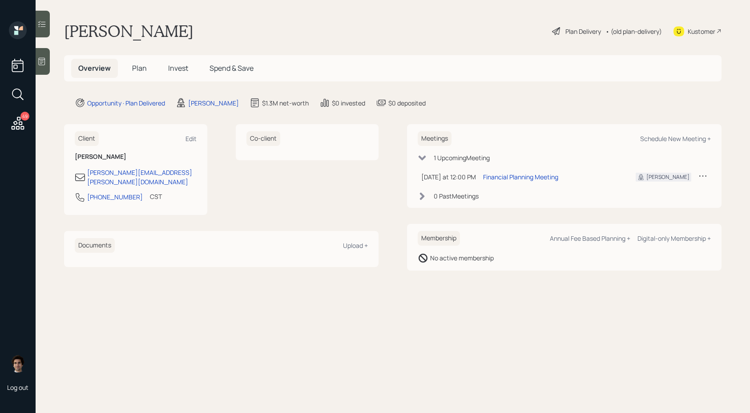
click at [133, 69] on span "Plan" at bounding box center [139, 68] width 15 height 10
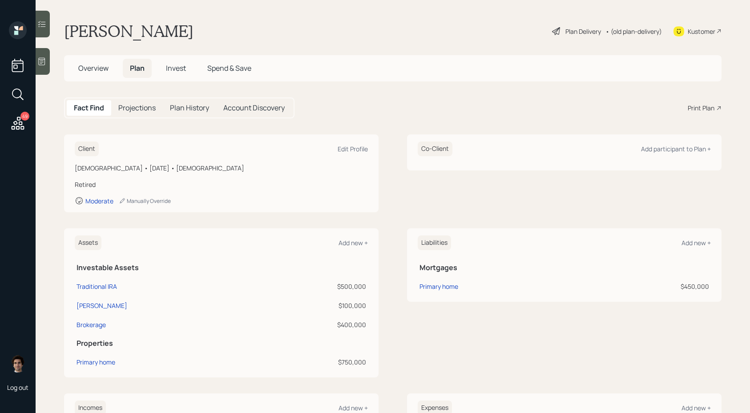
click at [690, 117] on div "Fact Find Projections Plan History Account Discovery Print Plan" at bounding box center [392, 107] width 657 height 21
click at [690, 107] on div "Print Plan" at bounding box center [700, 107] width 27 height 9
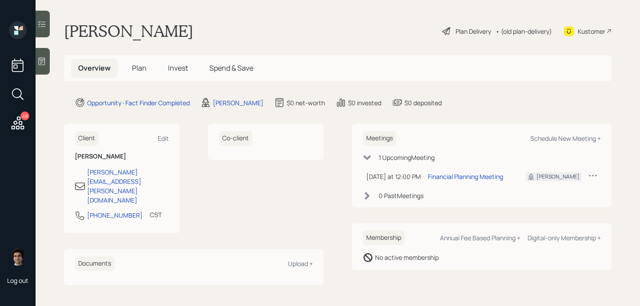
click at [42, 60] on icon at bounding box center [41, 61] width 9 height 9
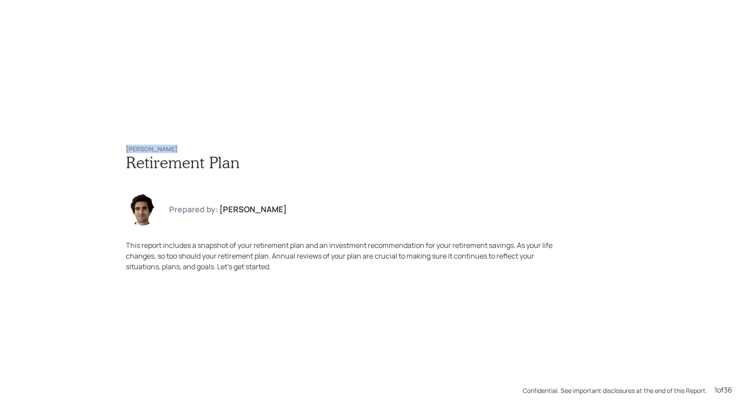
drag, startPoint x: 176, startPoint y: 152, endPoint x: 102, endPoint y: 151, distance: 74.2
click at [102, 151] on div "[PERSON_NAME] Retirement Plan Prepared by: [PERSON_NAME] This report includes a…" at bounding box center [375, 206] width 750 height 413
copy h6 "[PERSON_NAME]"
click at [257, 122] on div "[PERSON_NAME] Retirement Plan Prepared by: [PERSON_NAME] This report includes a…" at bounding box center [375, 206] width 750 height 413
